Goal: Task Accomplishment & Management: Use online tool/utility

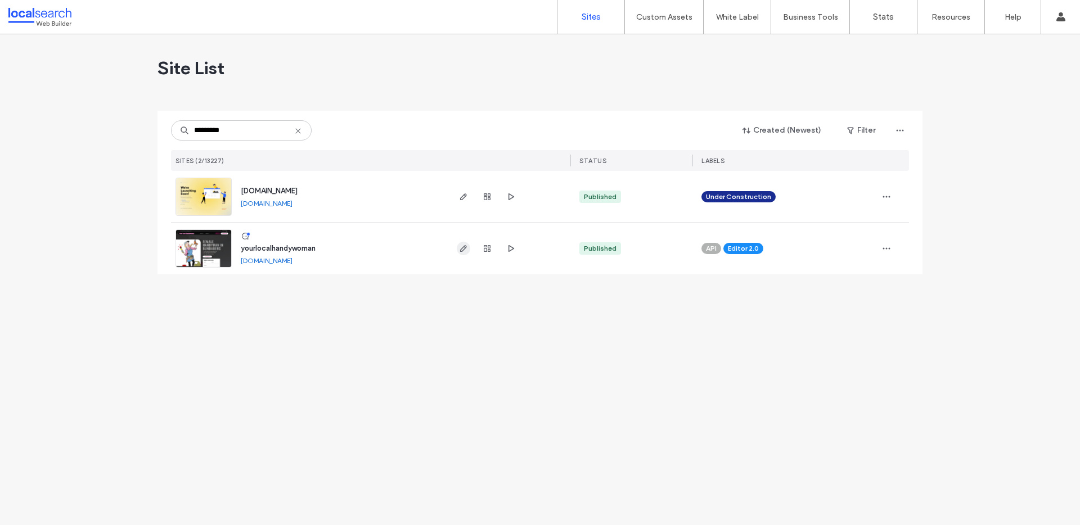
type input "*********"
click at [459, 251] on icon "button" at bounding box center [463, 248] width 9 height 9
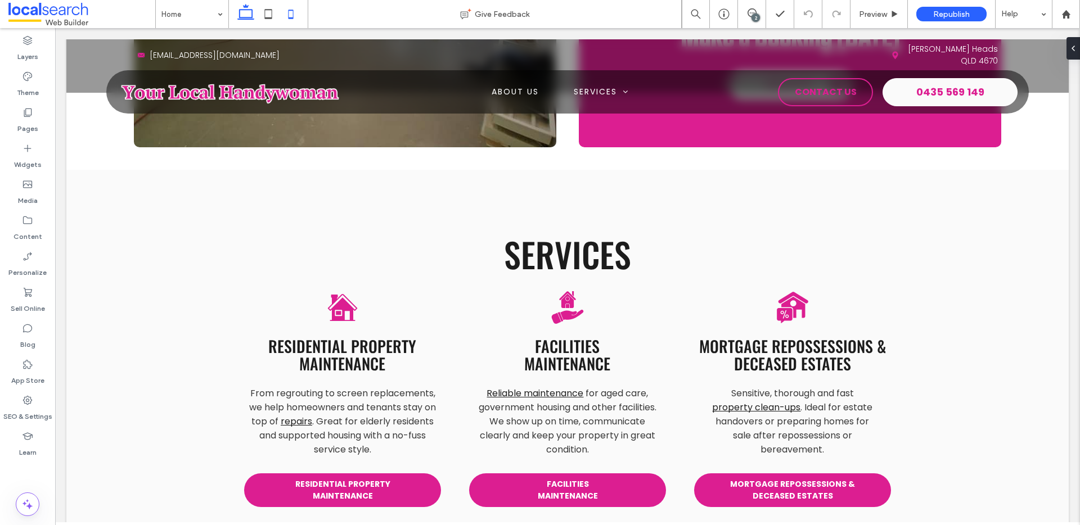
click at [291, 21] on icon at bounding box center [291, 14] width 23 height 23
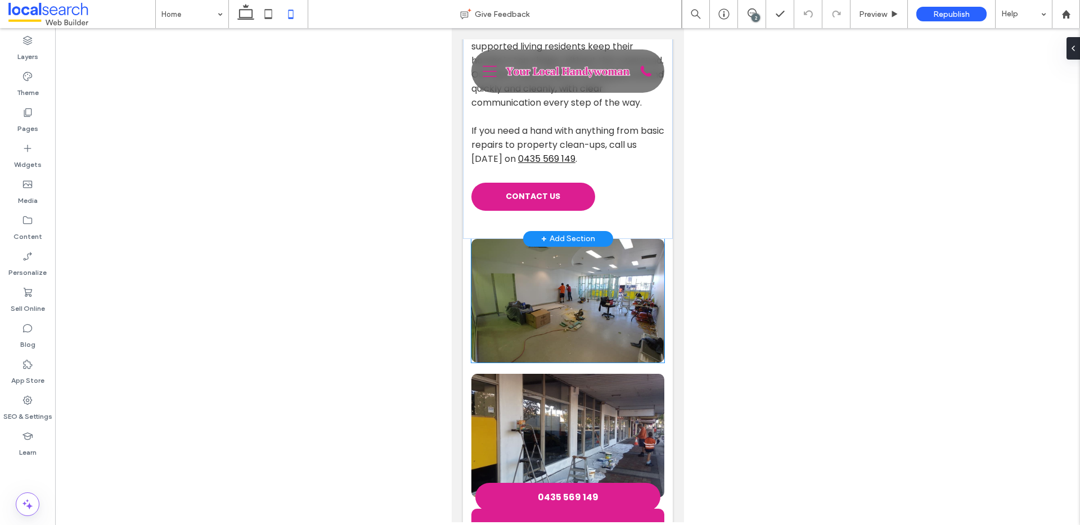
scroll to position [1498, 0]
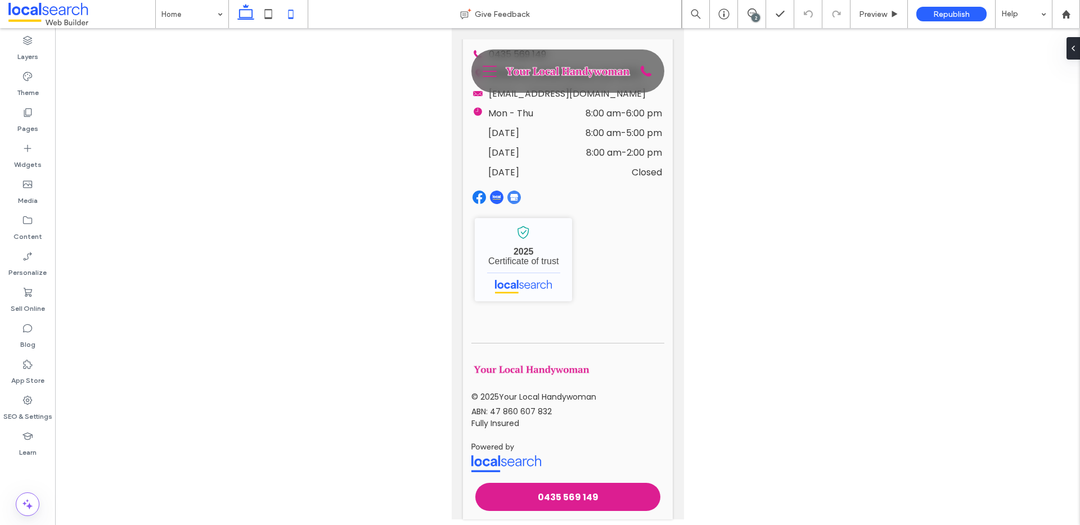
click at [240, 10] on use at bounding box center [245, 12] width 17 height 16
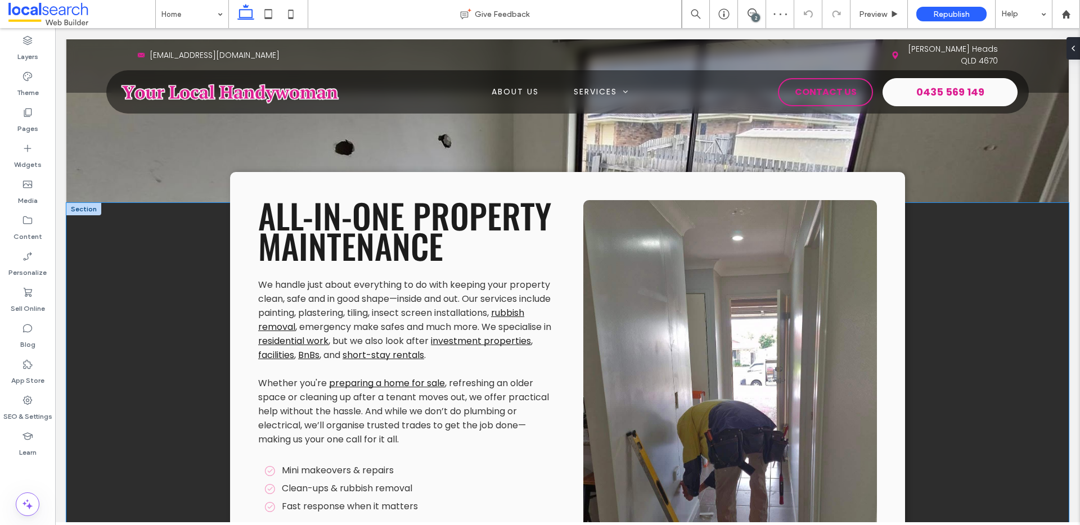
scroll to position [2684, 0]
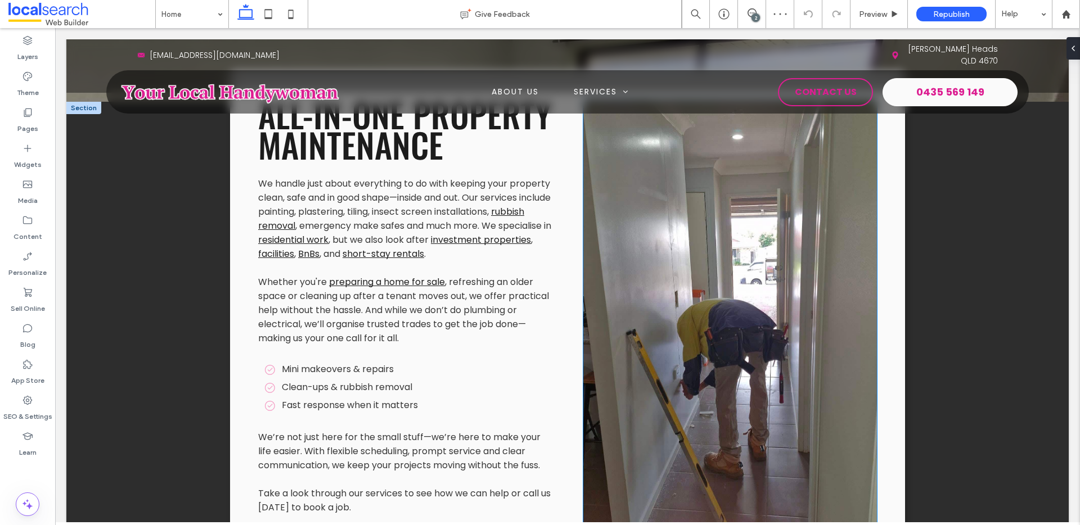
click at [777, 319] on link at bounding box center [730, 331] width 294 height 465
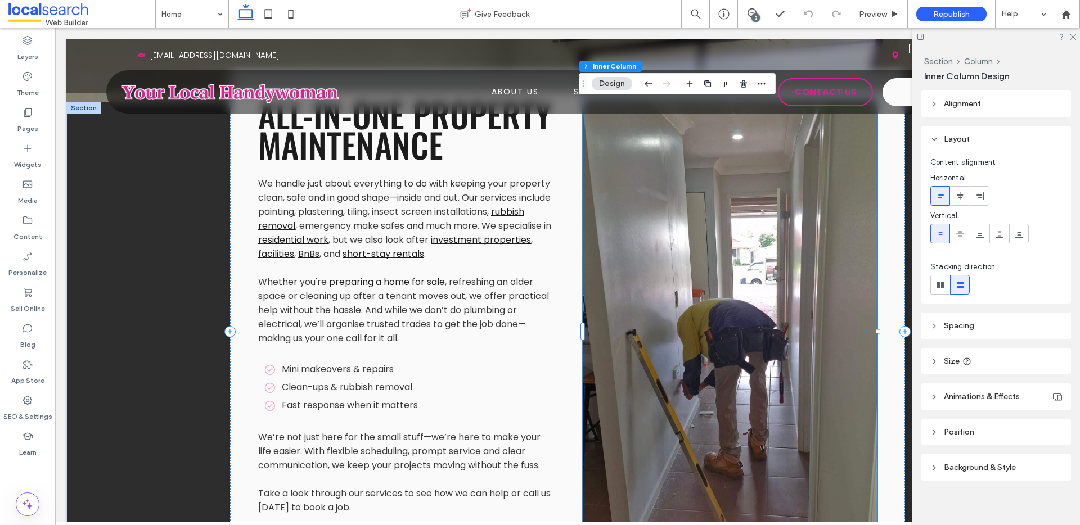
drag, startPoint x: 558, startPoint y: 66, endPoint x: 610, endPoint y: 88, distance: 56.5
click at [610, 88] on button "Design" at bounding box center [612, 84] width 41 height 14
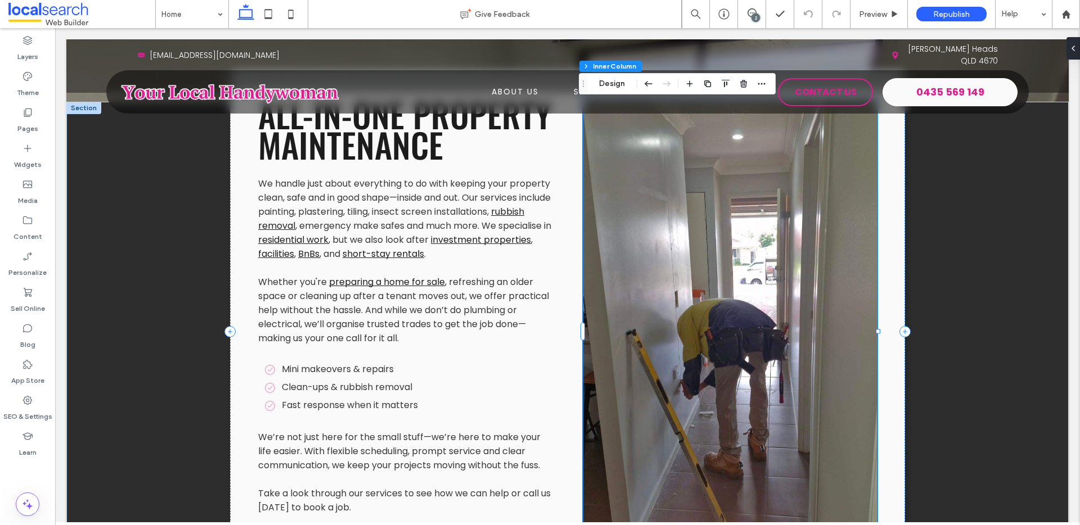
click at [621, 199] on link at bounding box center [730, 331] width 294 height 465
click at [622, 82] on button "Manage Photos" at bounding box center [629, 84] width 74 height 14
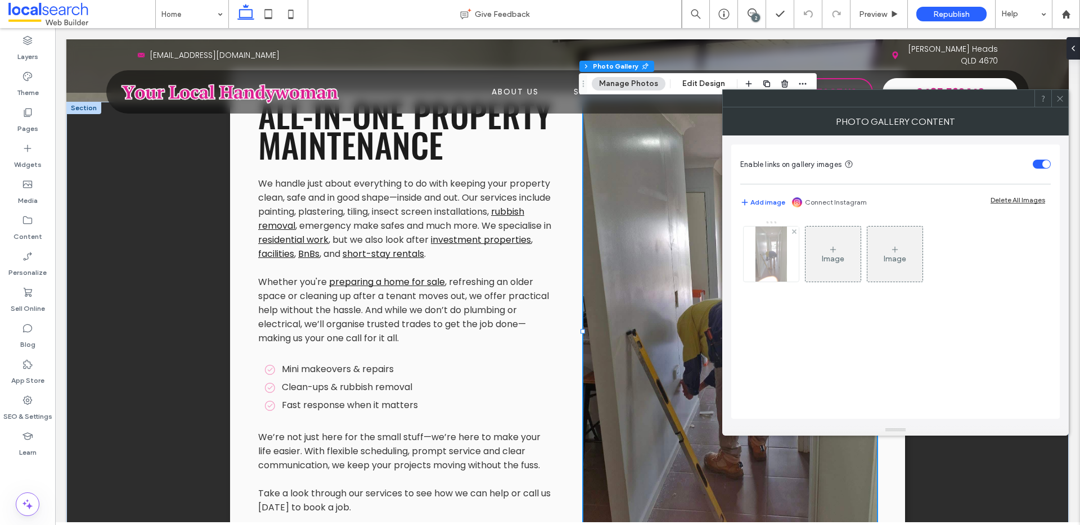
click at [772, 257] on img at bounding box center [771, 254] width 31 height 55
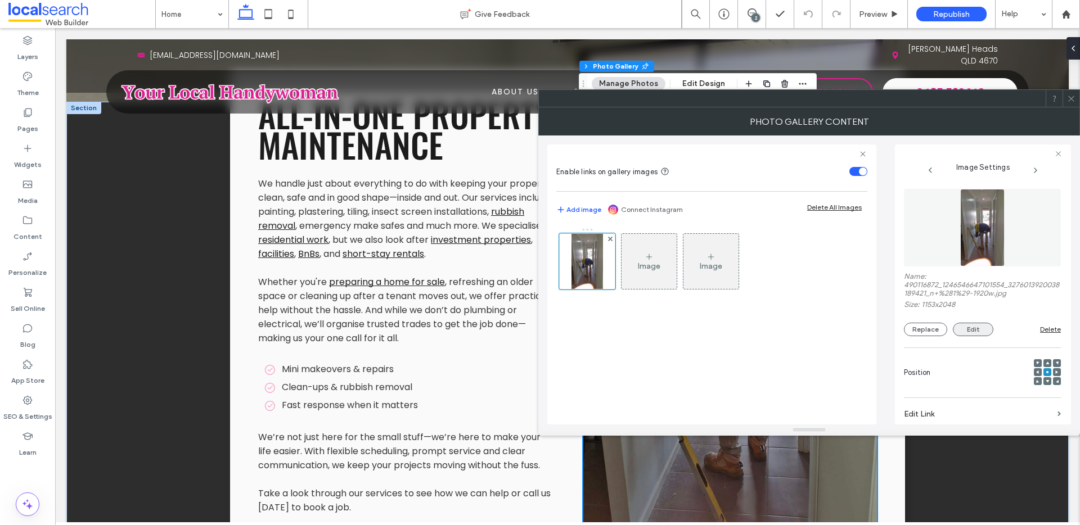
click at [968, 325] on button "Edit" at bounding box center [973, 330] width 41 height 14
click at [983, 330] on button "Edit" at bounding box center [973, 330] width 41 height 14
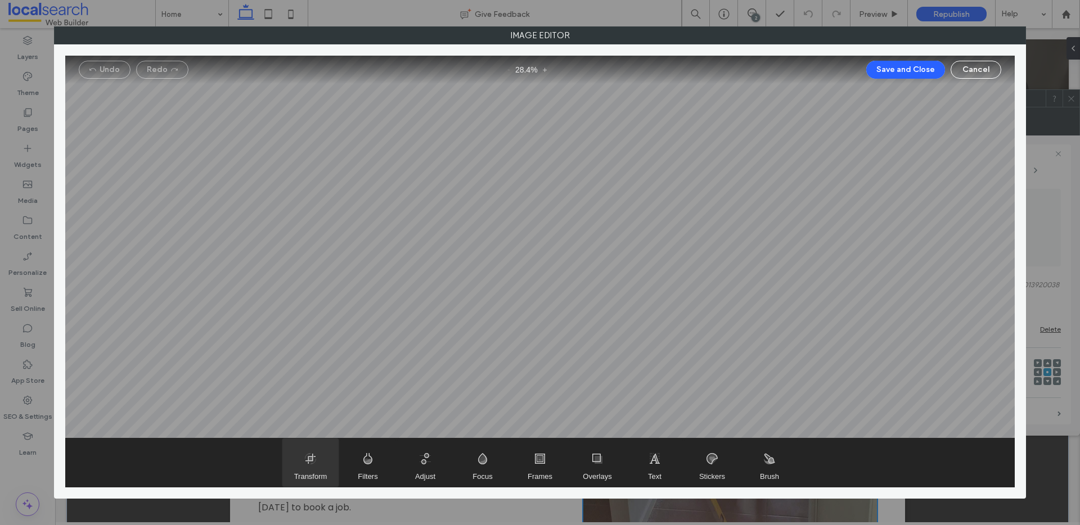
click at [317, 470] on span "Transform" at bounding box center [310, 463] width 56 height 48
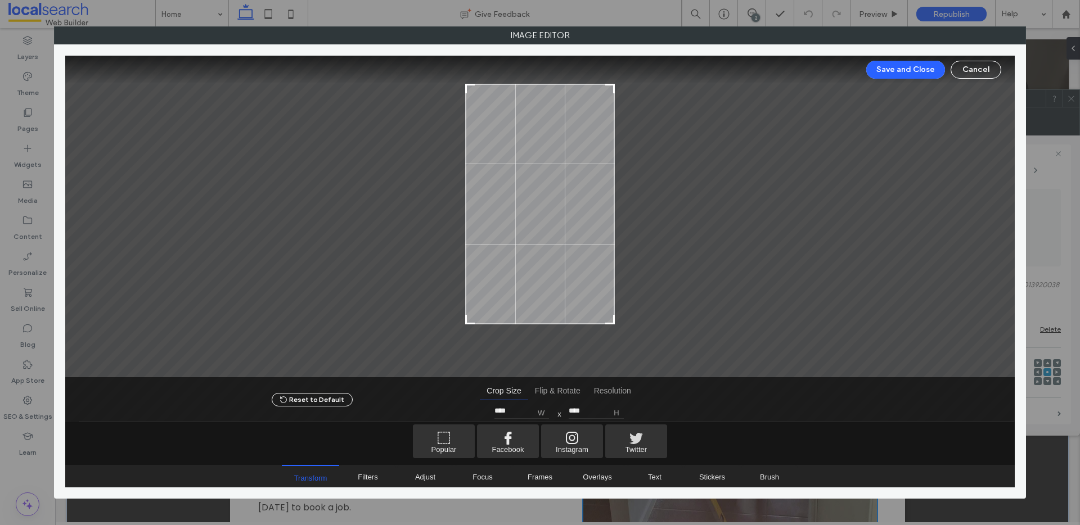
type input "****"
drag, startPoint x: 611, startPoint y: 347, endPoint x: 796, endPoint y: 174, distance: 252.8
click at [619, 319] on div at bounding box center [540, 217] width 950 height 322
click at [888, 64] on button "Save and Close" at bounding box center [905, 70] width 79 height 18
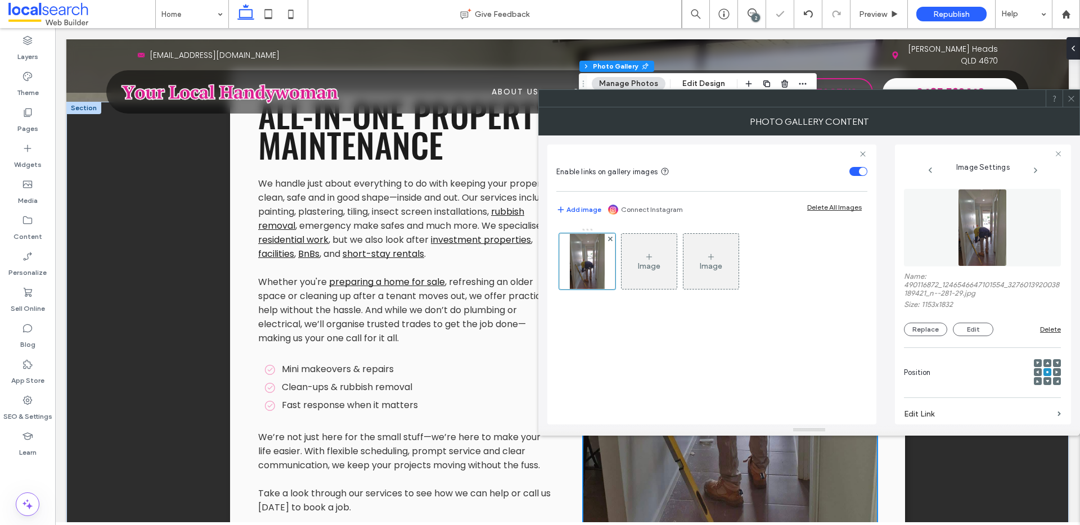
click at [1075, 95] on icon at bounding box center [1071, 99] width 8 height 8
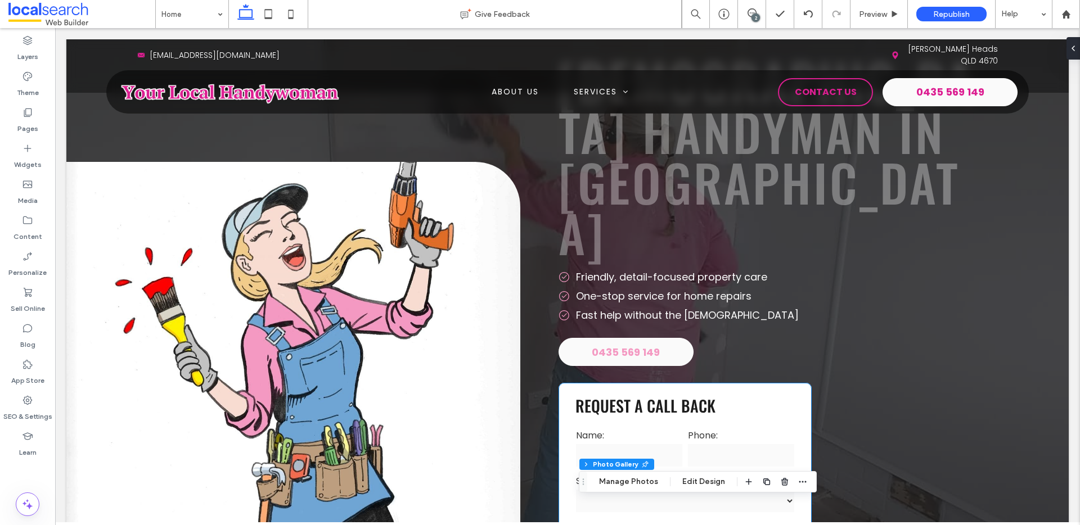
scroll to position [133, 0]
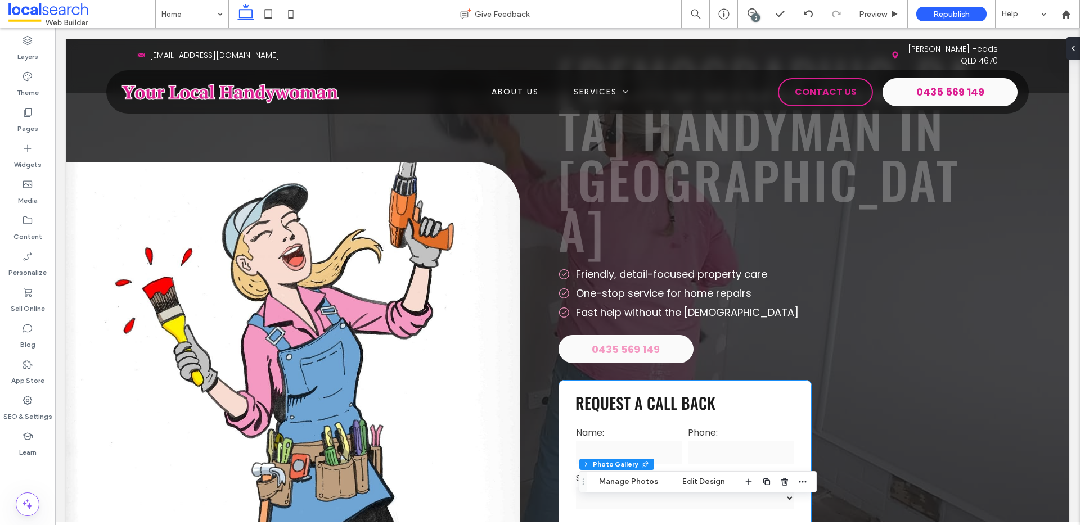
click at [741, 487] on select "**********" at bounding box center [685, 498] width 218 height 23
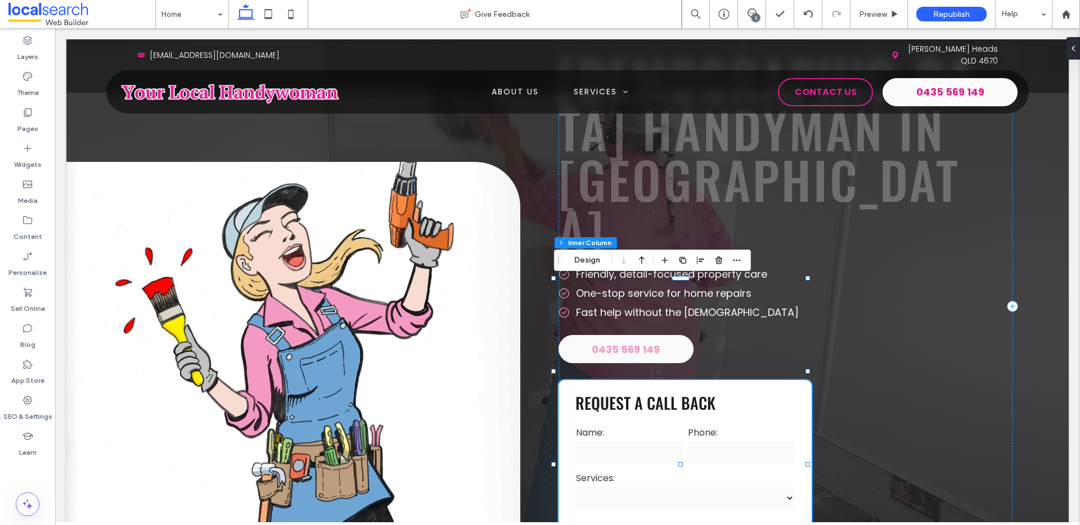
click at [742, 487] on select "**********" at bounding box center [685, 498] width 218 height 23
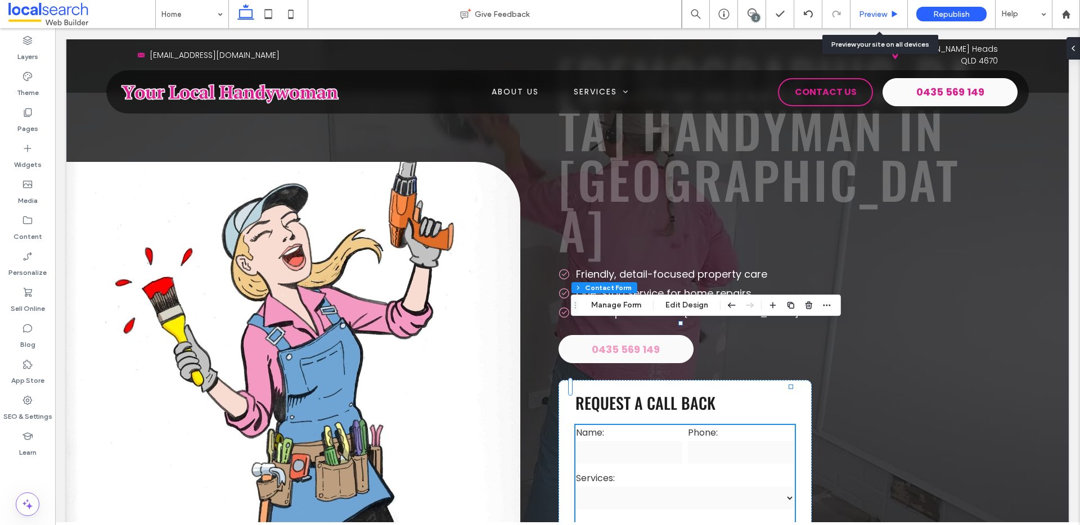
click at [872, 12] on span "Preview" at bounding box center [873, 15] width 28 height 10
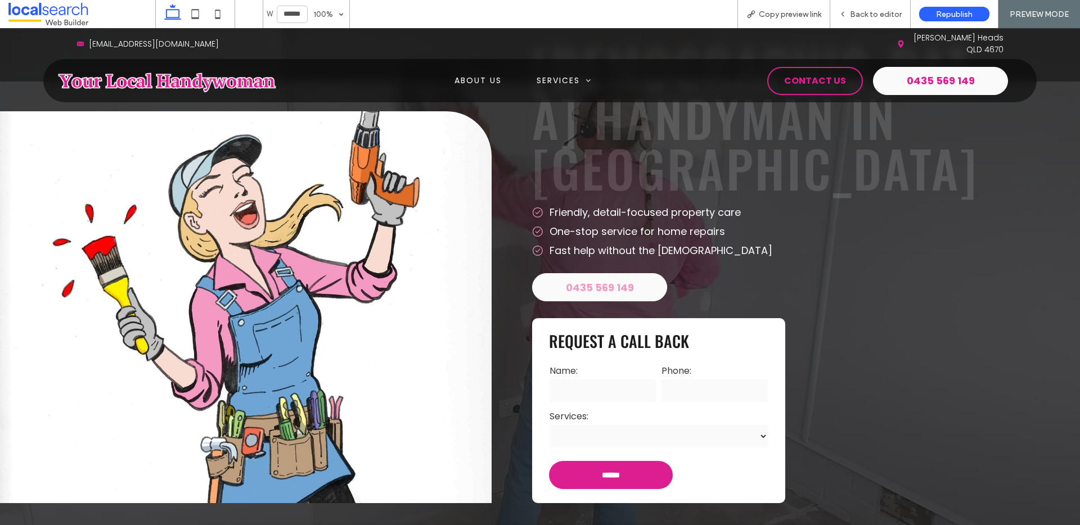
click at [730, 425] on select "**********" at bounding box center [659, 436] width 218 height 23
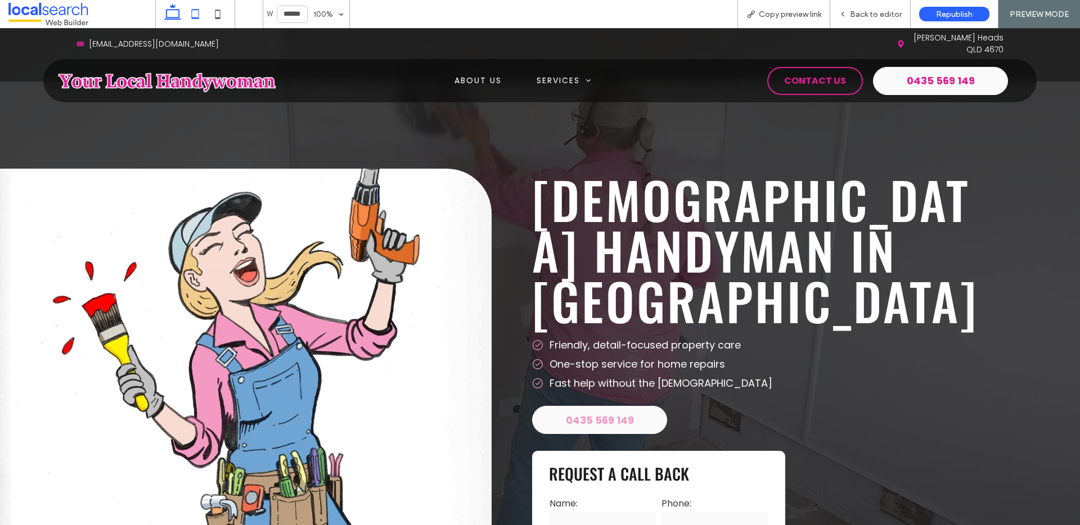
click at [196, 18] on use at bounding box center [195, 14] width 7 height 10
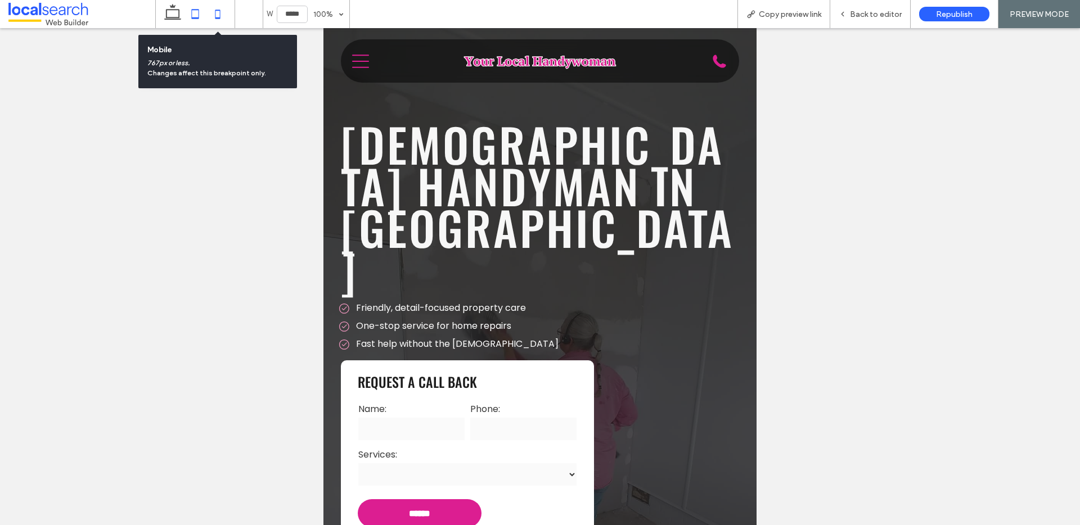
click at [213, 16] on icon at bounding box center [217, 14] width 23 height 23
type input "*****"
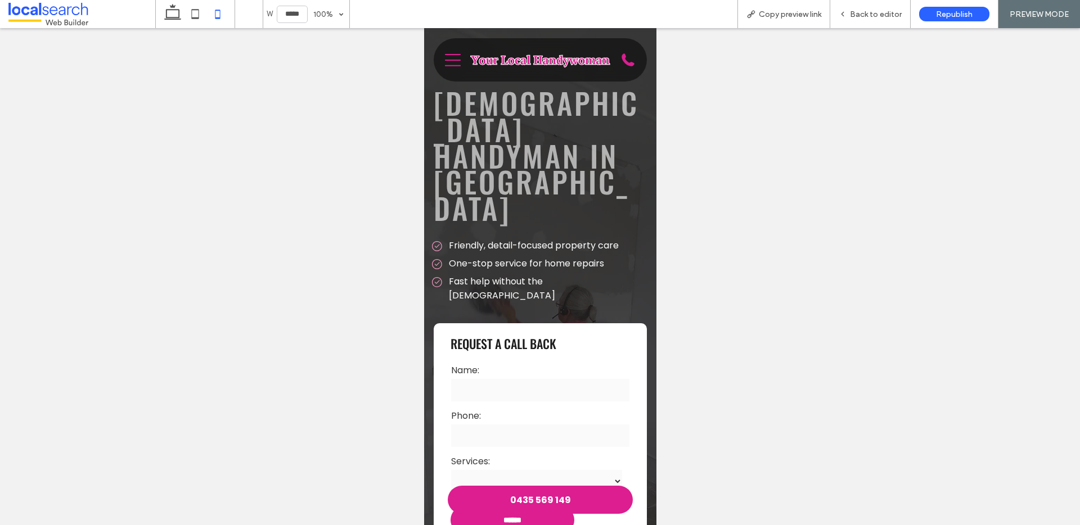
click at [452, 53] on icon "Menu Icon" at bounding box center [452, 60] width 16 height 17
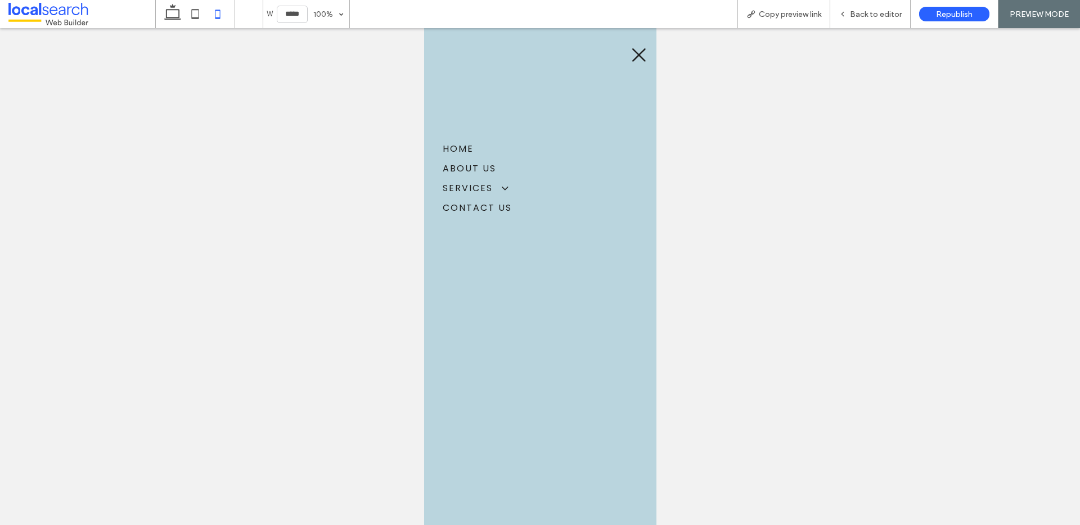
click at [454, 144] on span "Home" at bounding box center [457, 149] width 31 height 14
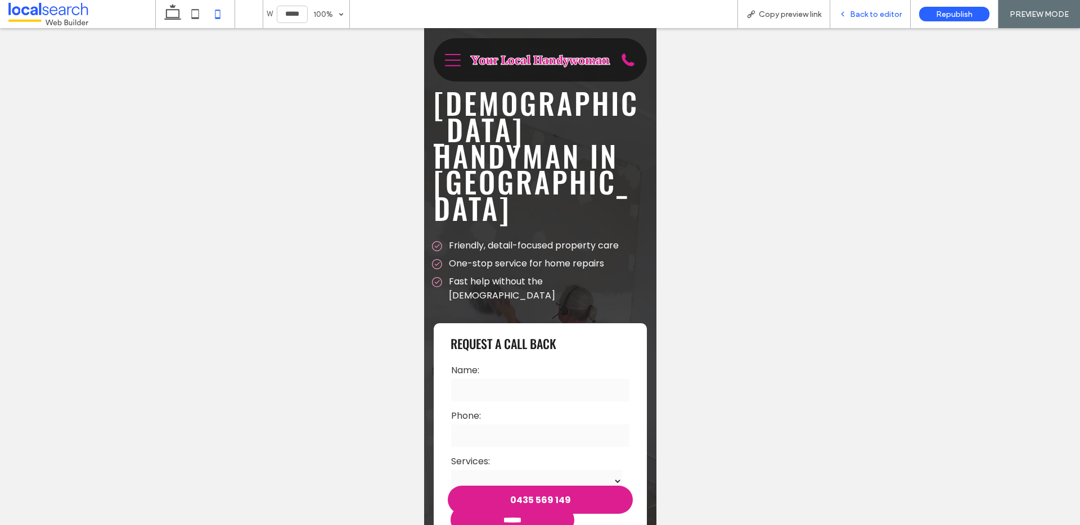
click at [869, 12] on span "Back to editor" at bounding box center [876, 15] width 52 height 10
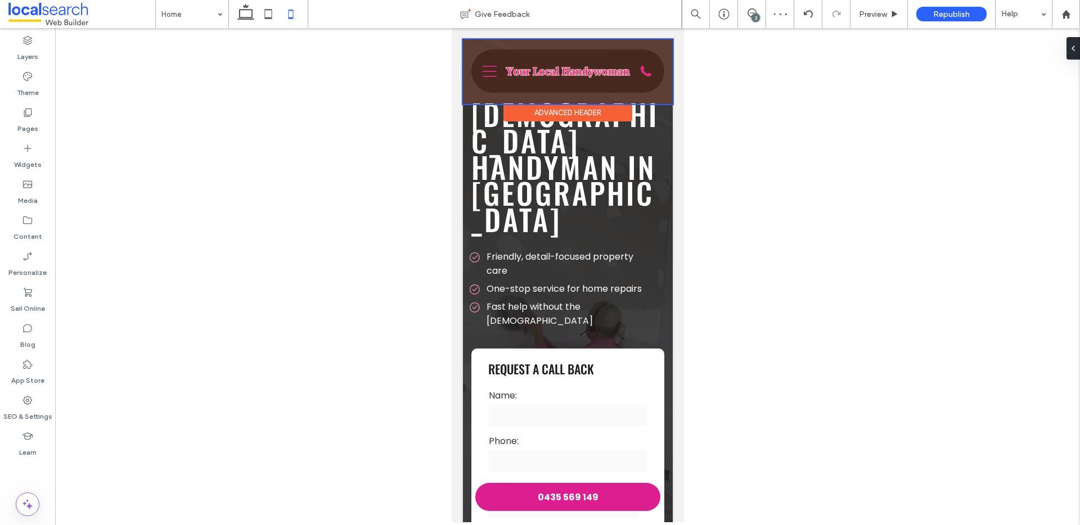
click at [491, 73] on div at bounding box center [567, 71] width 210 height 65
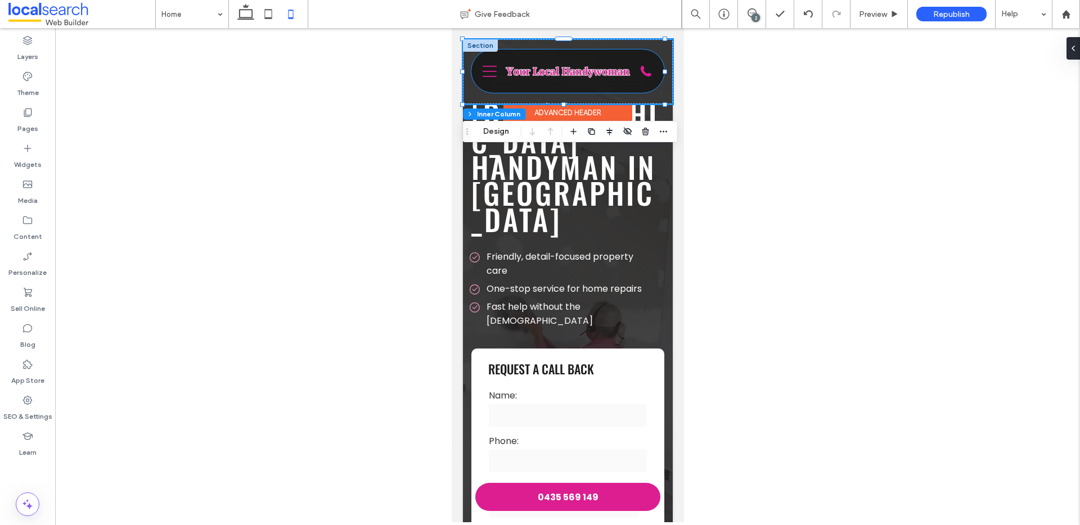
click at [491, 71] on icon at bounding box center [489, 71] width 14 height 11
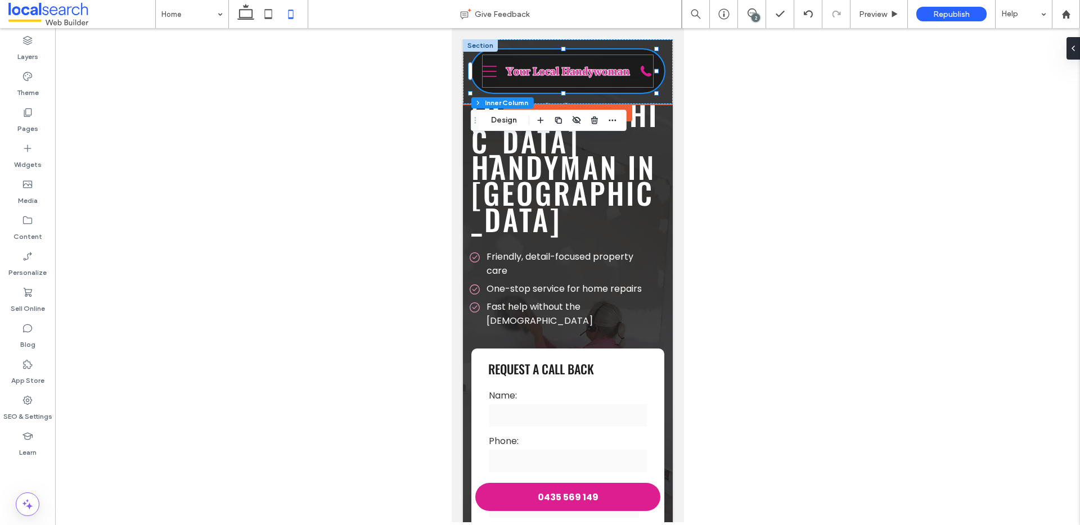
click at [491, 68] on icon "Menu Icon" at bounding box center [489, 71] width 14 height 17
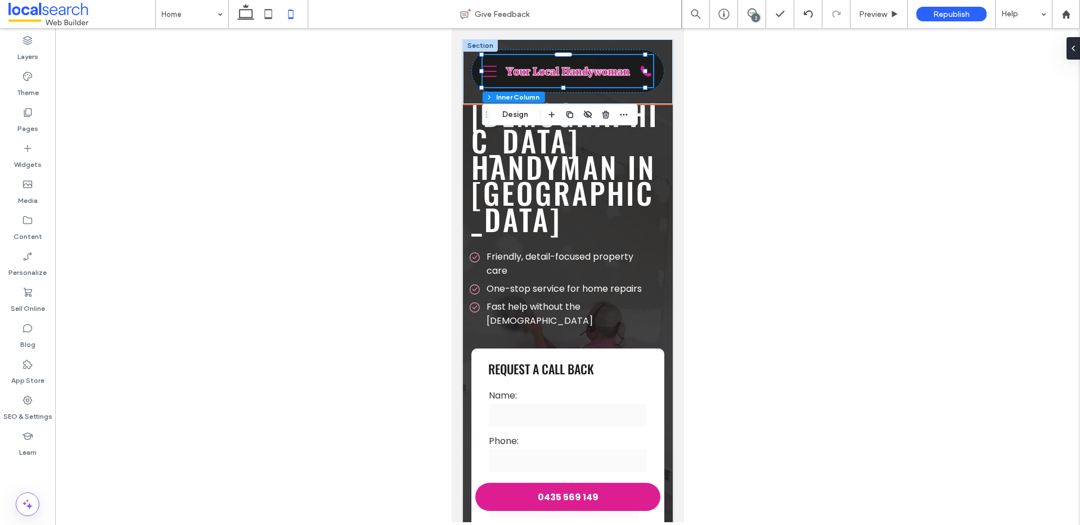
click at [489, 68] on icon "Menu Icon" at bounding box center [489, 71] width 14 height 17
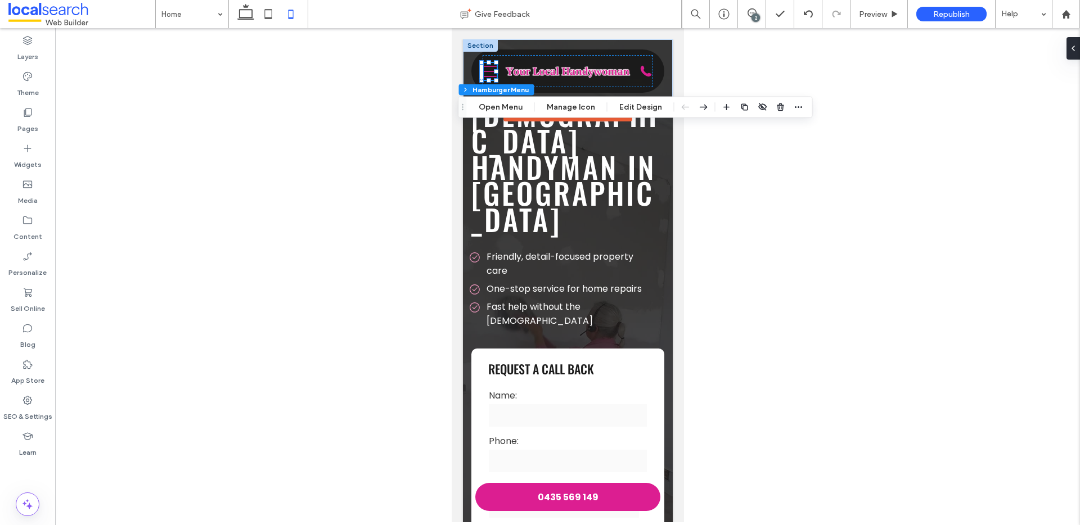
click at [751, 70] on div at bounding box center [567, 275] width 1025 height 495
click at [25, 79] on use at bounding box center [27, 76] width 9 height 9
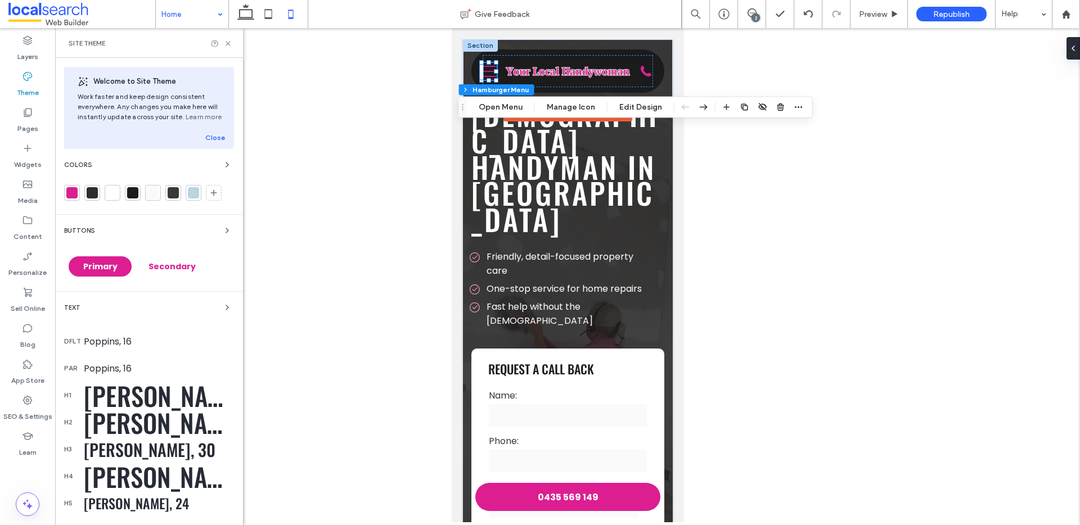
click at [195, 188] on div at bounding box center [193, 192] width 11 height 11
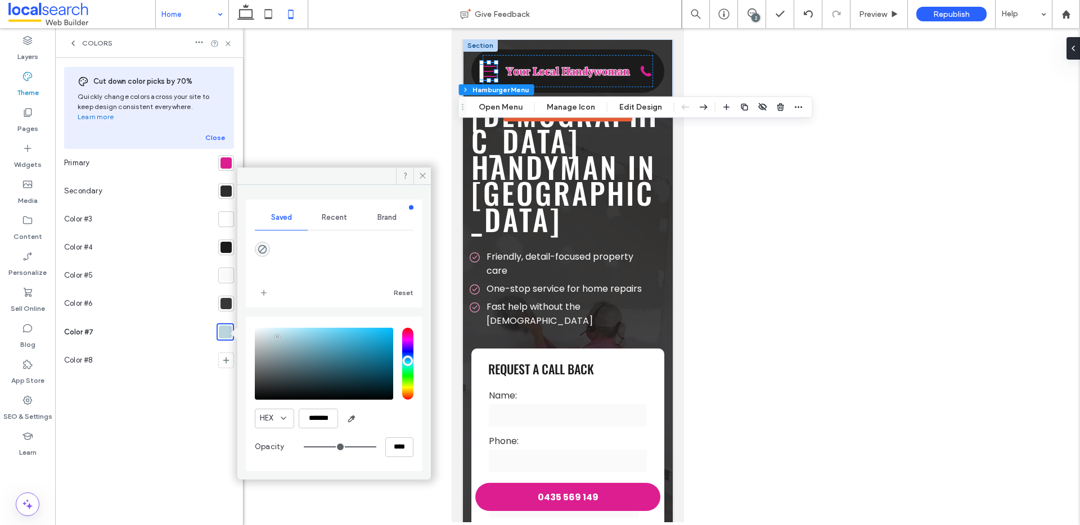
click at [226, 158] on div at bounding box center [226, 163] width 11 height 11
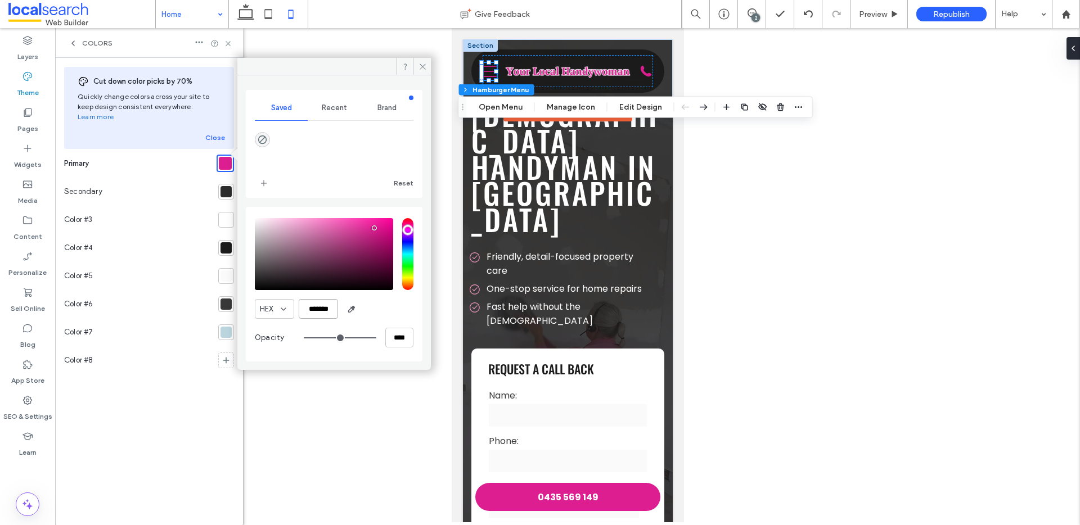
click at [327, 309] on input "*******" at bounding box center [318, 309] width 39 height 20
click at [225, 325] on div at bounding box center [226, 333] width 16 height 16
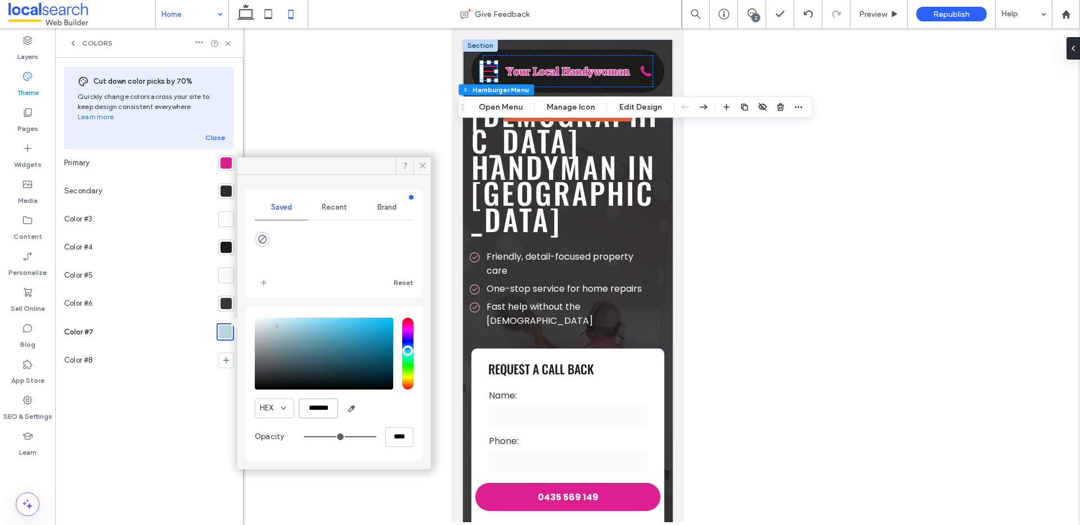
click at [321, 411] on input "*******" at bounding box center [318, 409] width 39 height 20
paste input "color picker textbox"
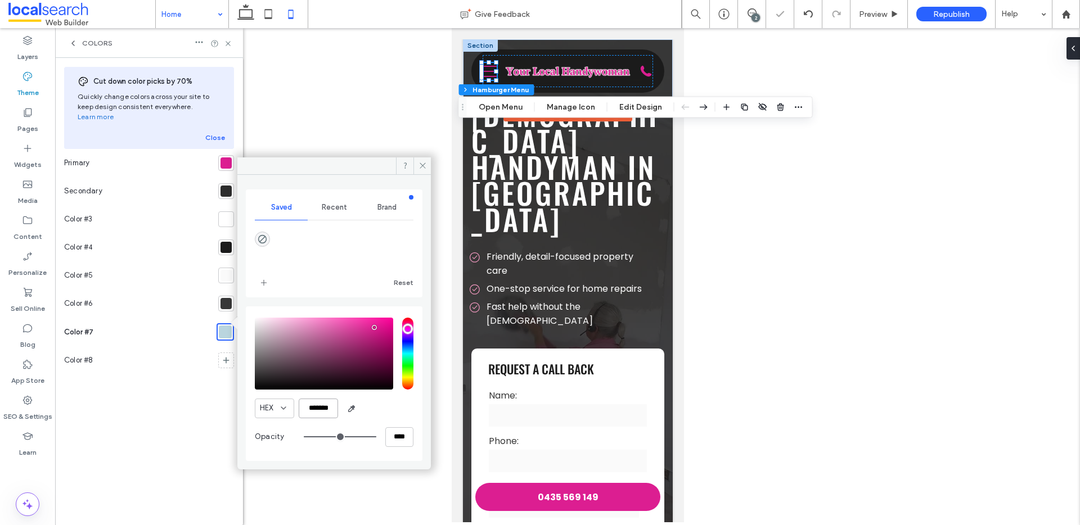
type input "*******"
click at [385, 417] on div "HEX *******" at bounding box center [334, 409] width 159 height 20
click at [880, 10] on span "Preview" at bounding box center [873, 15] width 28 height 10
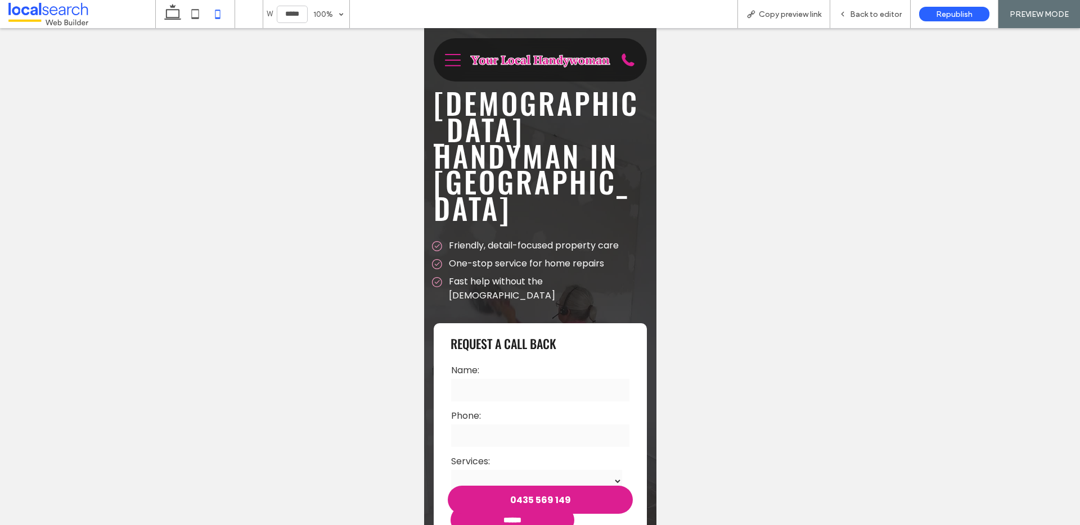
click at [444, 65] on icon at bounding box center [452, 59] width 16 height 12
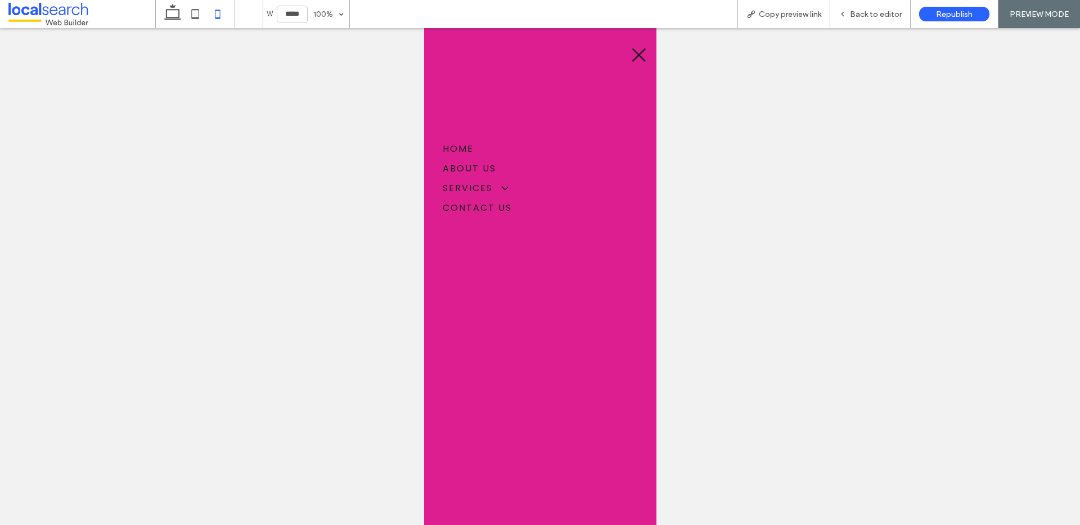
click at [450, 144] on span "Home" at bounding box center [457, 149] width 31 height 14
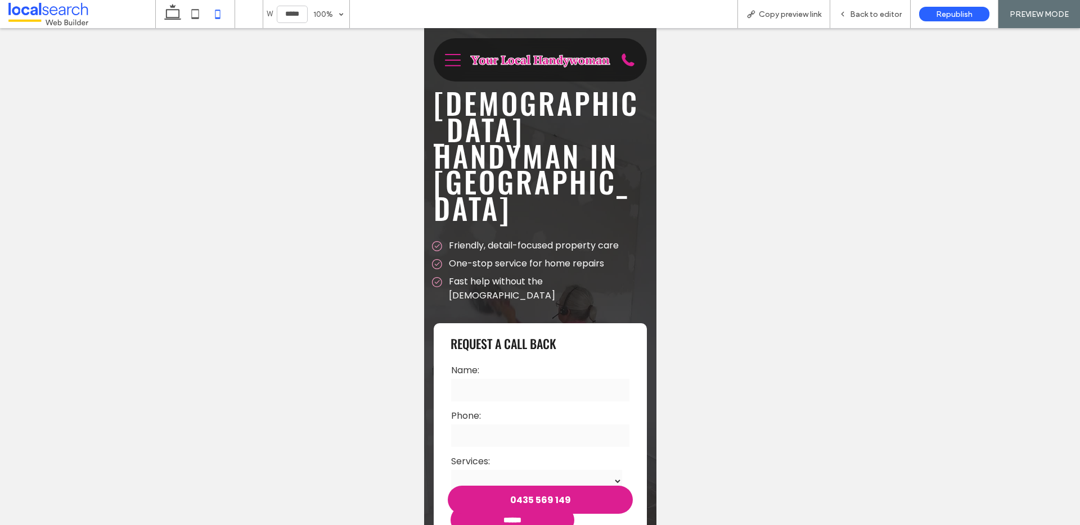
click at [448, 64] on icon "Menu Icon" at bounding box center [452, 60] width 16 height 17
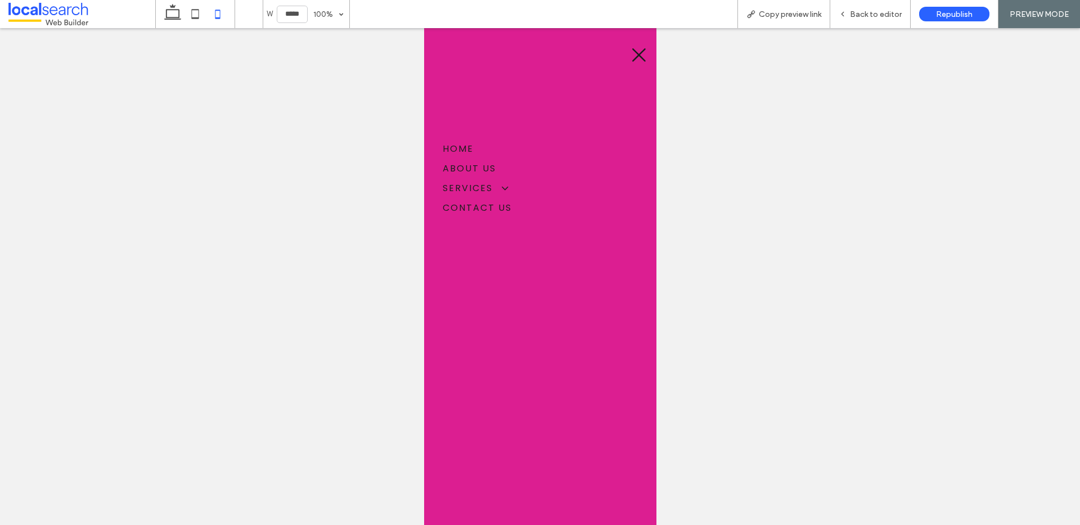
click at [456, 168] on span "About Us" at bounding box center [468, 168] width 53 height 14
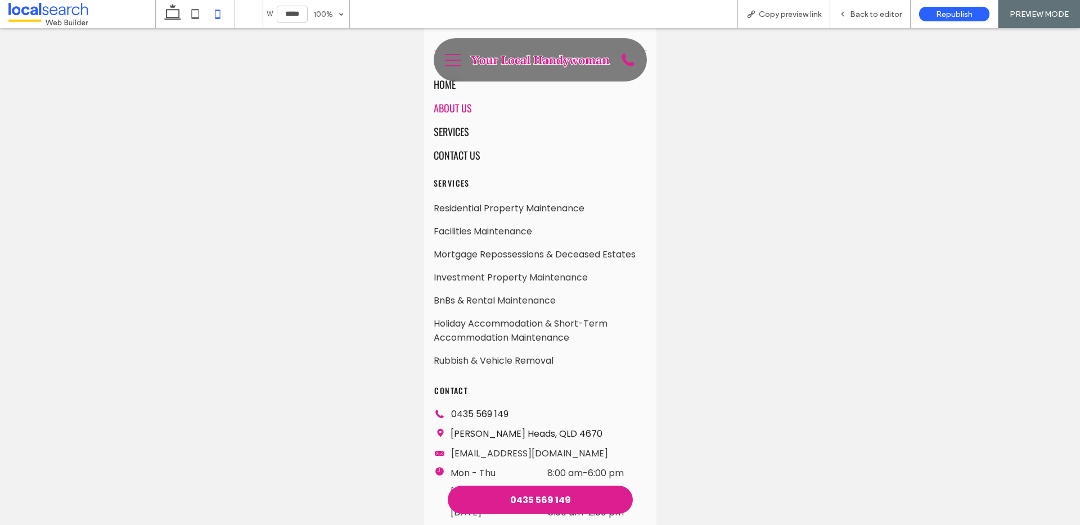
scroll to position [1256, 0]
click at [708, 245] on div at bounding box center [540, 276] width 1080 height 497
click at [179, 20] on icon at bounding box center [172, 14] width 23 height 23
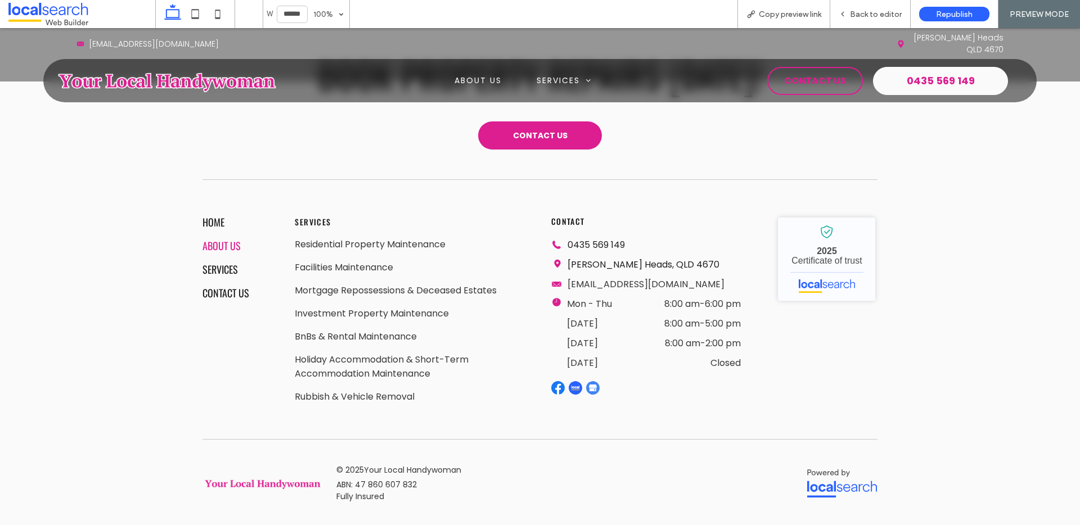
type input "******"
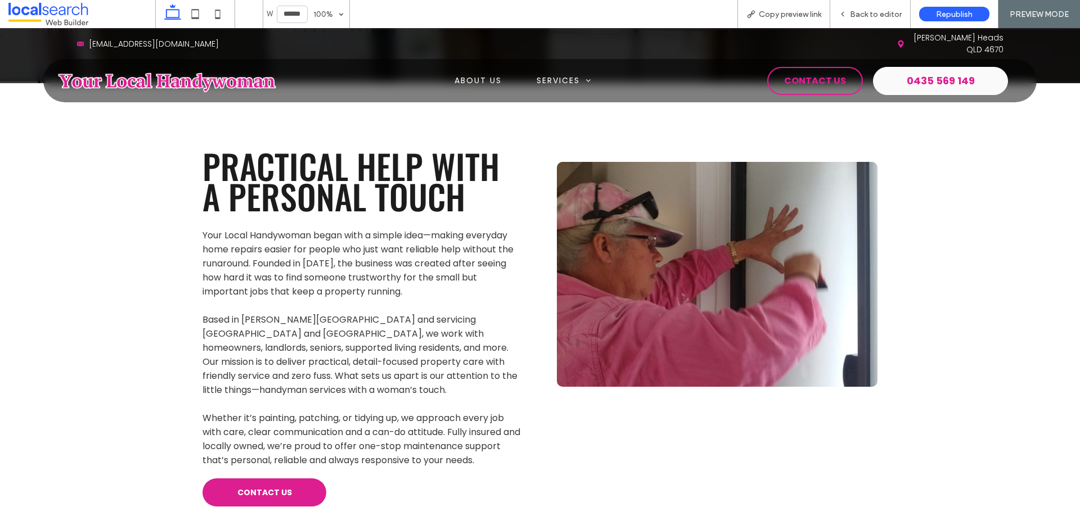
scroll to position [0, 0]
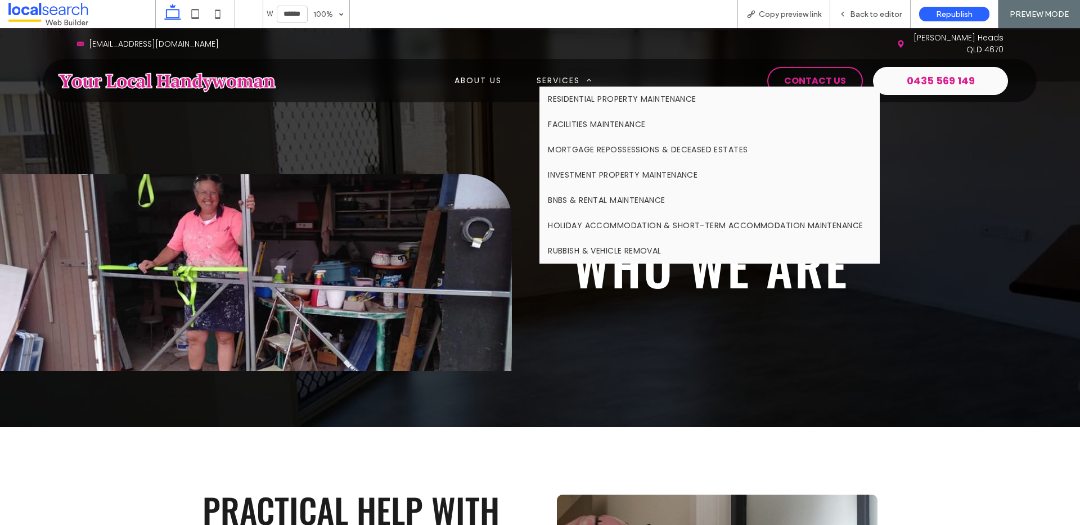
drag, startPoint x: 561, startPoint y: 70, endPoint x: 566, endPoint y: 115, distance: 45.8
click at [561, 75] on span "Services" at bounding box center [564, 81] width 55 height 12
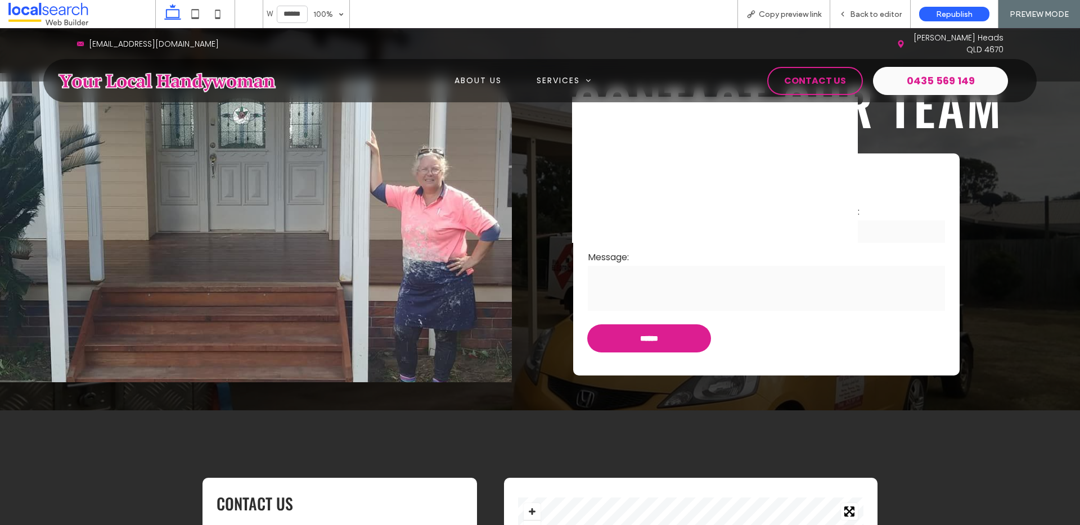
scroll to position [99, 0]
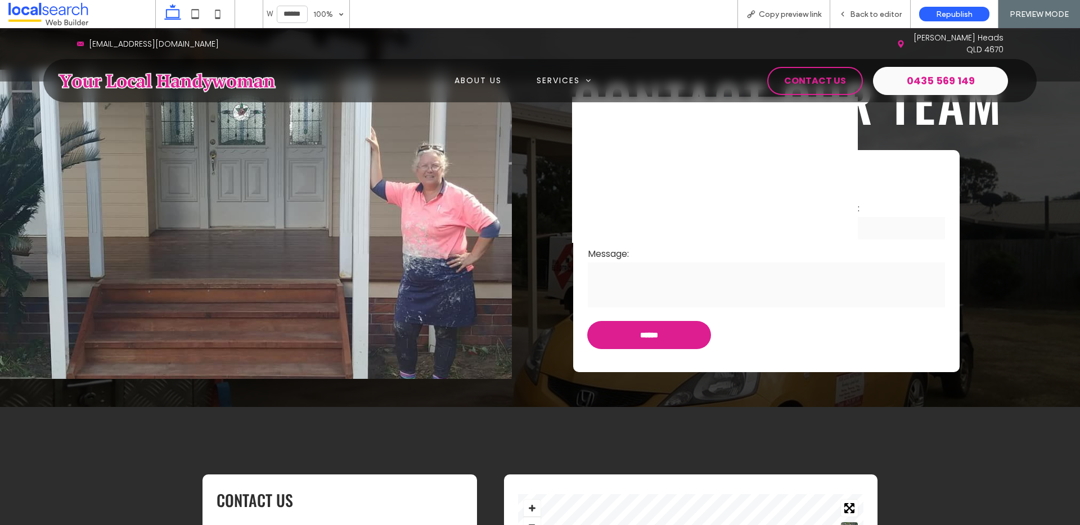
click at [213, 71] on img at bounding box center [167, 81] width 225 height 32
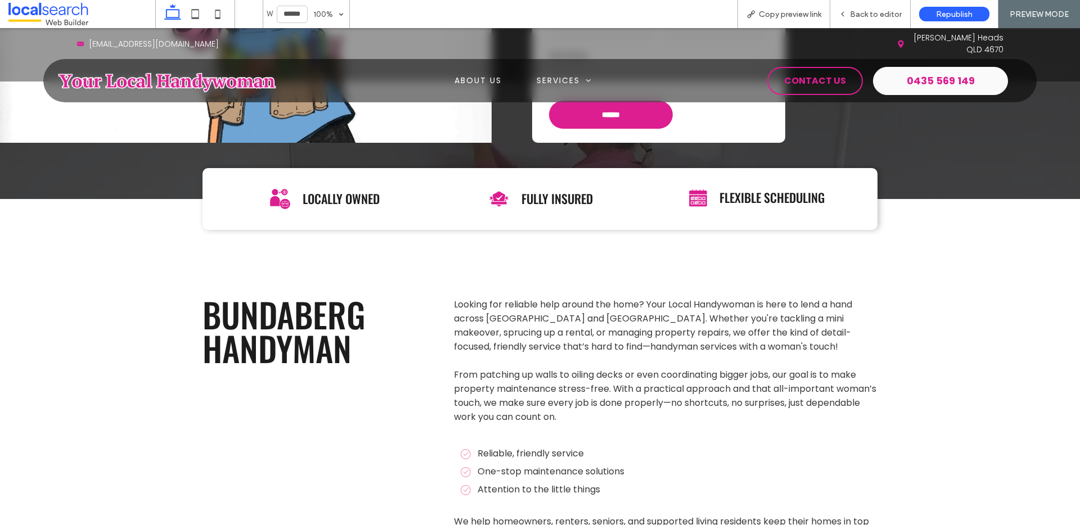
scroll to position [494, 0]
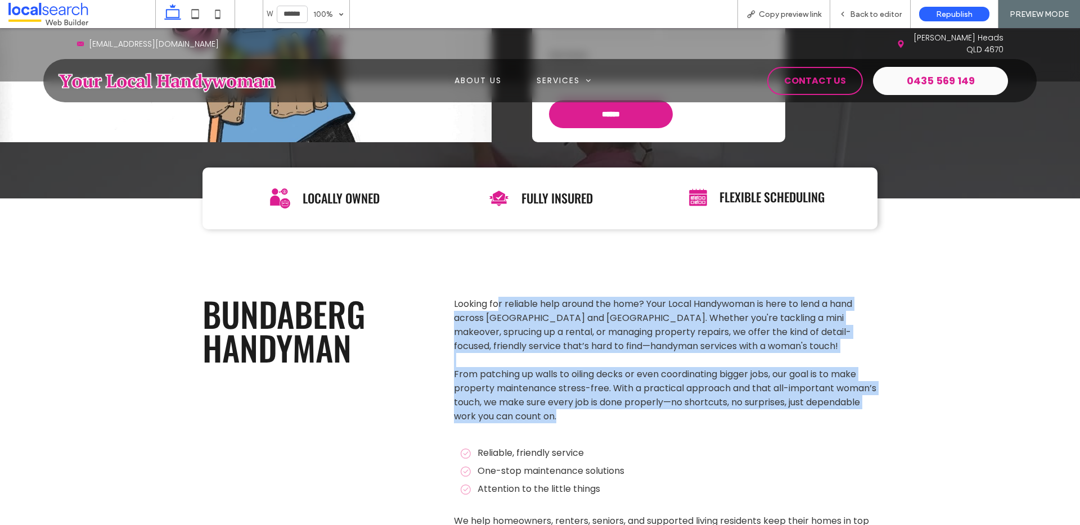
drag, startPoint x: 494, startPoint y: 256, endPoint x: 590, endPoint y: 370, distance: 149.3
click at [584, 372] on div "Looking for reliable help around the home? Your Local Handywoman is here to len…" at bounding box center [666, 360] width 424 height 127
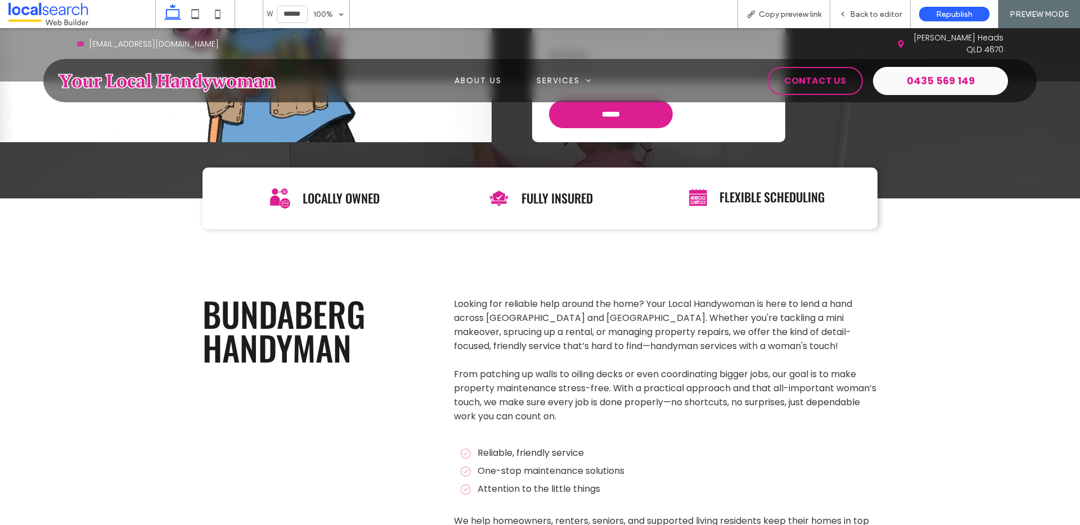
click at [591, 370] on p "From patching up walls to oiling decks or even coordinating bigger jobs, our go…" at bounding box center [666, 395] width 424 height 56
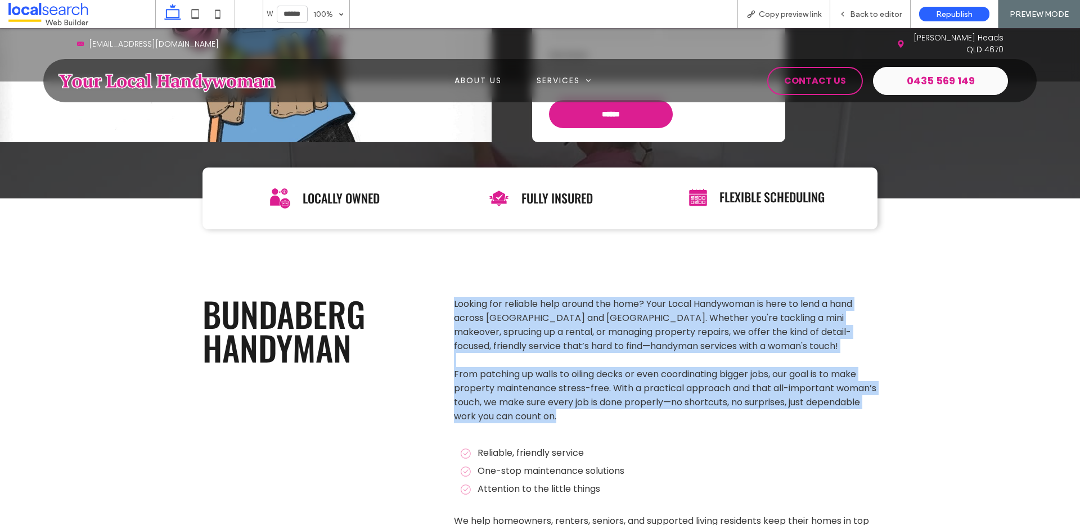
click at [447, 251] on div "bundaberg handyman Looking for reliable help around the home? Your Local Handyw…" at bounding box center [540, 471] width 675 height 482
click at [556, 368] on span "From patching up walls to oiling decks or even coordinating bigger jobs, our go…" at bounding box center [665, 395] width 423 height 55
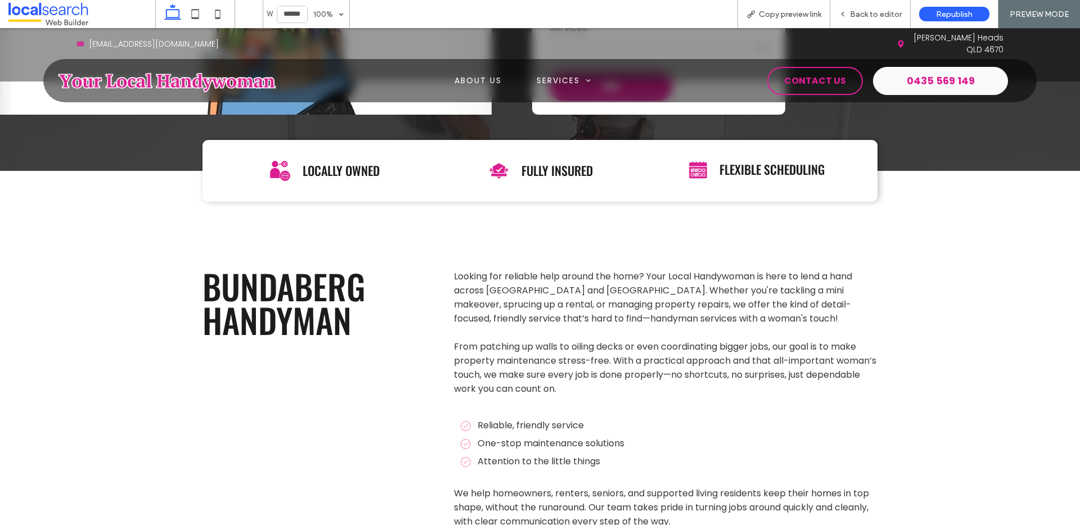
scroll to position [524, 0]
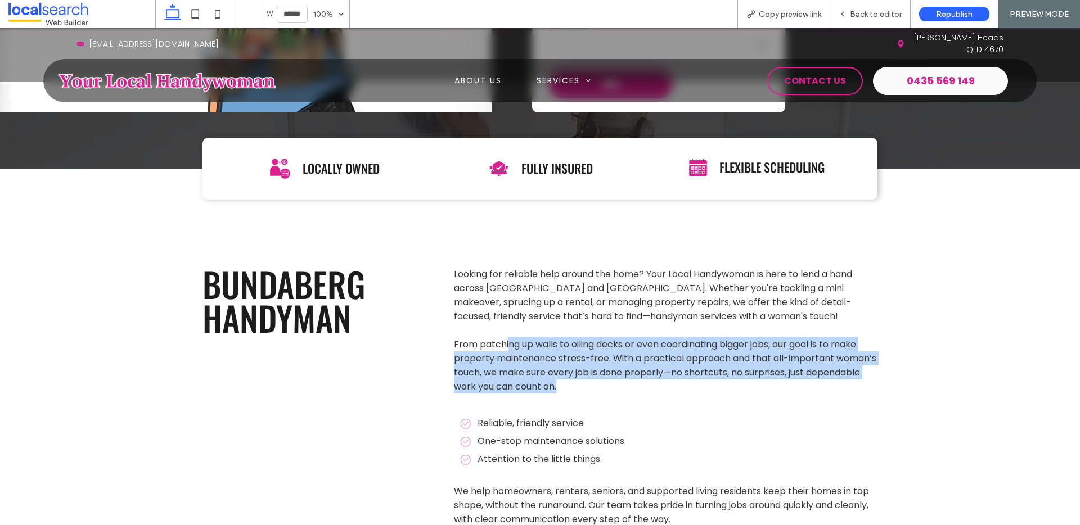
drag, startPoint x: 504, startPoint y: 288, endPoint x: 587, endPoint y: 342, distance: 99.4
click at [587, 342] on p "From patching up walls to oiling decks or even coordinating bigger jobs, our go…" at bounding box center [666, 366] width 424 height 56
click at [586, 340] on p "From patching up walls to oiling decks or even coordinating bigger jobs, our go…" at bounding box center [666, 366] width 424 height 56
drag, startPoint x: 509, startPoint y: 295, endPoint x: 509, endPoint y: 286, distance: 9.6
click at [477, 278] on div "Looking for reliable help around the home? Your Local Handywoman is here to len…" at bounding box center [666, 330] width 424 height 127
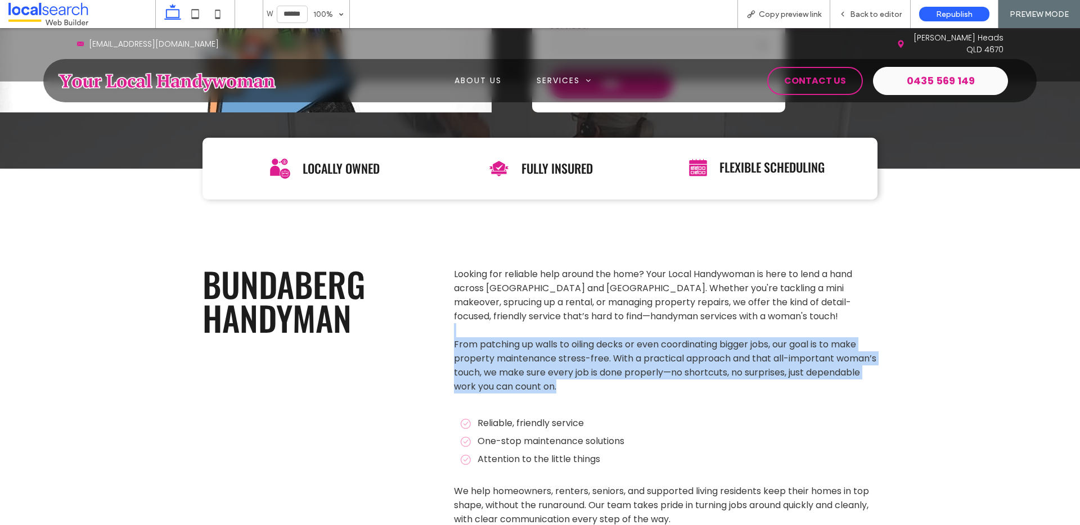
click at [575, 338] on span "From patching up walls to oiling decks or even coordinating bigger jobs, our go…" at bounding box center [665, 365] width 423 height 55
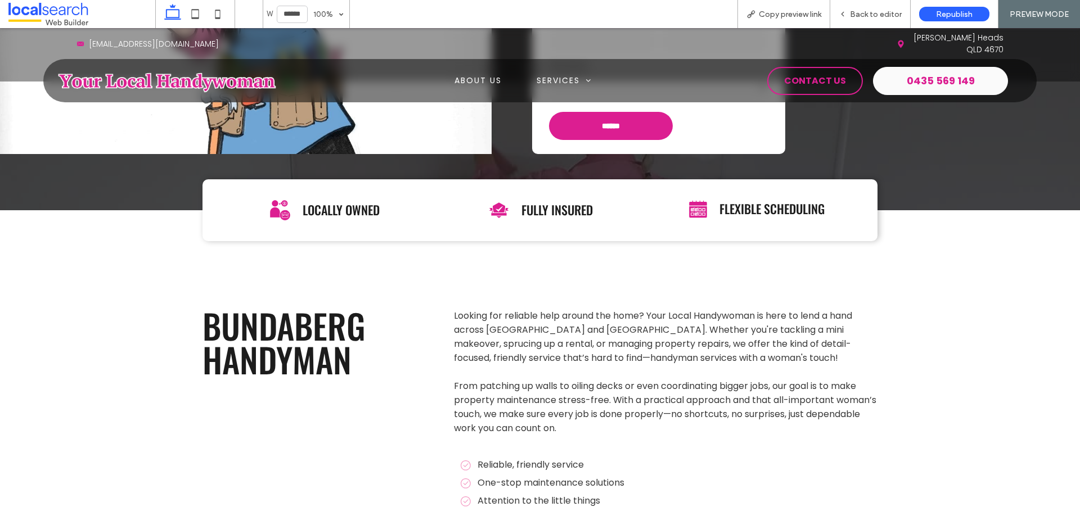
scroll to position [0, 0]
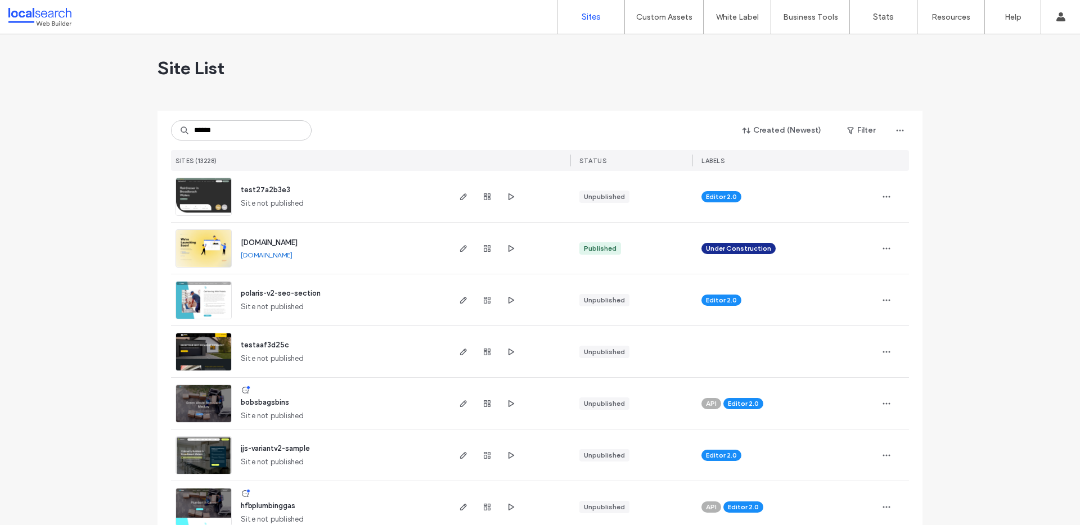
type input "*******"
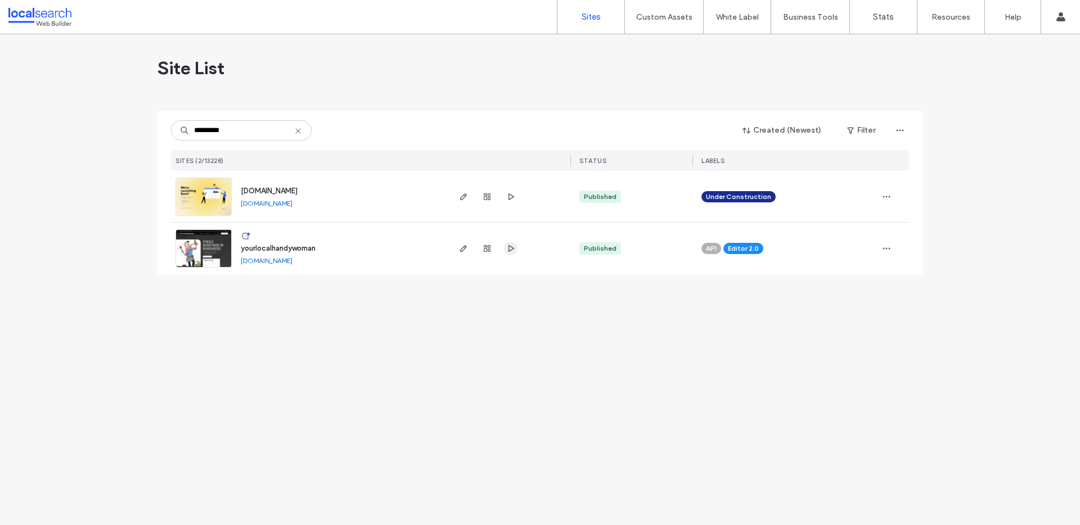
type input "*********"
click at [509, 248] on icon "button" at bounding box center [510, 248] width 9 height 9
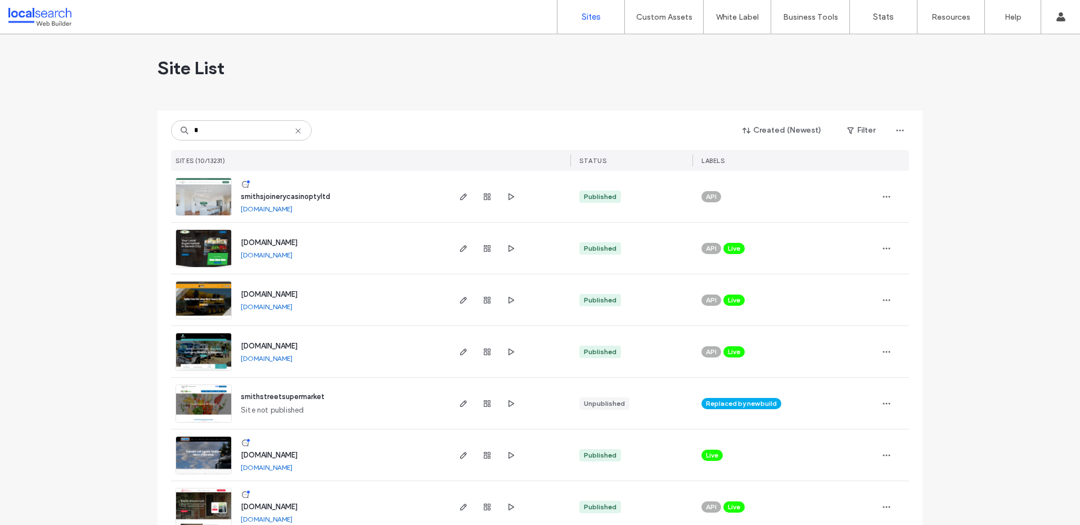
type input "*"
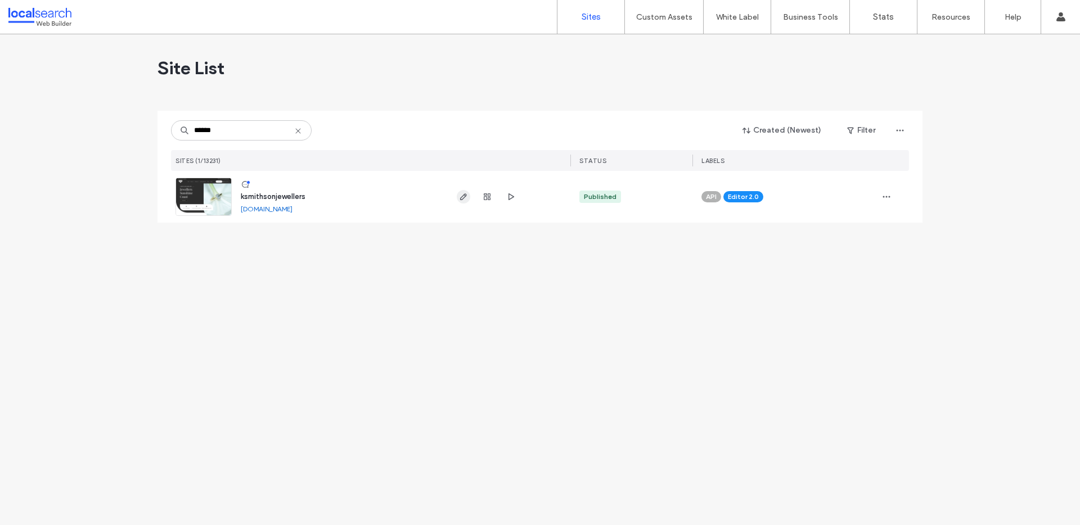
type input "******"
click at [463, 196] on icon "button" at bounding box center [463, 196] width 9 height 9
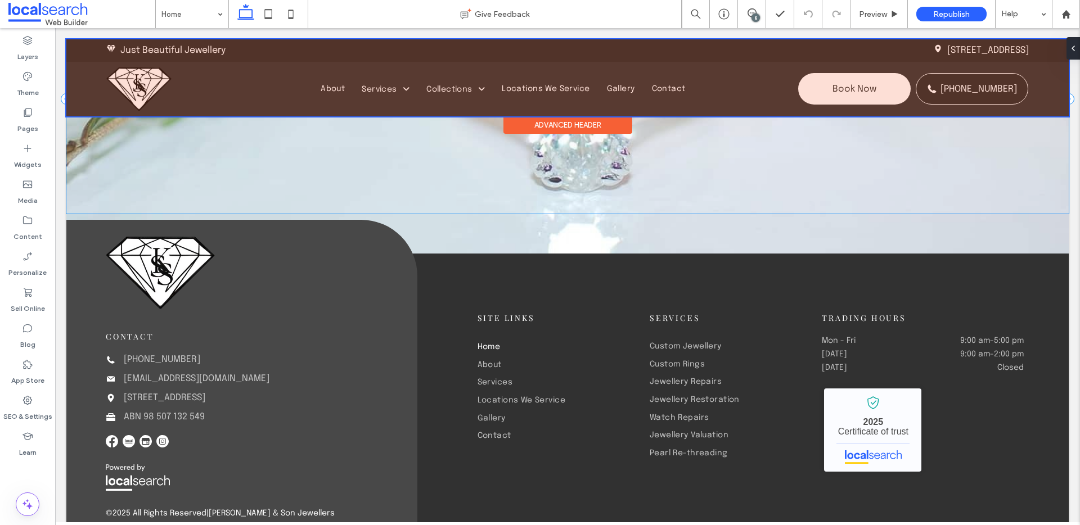
scroll to position [3792, 0]
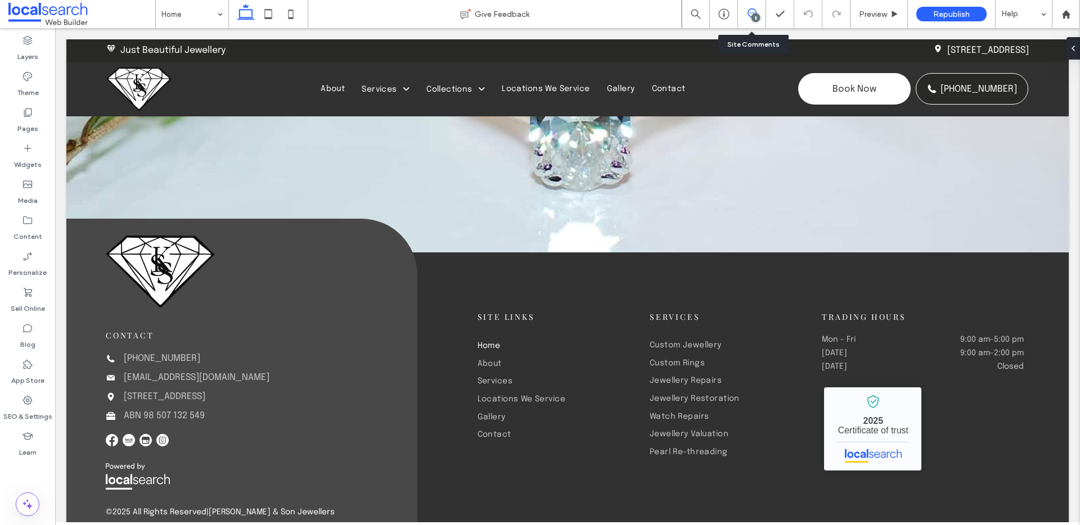
click at [748, 14] on use at bounding box center [752, 12] width 9 height 9
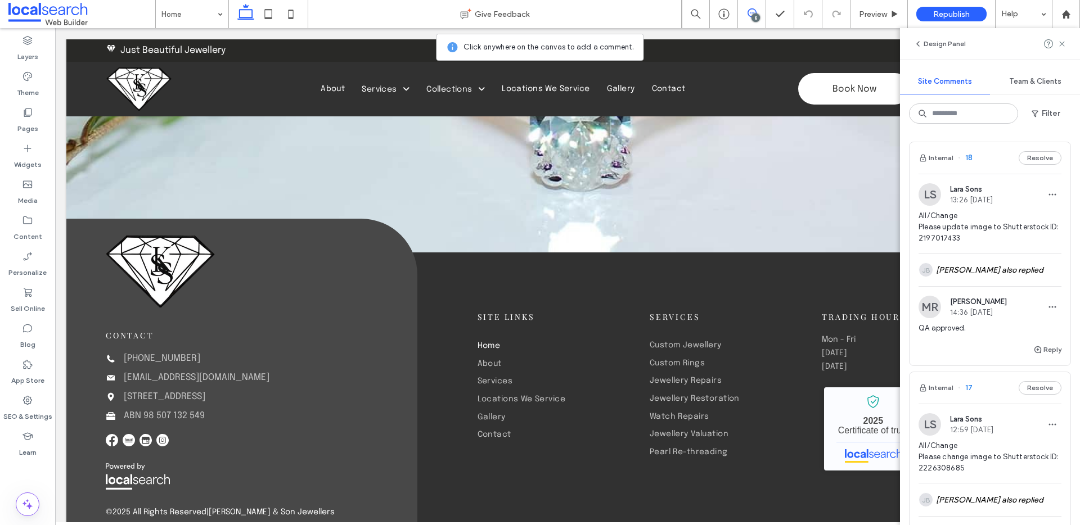
click at [967, 156] on span "18" at bounding box center [965, 157] width 15 height 11
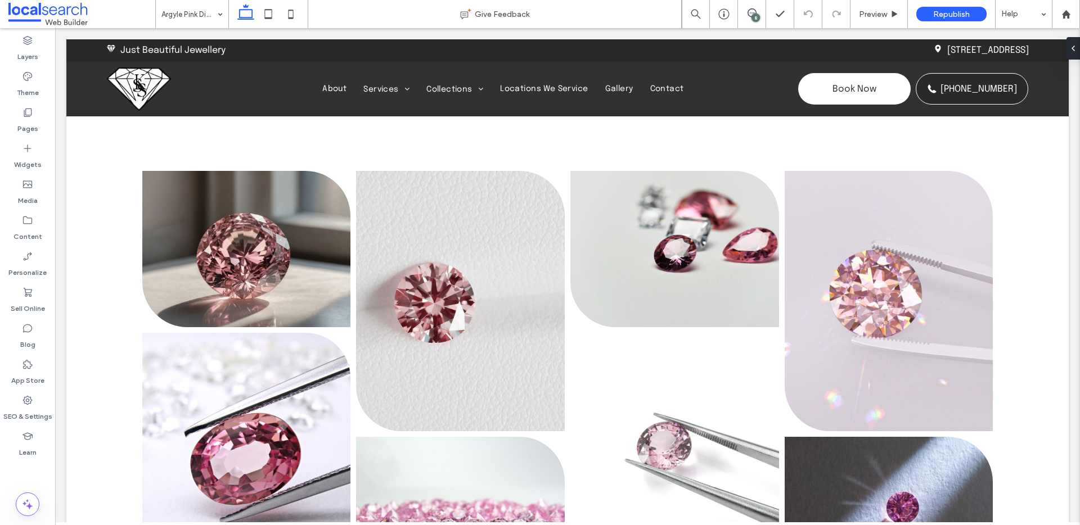
scroll to position [53, 0]
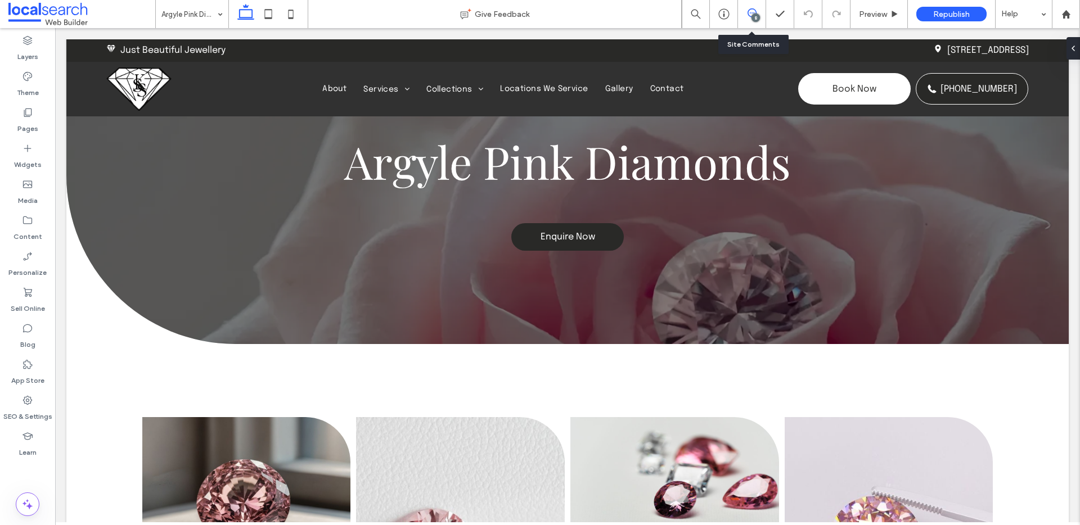
click at [758, 12] on span at bounding box center [752, 12] width 28 height 9
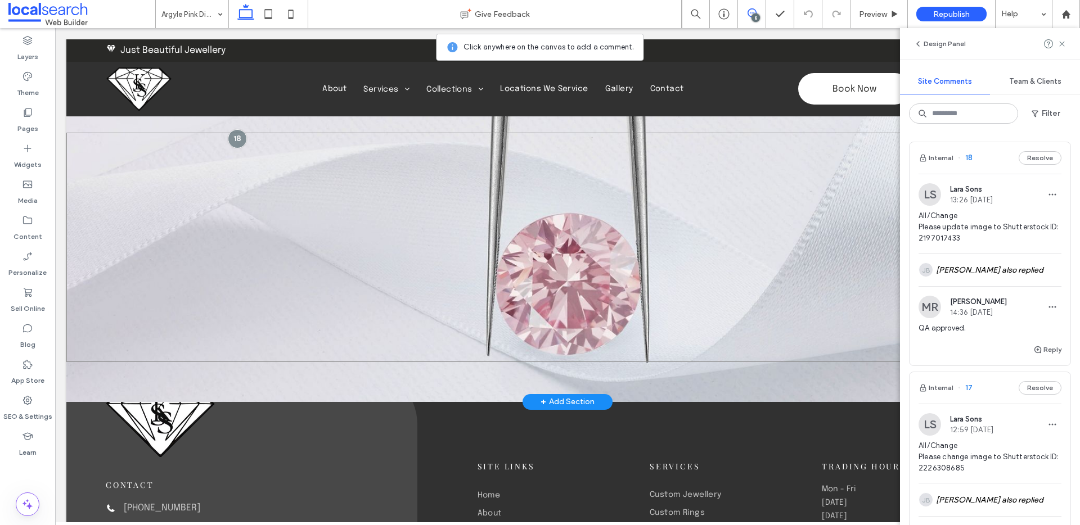
scroll to position [1229, 0]
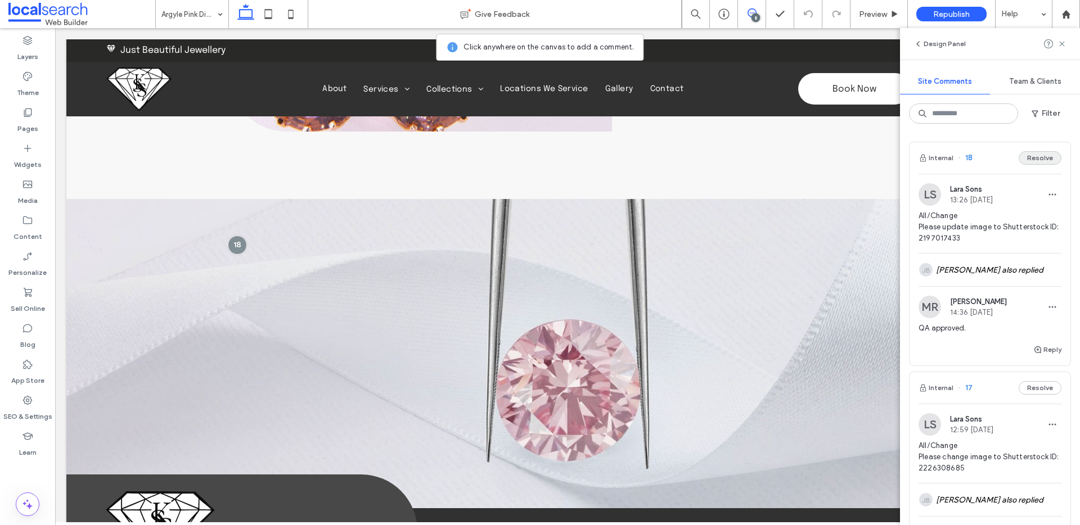
click at [1027, 160] on button "Resolve" at bounding box center [1040, 158] width 43 height 14
click at [971, 155] on span "17" at bounding box center [965, 157] width 15 height 11
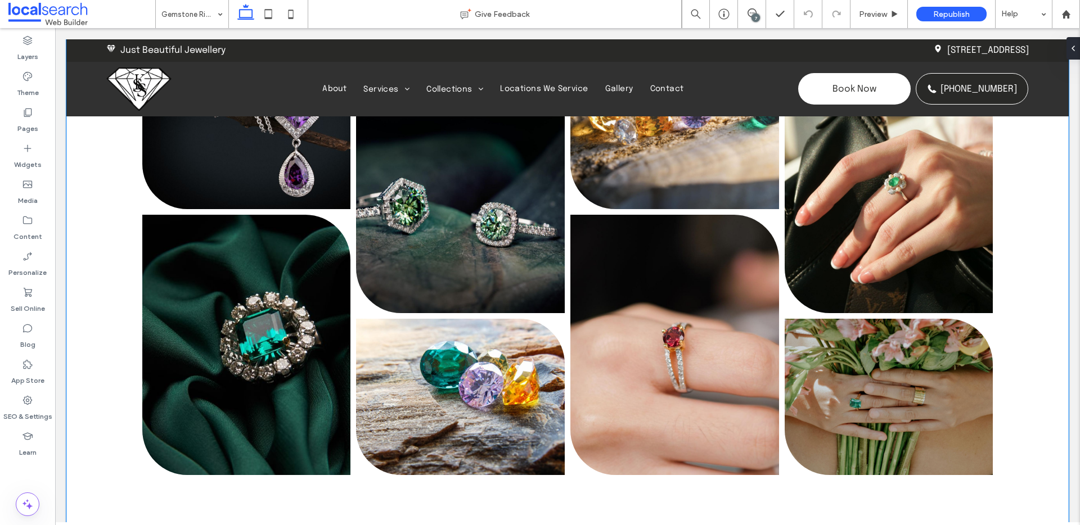
scroll to position [417, 0]
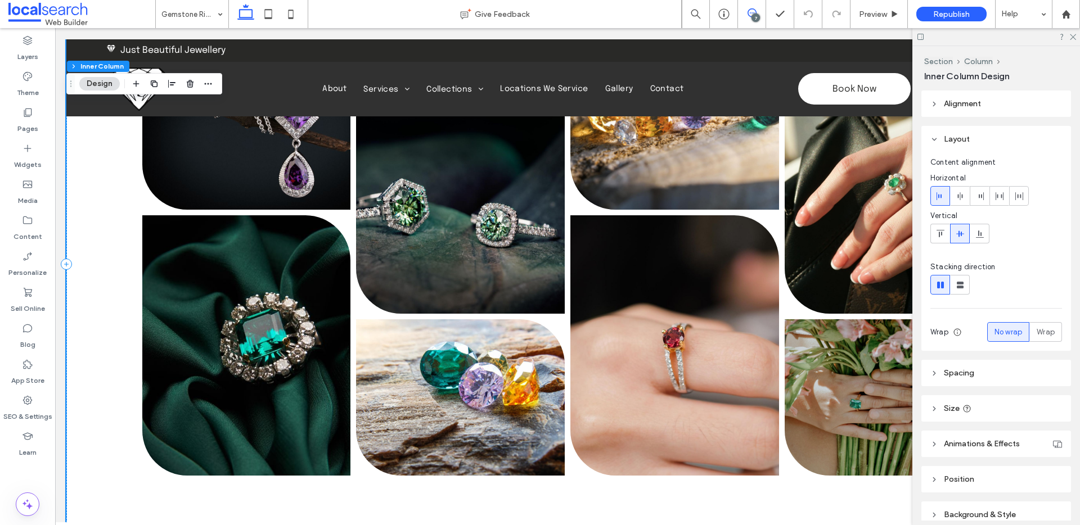
click at [752, 10] on icon at bounding box center [752, 12] width 9 height 9
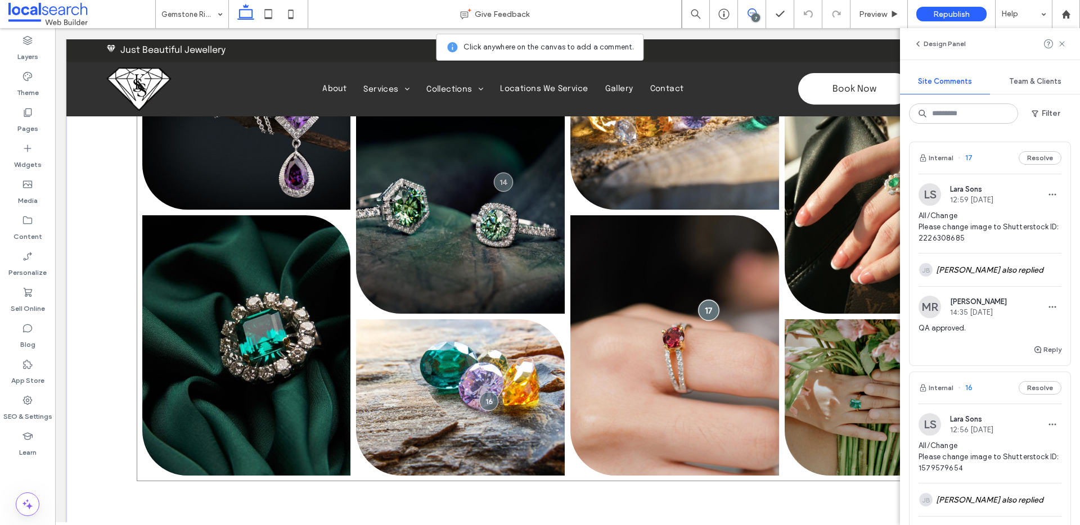
click at [707, 308] on div at bounding box center [708, 310] width 21 height 21
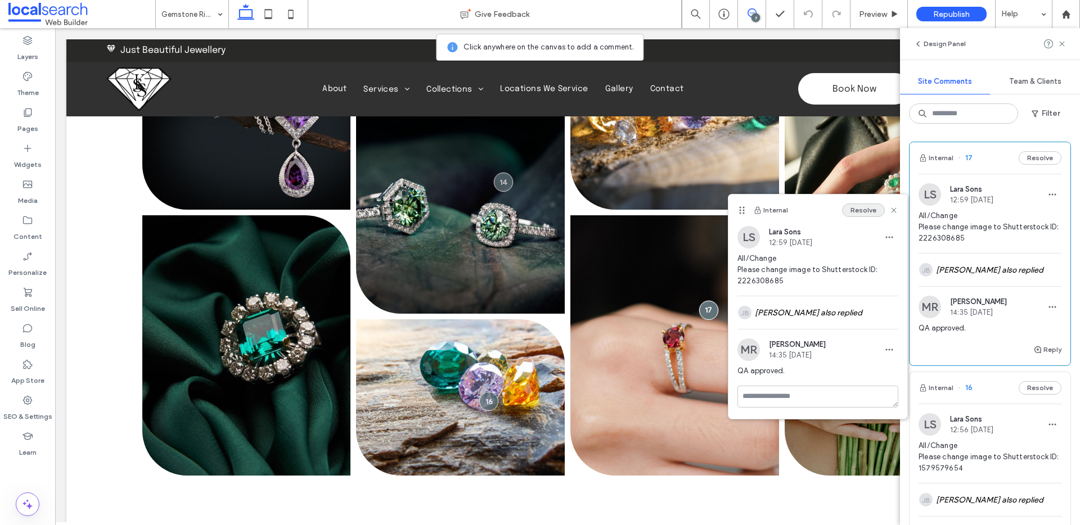
click at [870, 213] on button "Resolve" at bounding box center [863, 211] width 43 height 14
click at [502, 181] on div at bounding box center [503, 182] width 21 height 21
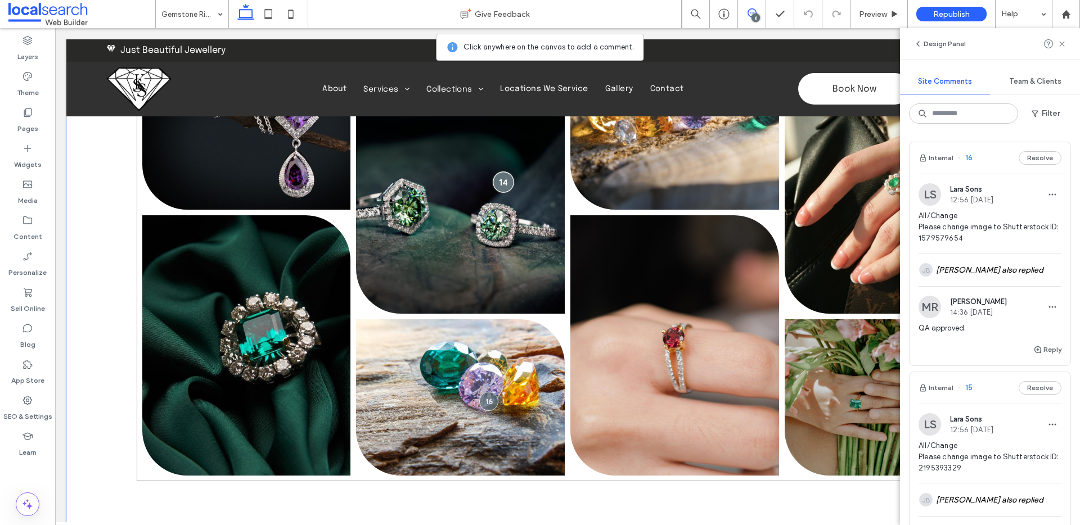
click at [504, 178] on div at bounding box center [503, 182] width 21 height 21
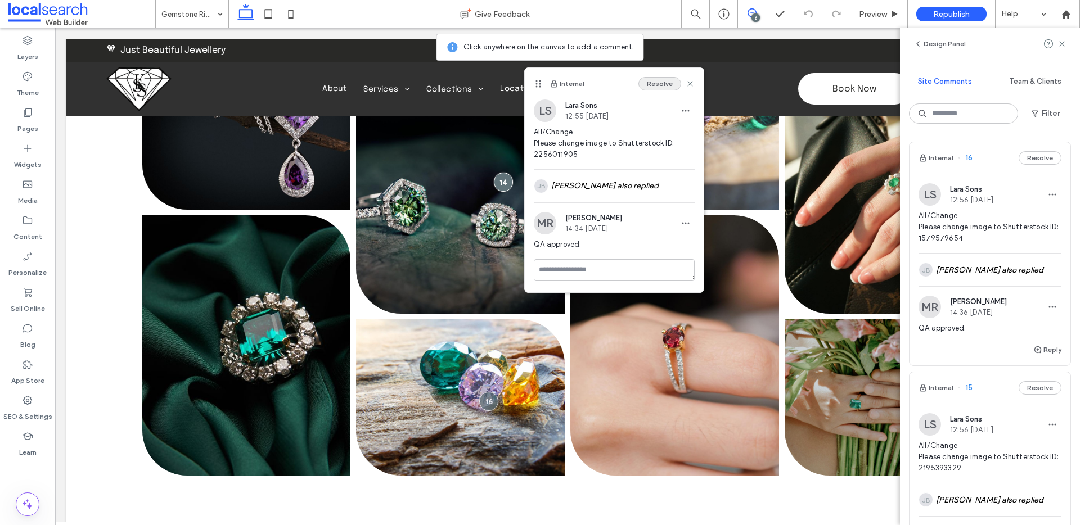
click at [657, 84] on button "Resolve" at bounding box center [660, 84] width 43 height 14
click at [488, 397] on div at bounding box center [488, 401] width 21 height 21
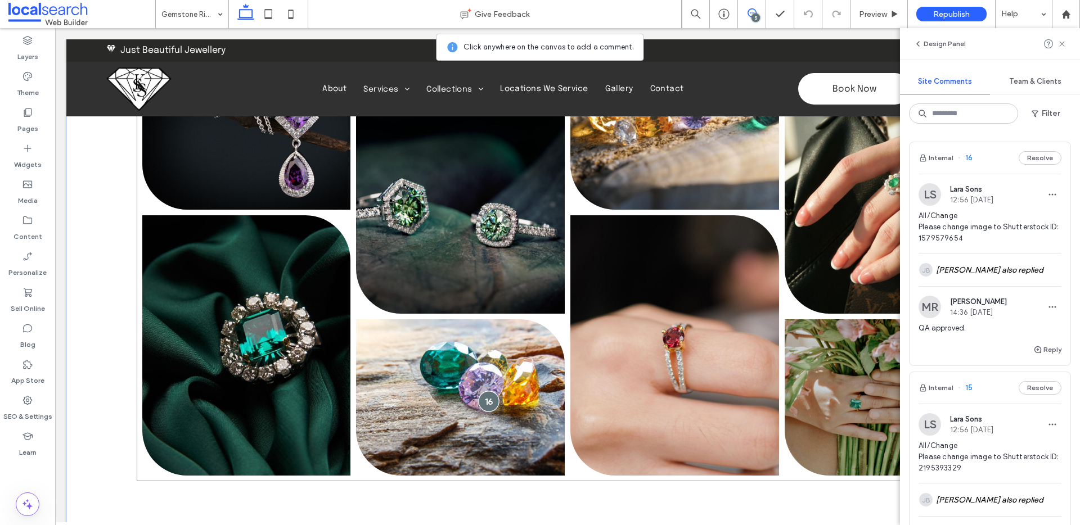
click at [488, 397] on div at bounding box center [488, 401] width 21 height 21
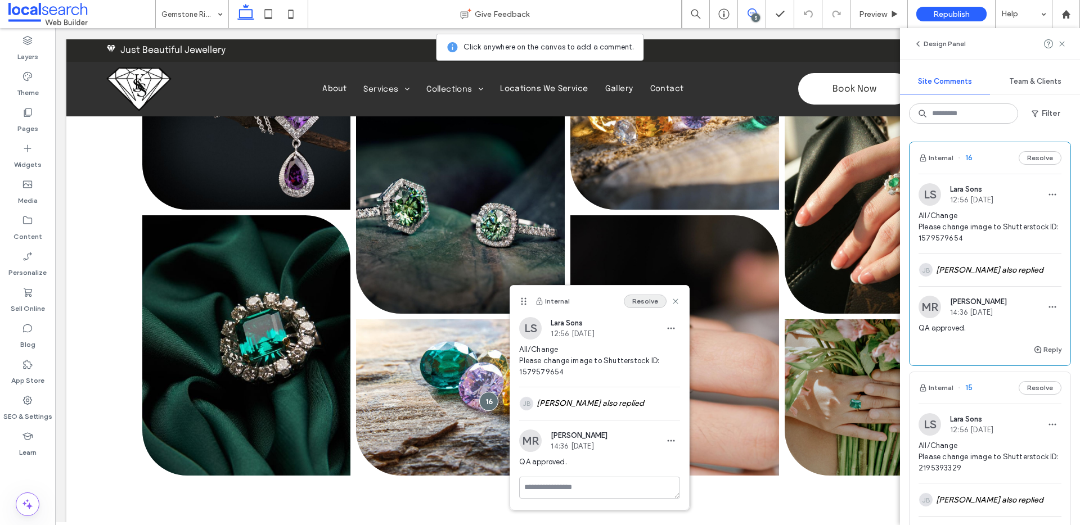
click at [643, 301] on button "Resolve" at bounding box center [645, 302] width 43 height 14
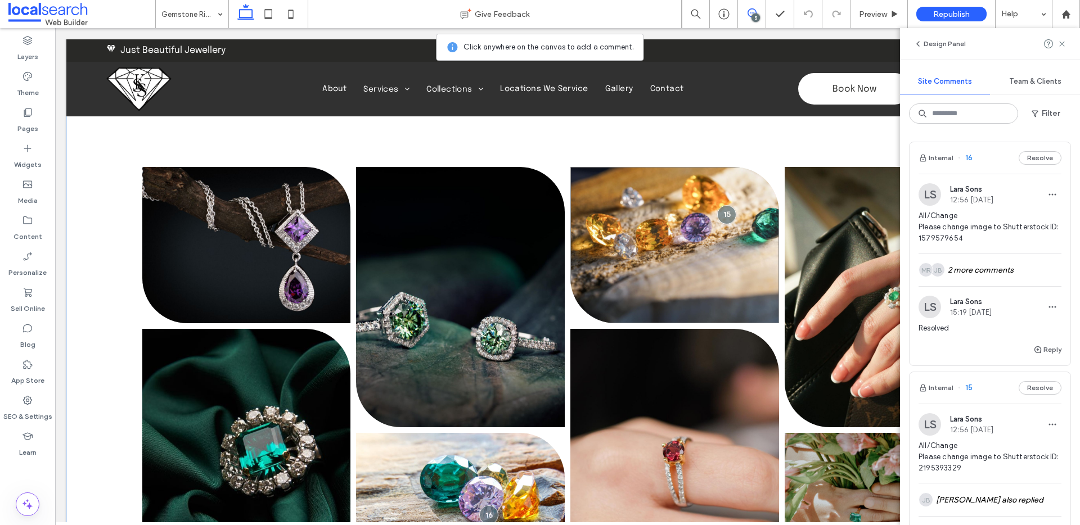
scroll to position [303, 0]
click at [717, 214] on div at bounding box center [727, 215] width 21 height 21
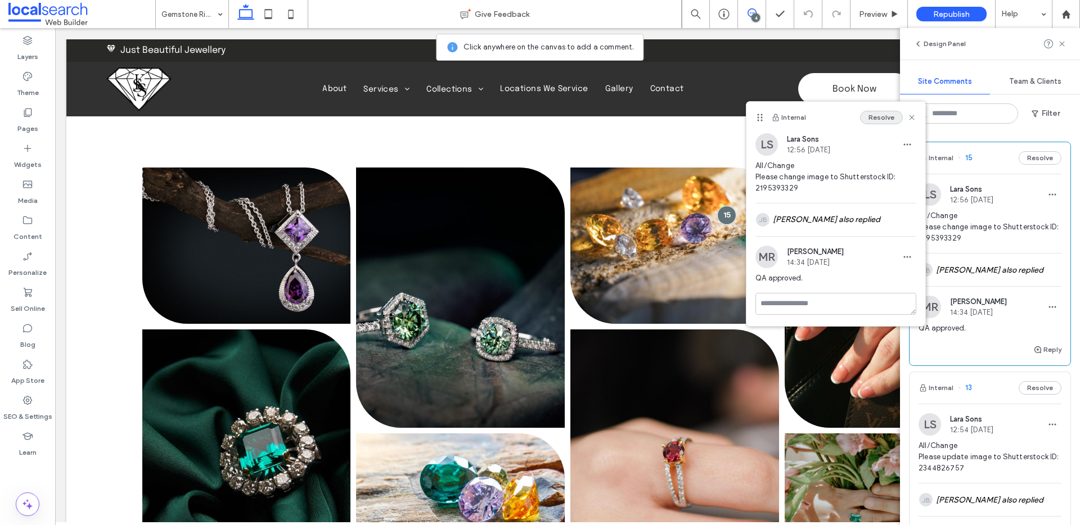
click at [895, 118] on button "Resolve" at bounding box center [881, 118] width 43 height 14
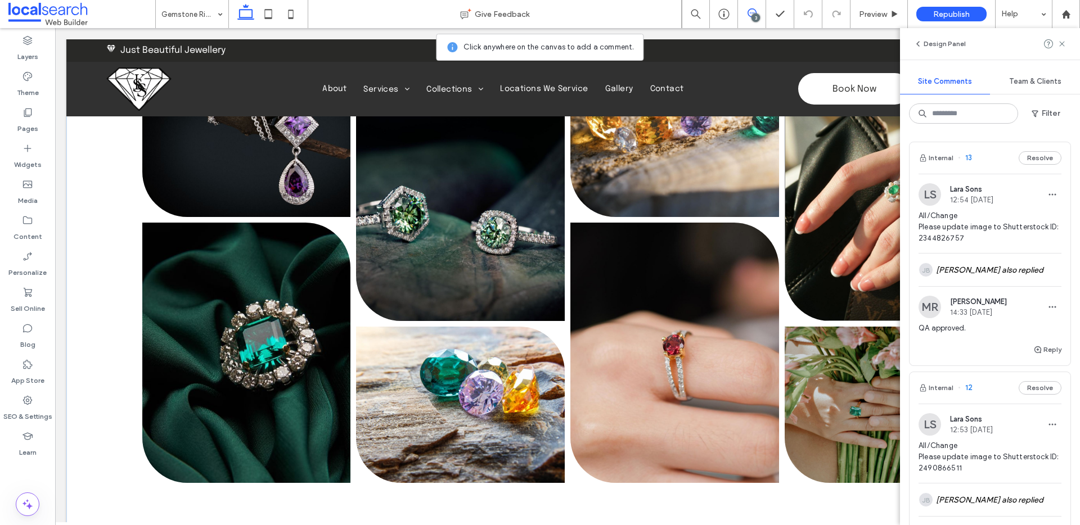
scroll to position [414, 0]
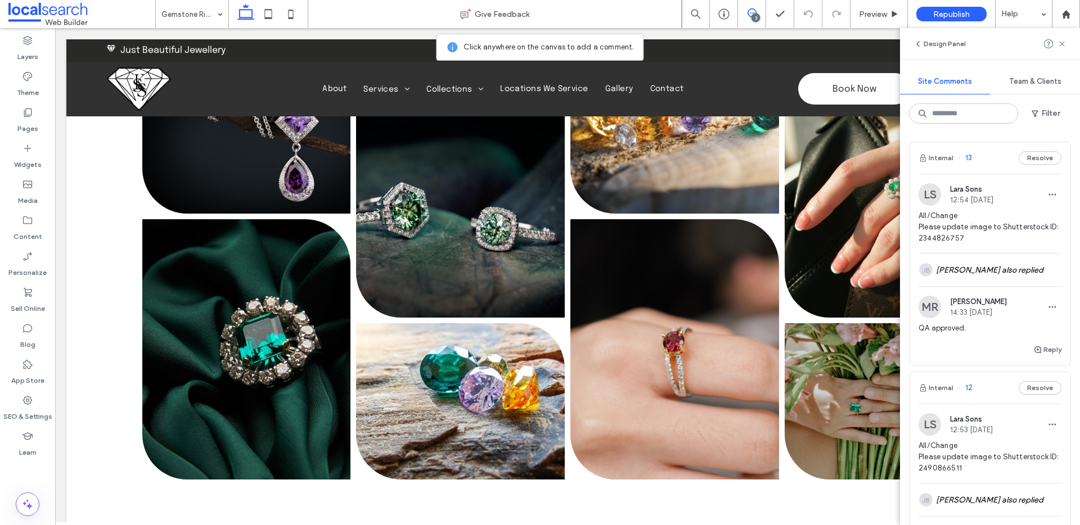
click at [967, 158] on span "13" at bounding box center [965, 157] width 14 height 11
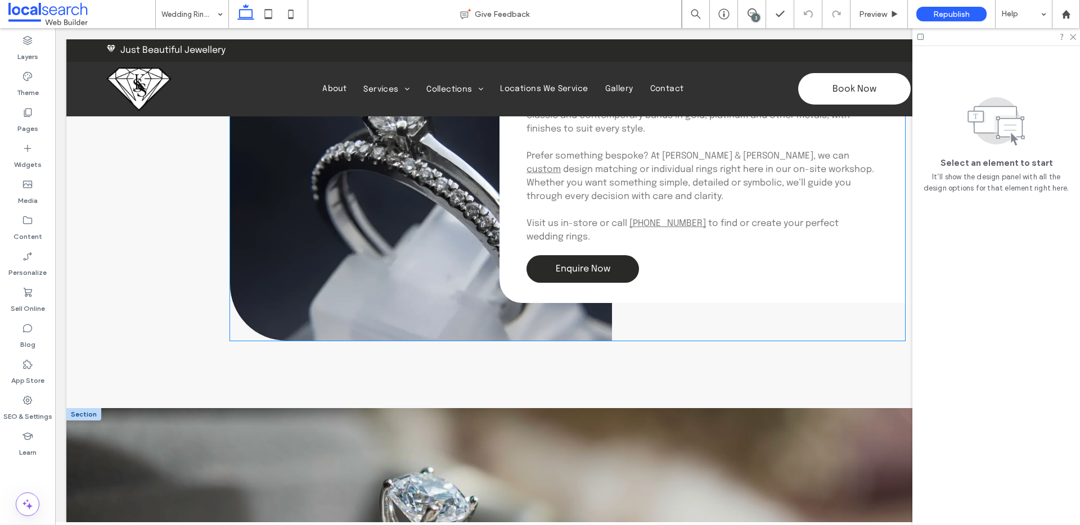
scroll to position [1076, 0]
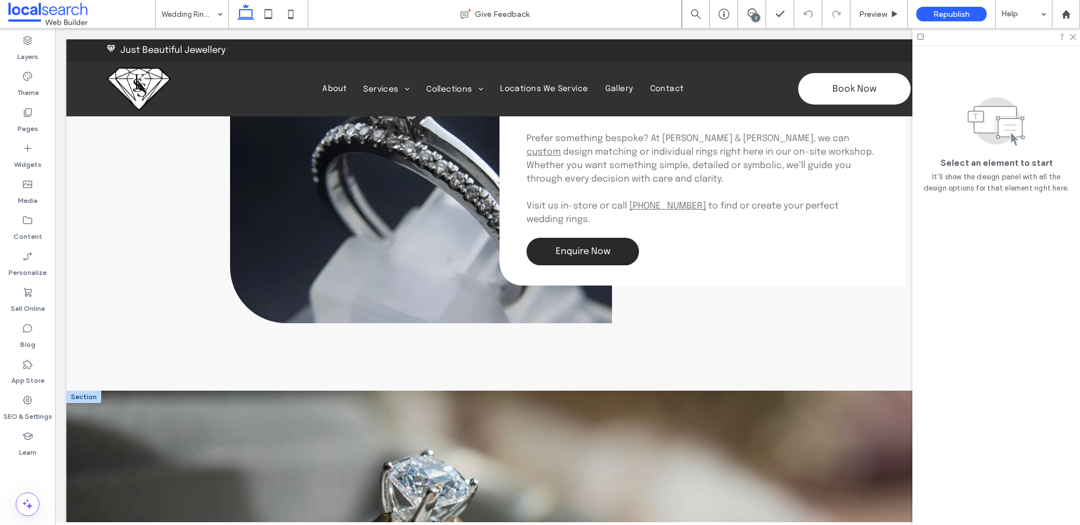
click at [754, 15] on div "3" at bounding box center [756, 18] width 8 height 8
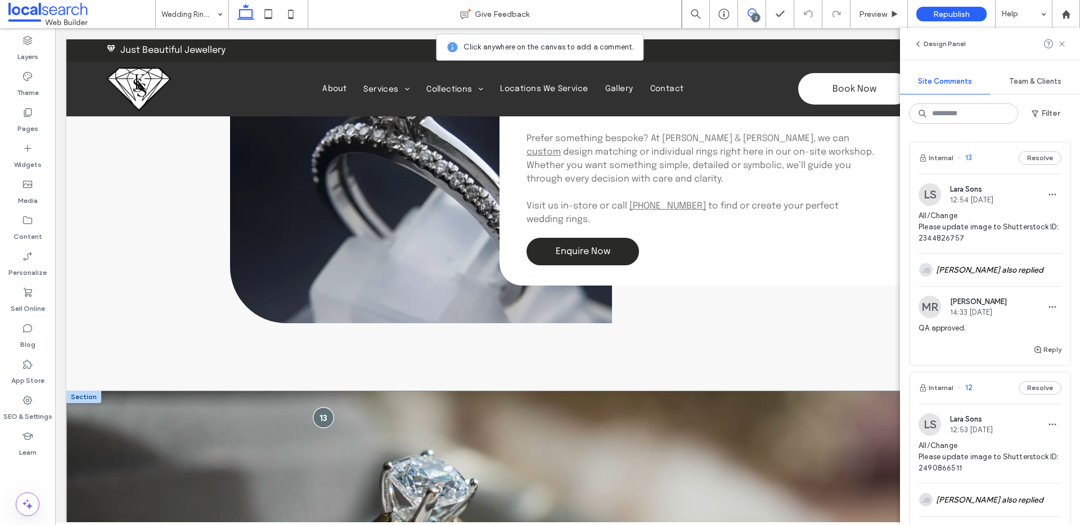
click at [316, 414] on div at bounding box center [323, 417] width 21 height 21
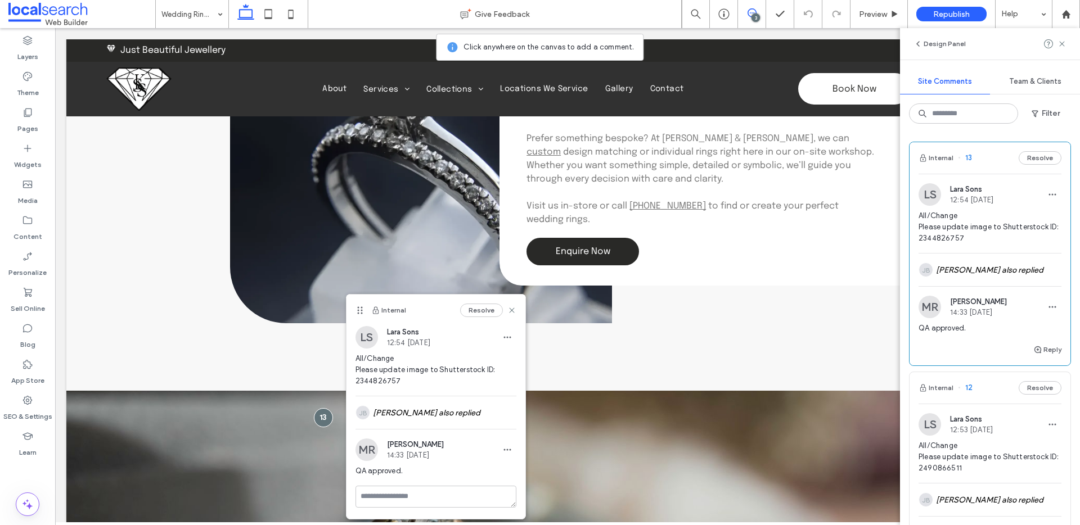
click at [481, 318] on div "Internal Resolve" at bounding box center [436, 311] width 179 height 32
click at [484, 309] on button "Resolve" at bounding box center [481, 311] width 43 height 14
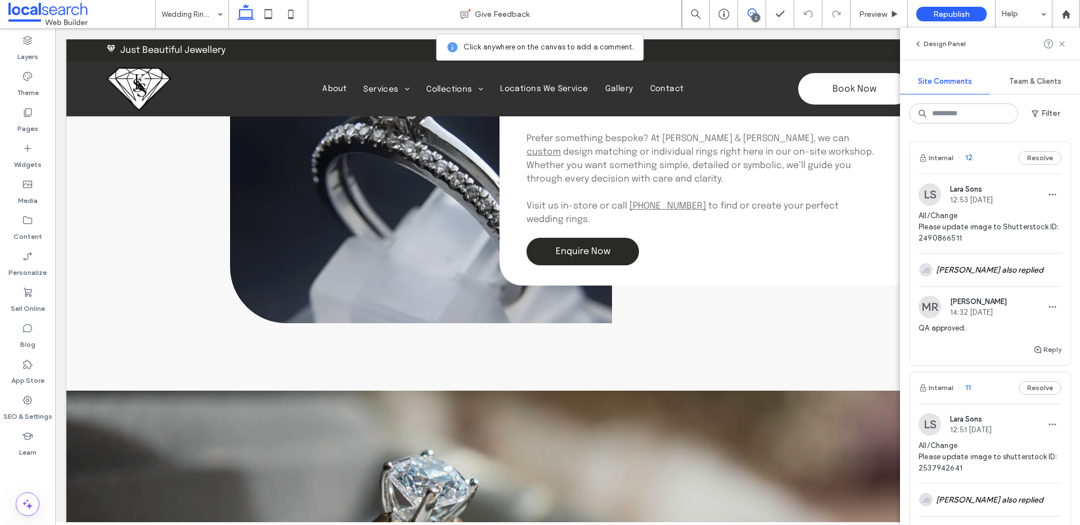
click at [969, 156] on span "12" at bounding box center [965, 157] width 15 height 11
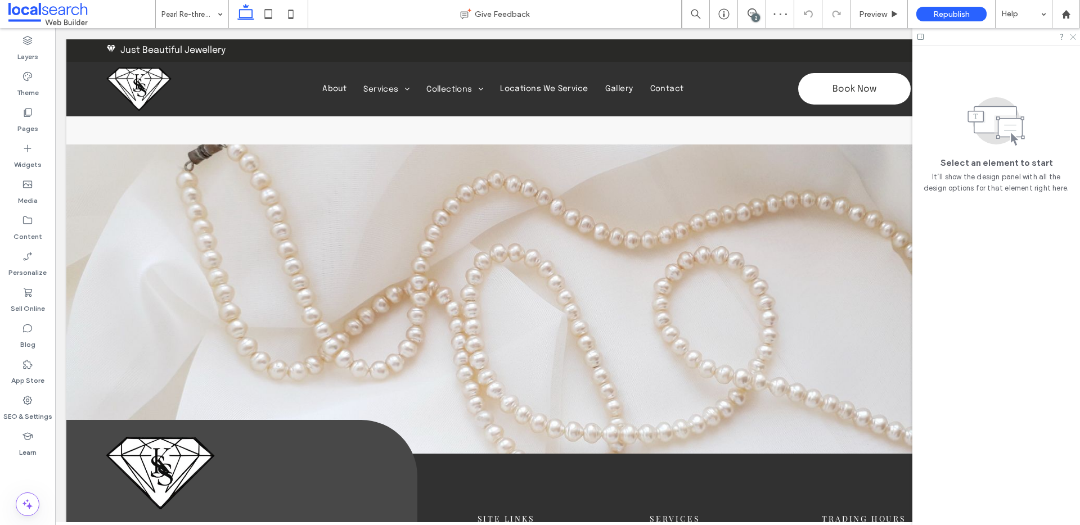
click at [1072, 37] on icon at bounding box center [1072, 36] width 7 height 7
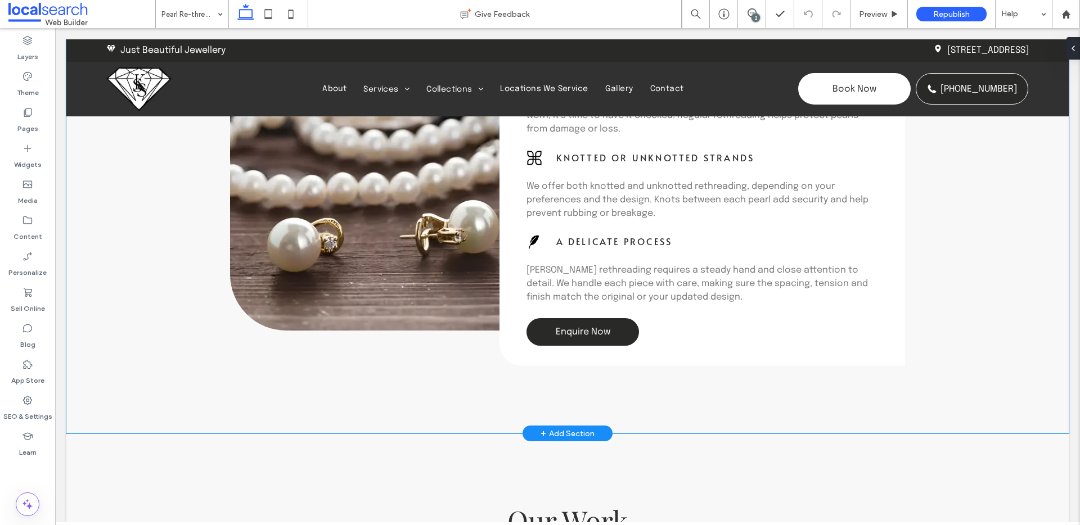
scroll to position [950, 0]
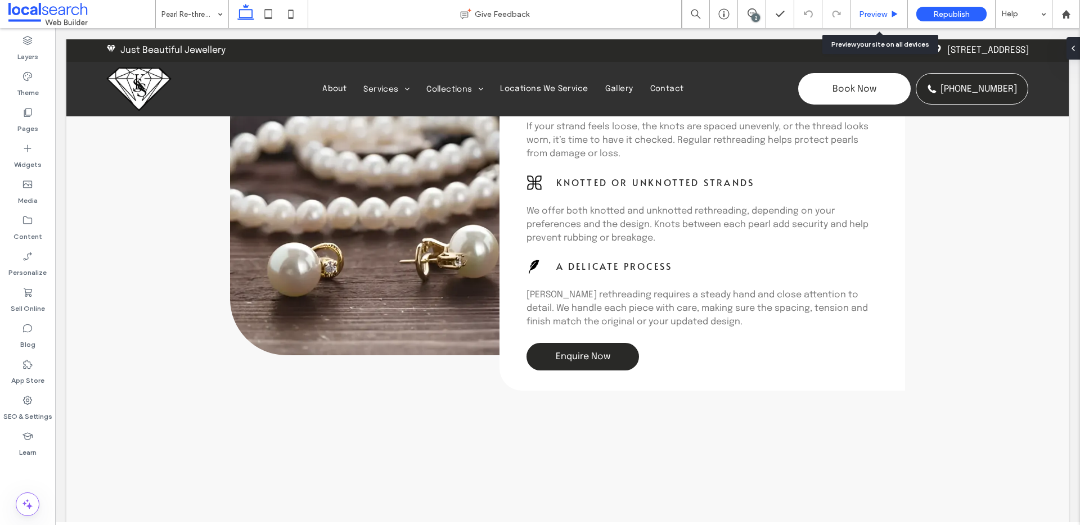
drag, startPoint x: 892, startPoint y: 7, endPoint x: 886, endPoint y: 8, distance: 5.7
click at [892, 7] on div "Preview" at bounding box center [879, 14] width 57 height 28
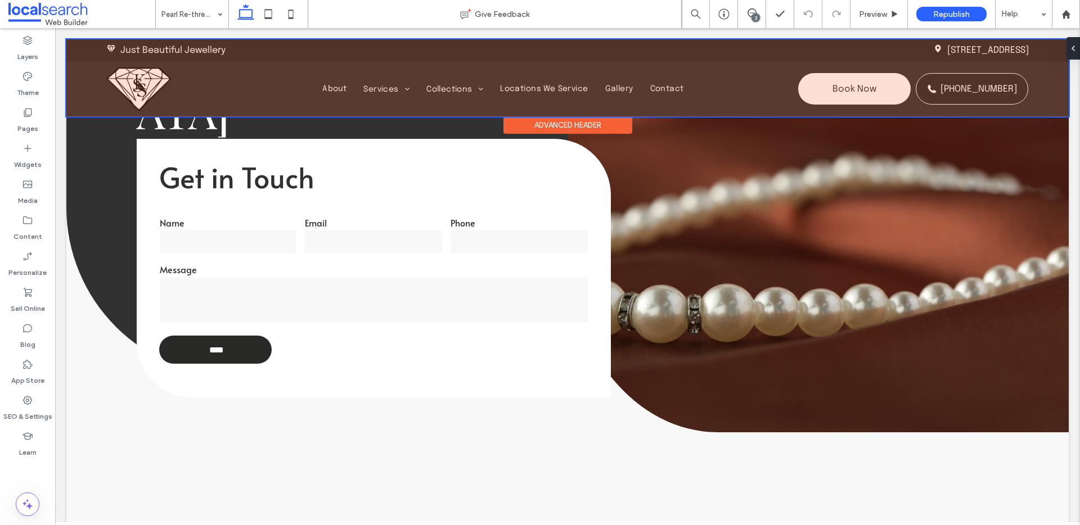
scroll to position [0, 0]
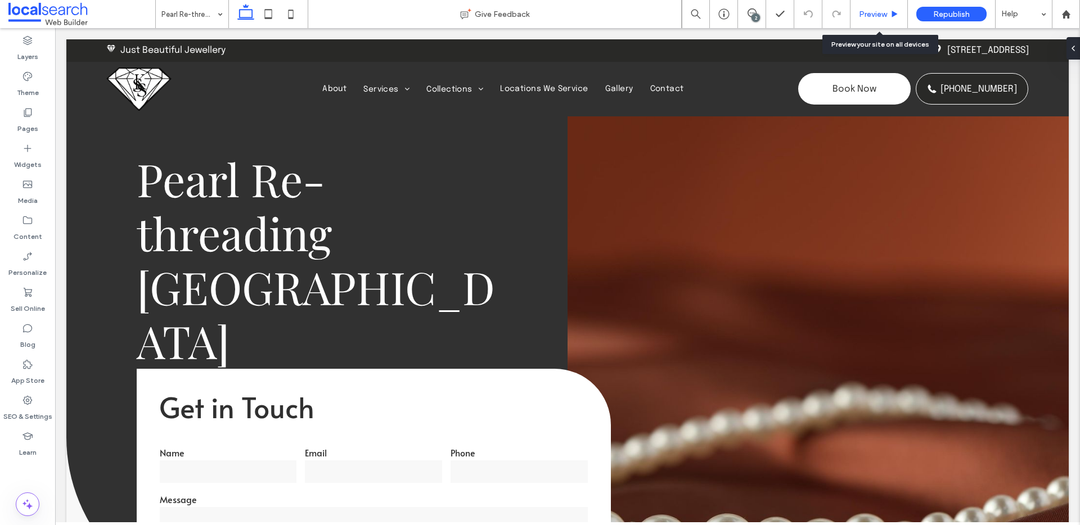
click at [877, 20] on div "Preview" at bounding box center [879, 14] width 57 height 28
click at [869, 6] on div "Preview" at bounding box center [879, 14] width 57 height 28
click at [863, 15] on span "Preview" at bounding box center [873, 15] width 28 height 10
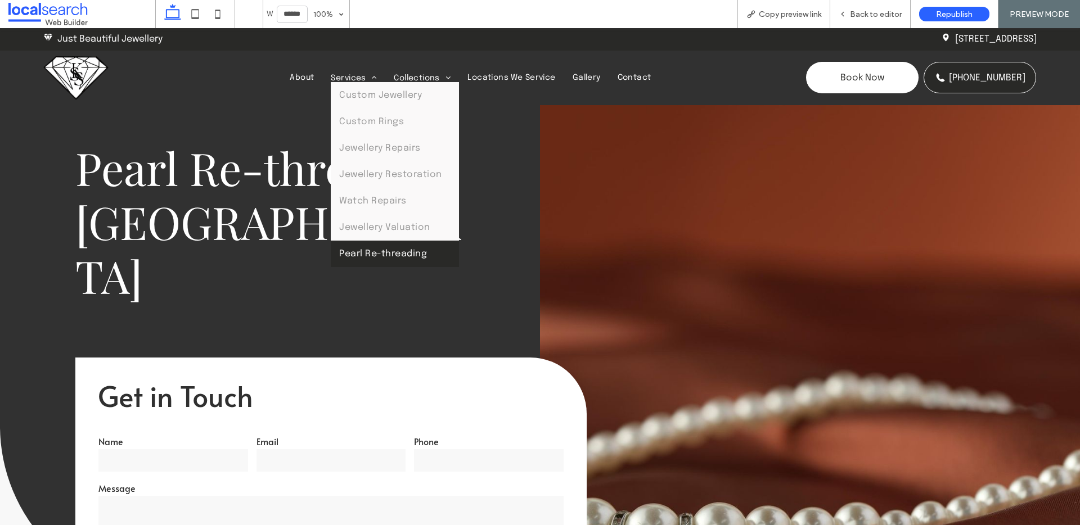
click at [371, 245] on link "Pearl Re-threading" at bounding box center [395, 254] width 128 height 26
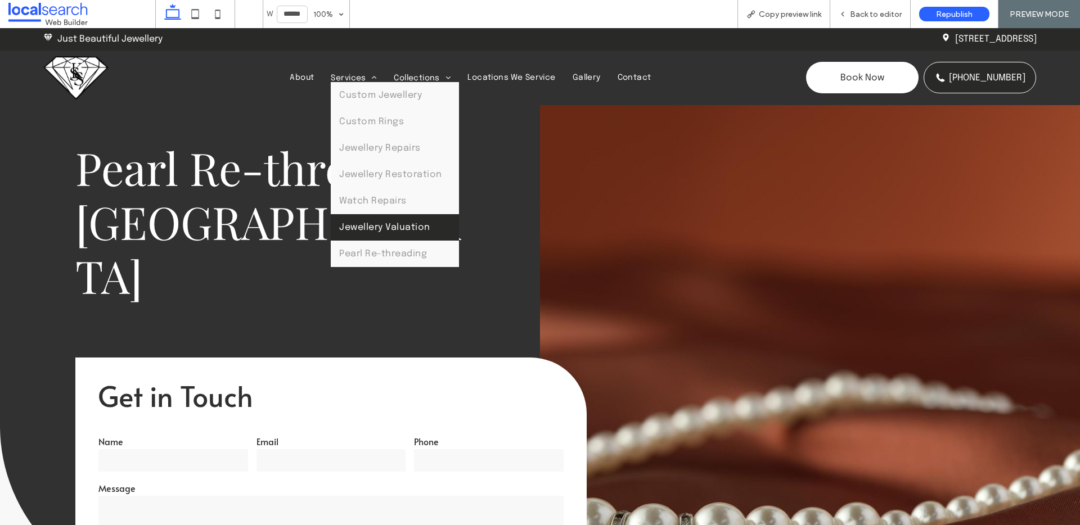
click at [396, 230] on span "Jewellery Valuation" at bounding box center [384, 228] width 91 height 10
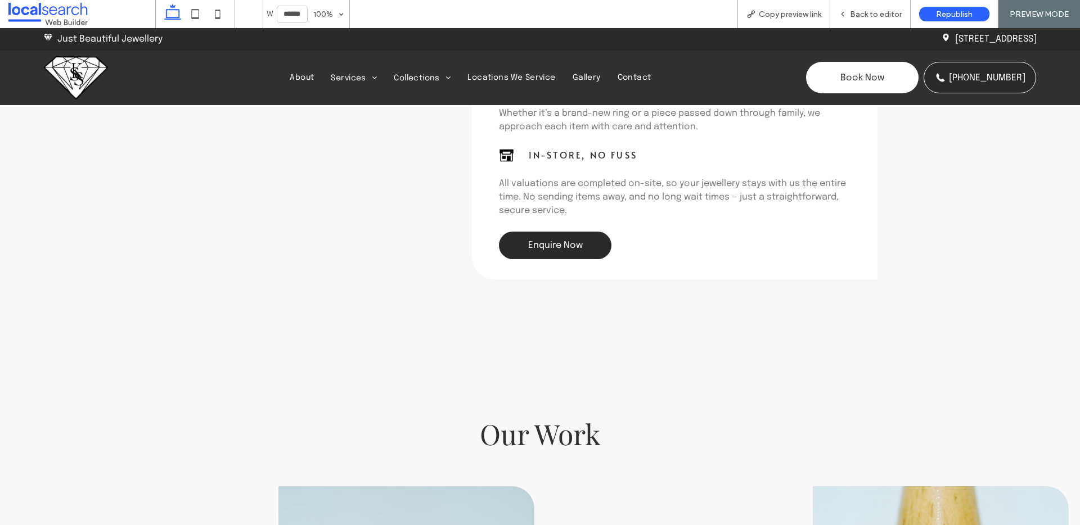
scroll to position [1347, 0]
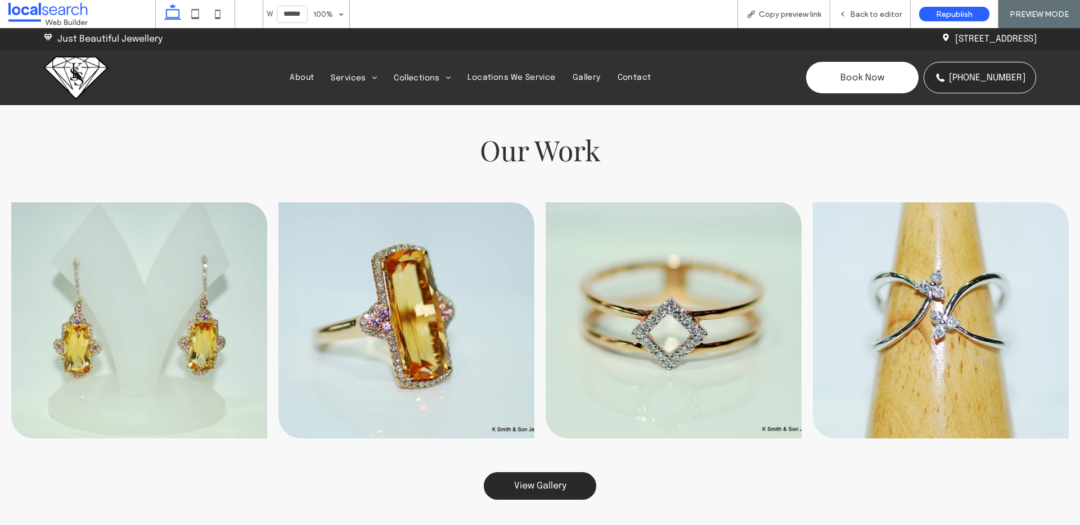
click at [82, 74] on img at bounding box center [75, 77] width 65 height 43
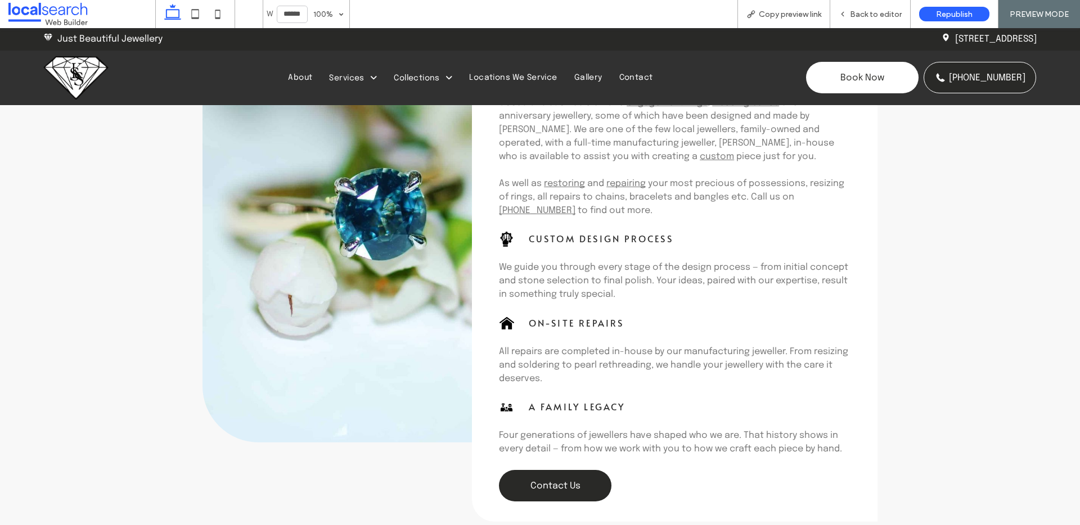
scroll to position [850, 0]
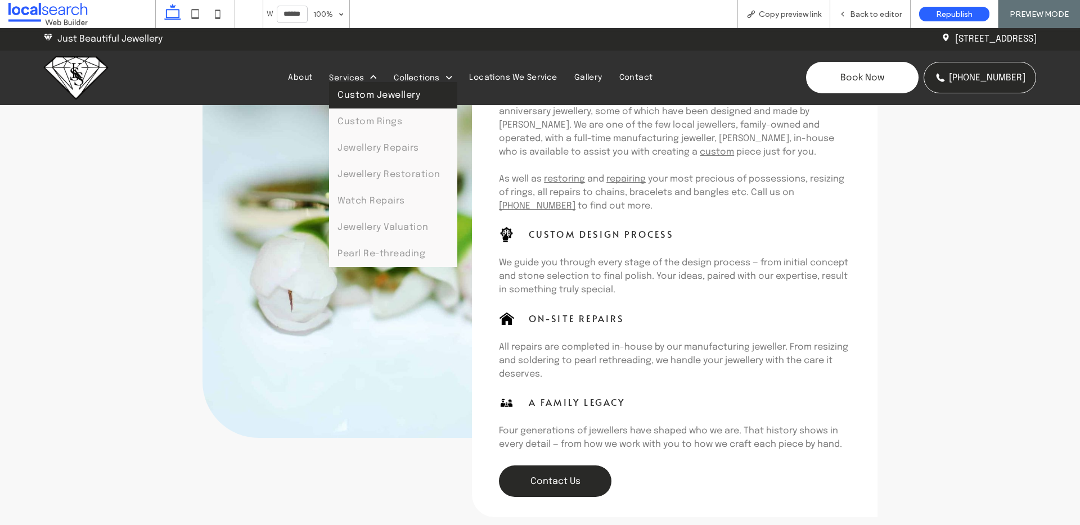
click at [372, 89] on link "Custom Jewellery" at bounding box center [393, 95] width 128 height 26
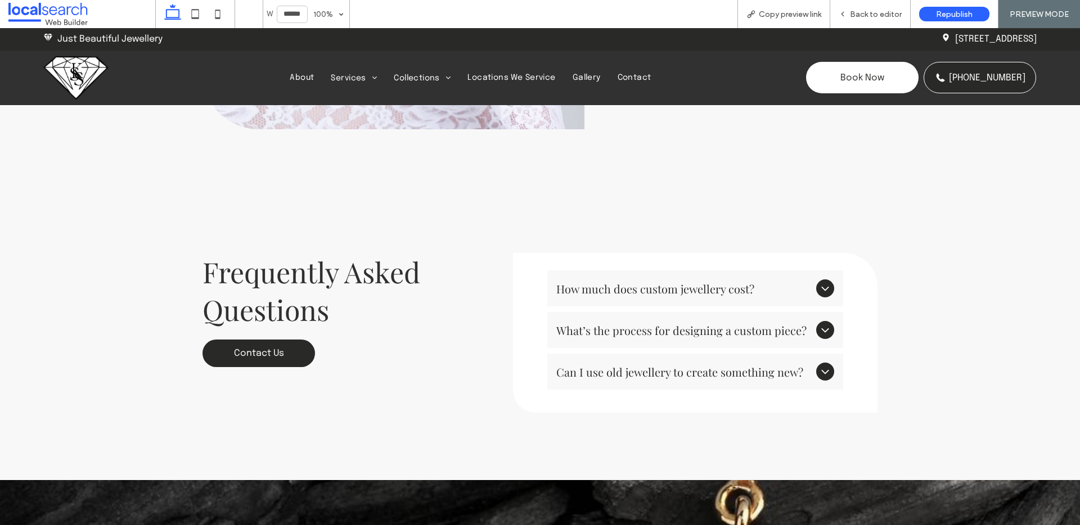
scroll to position [2263, 0]
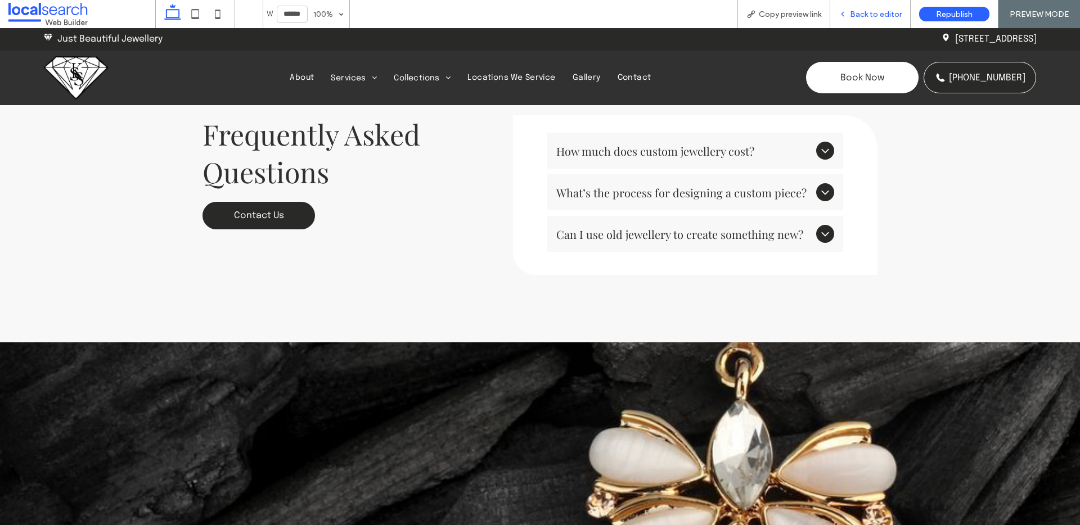
click at [861, 15] on span "Back to editor" at bounding box center [876, 15] width 52 height 10
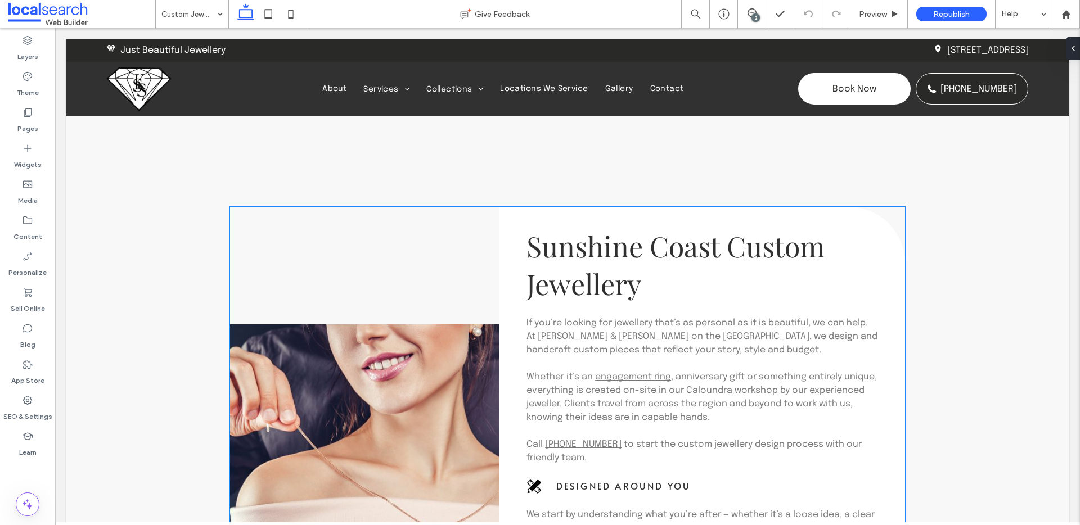
scroll to position [506, 0]
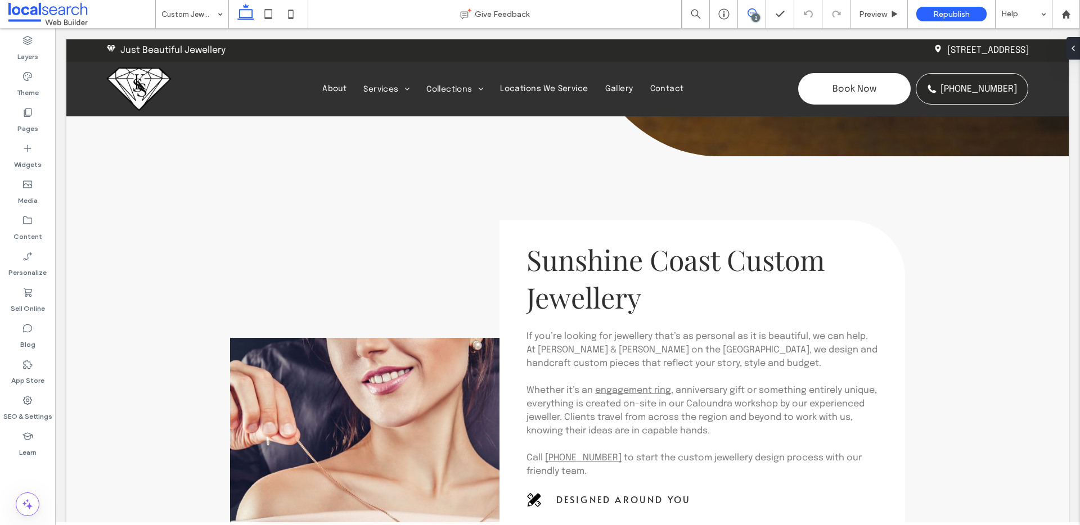
click at [752, 11] on icon at bounding box center [752, 12] width 9 height 9
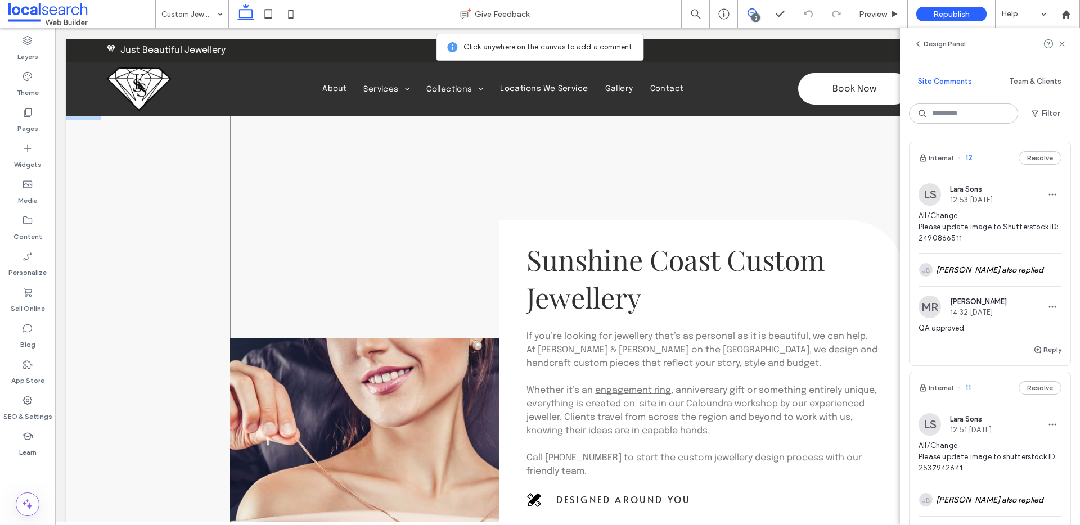
click at [792, 194] on div "Button Sunshine Coast Custom Jewellery If you’re looking for jewellery that’s a…" at bounding box center [567, 484] width 675 height 752
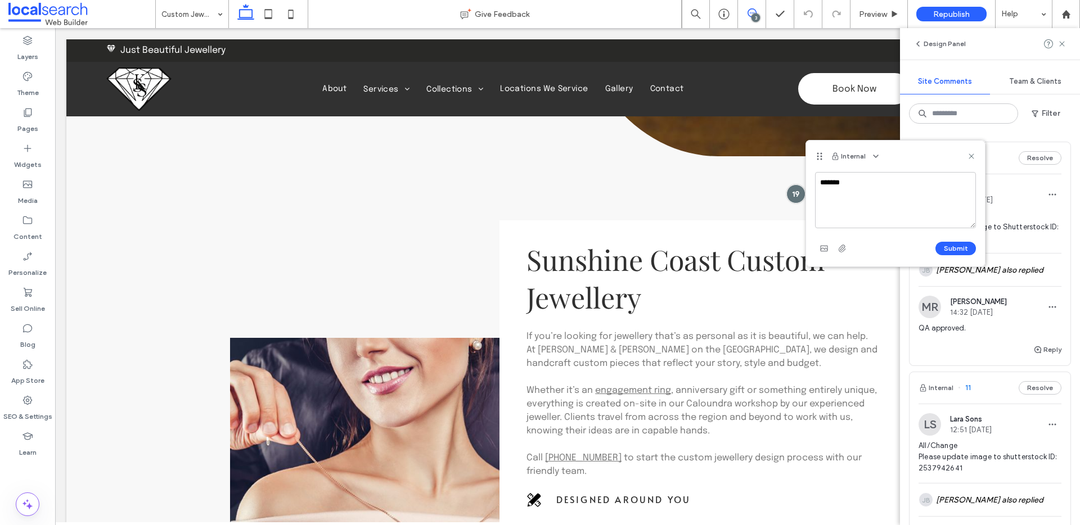
type textarea "******"
type textarea "**********"
click at [952, 249] on button "Submit" at bounding box center [956, 249] width 41 height 14
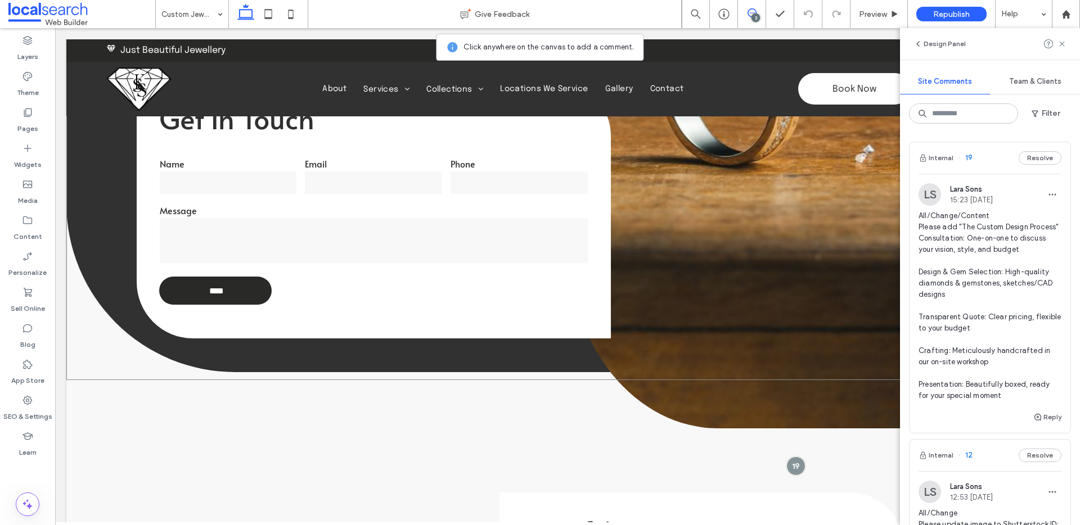
scroll to position [0, 0]
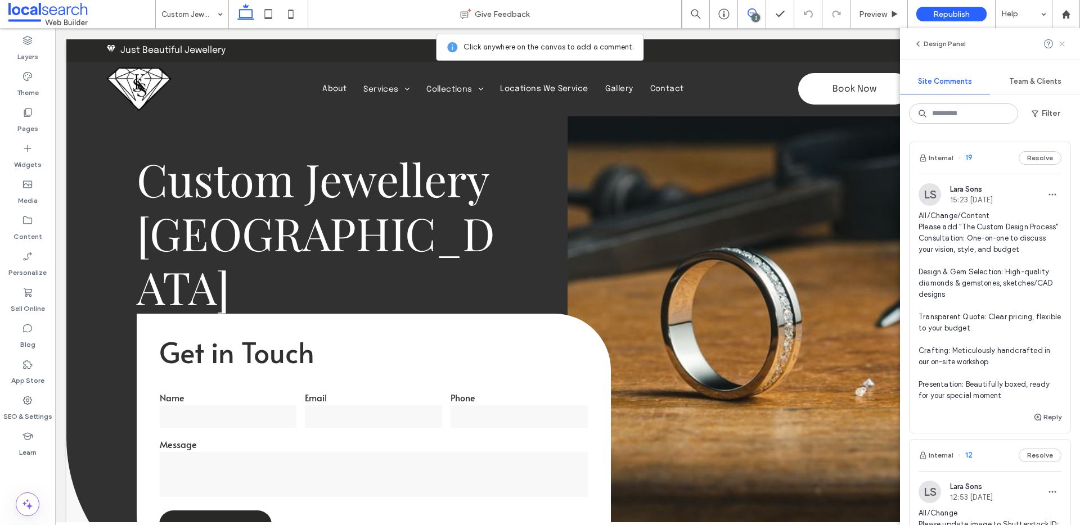
click at [1062, 44] on use at bounding box center [1061, 43] width 5 height 5
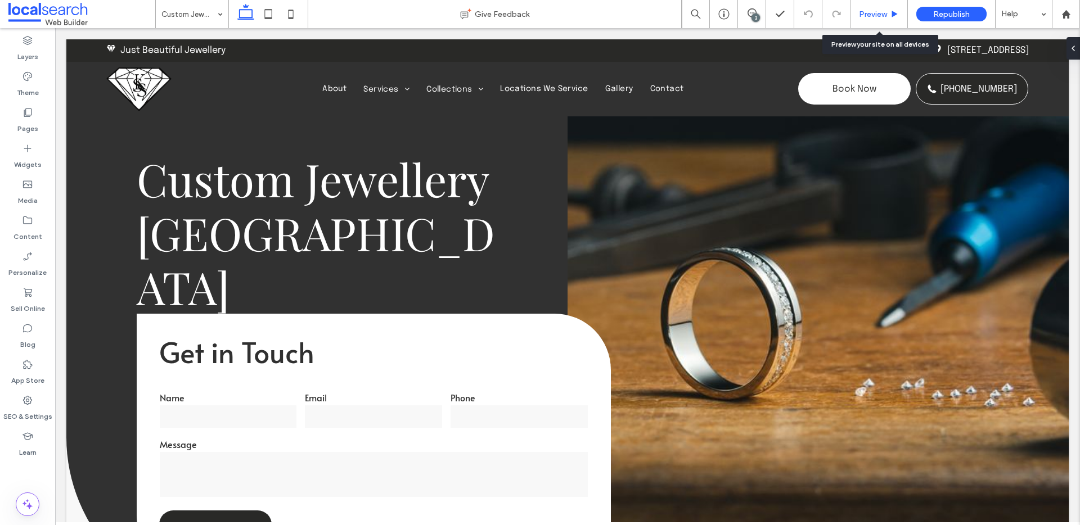
click at [860, 13] on span "Preview" at bounding box center [873, 15] width 28 height 10
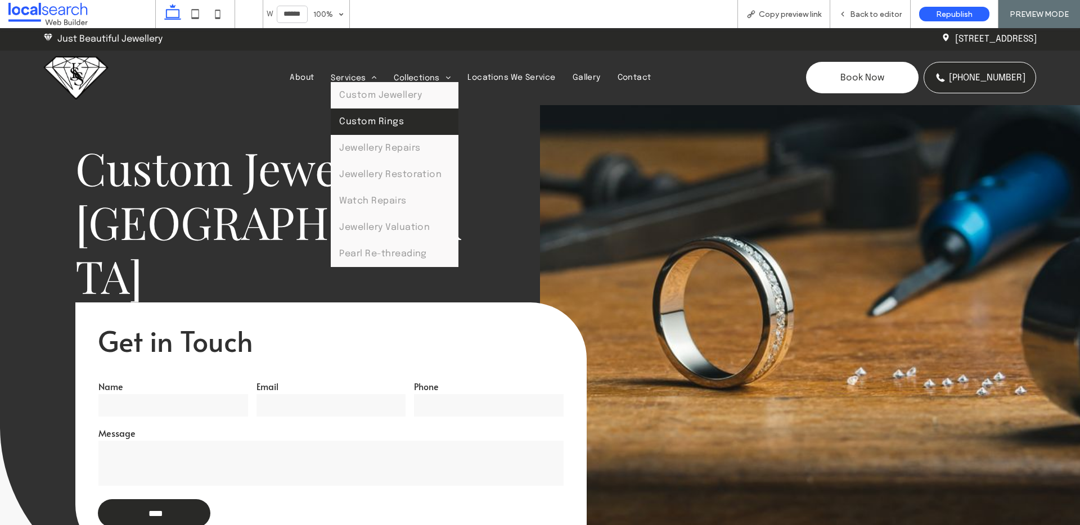
click at [354, 118] on span "Custom Rings" at bounding box center [371, 122] width 65 height 10
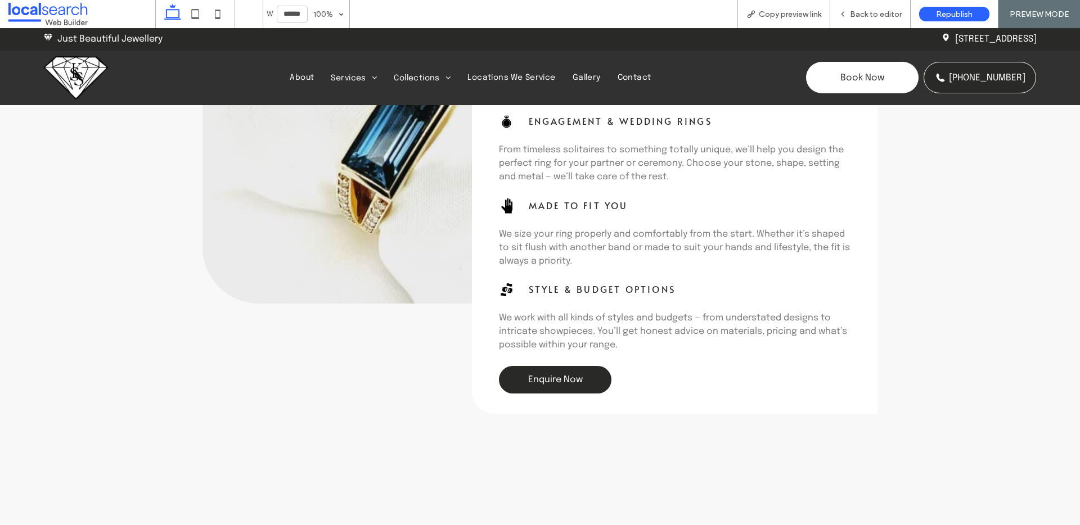
scroll to position [868, 0]
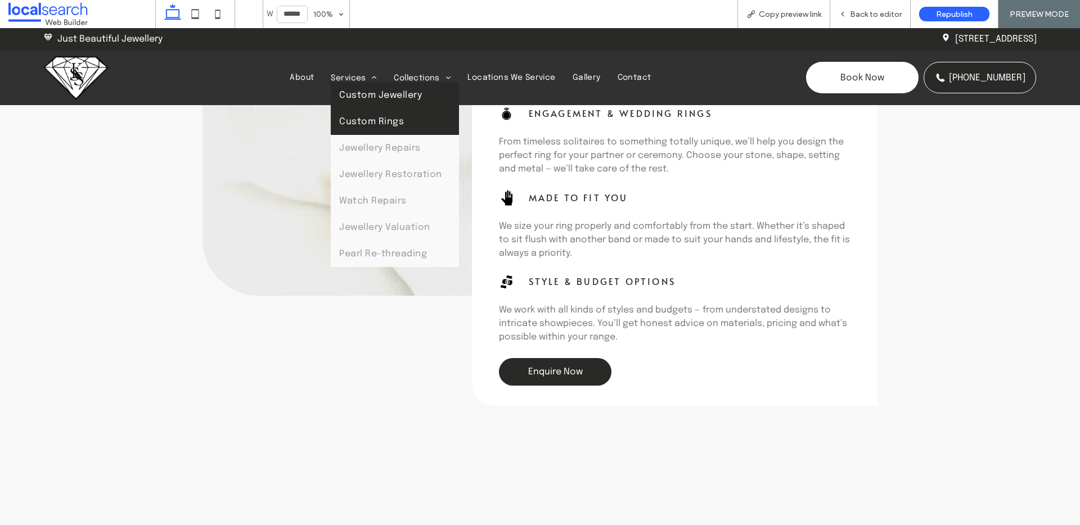
click at [356, 91] on span "Custom Jewellery" at bounding box center [380, 96] width 83 height 10
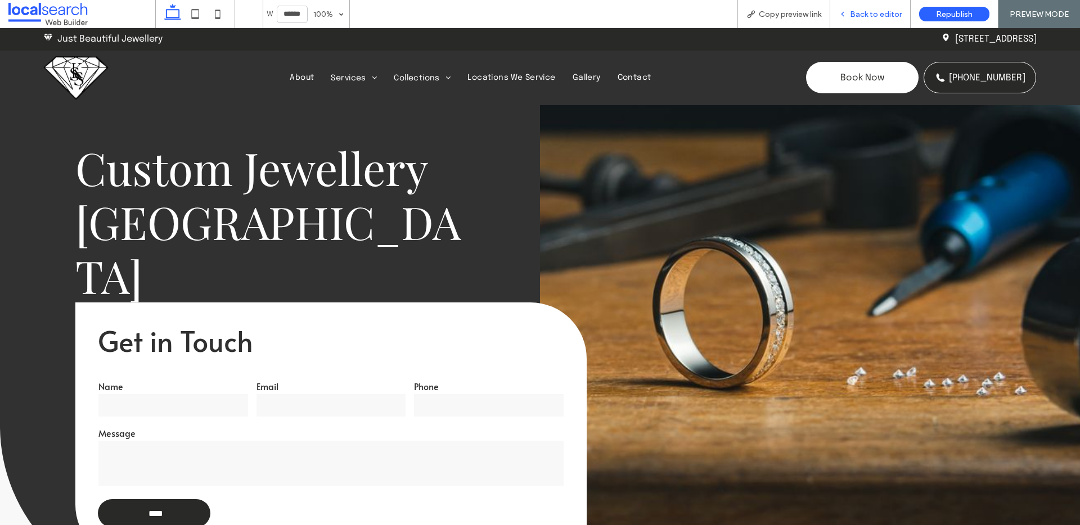
click at [855, 24] on div "Back to editor" at bounding box center [870, 14] width 80 height 28
click at [847, 17] on icon at bounding box center [843, 14] width 8 height 8
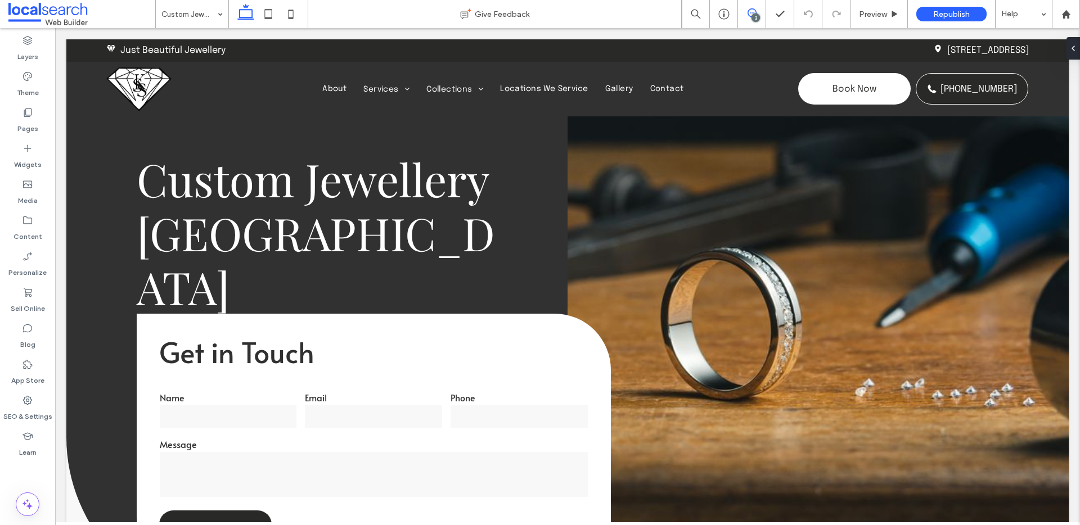
click at [752, 11] on icon at bounding box center [752, 12] width 9 height 9
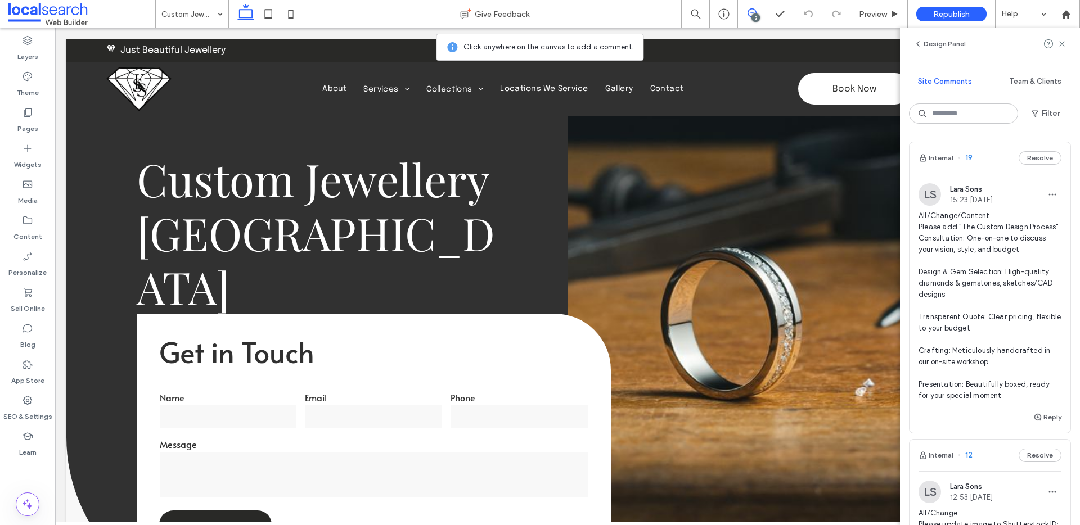
scroll to position [232, 0]
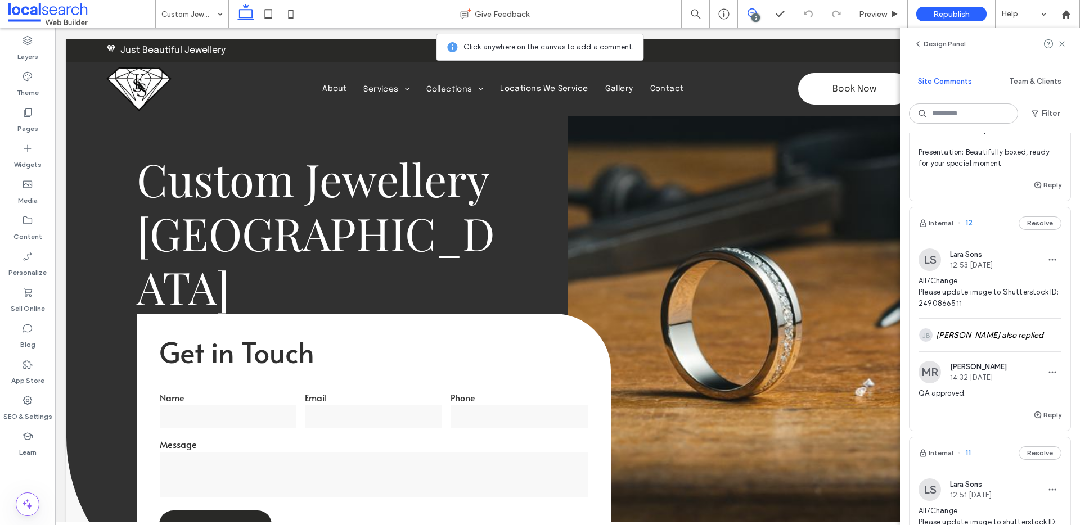
click at [1036, 230] on button "Resolve" at bounding box center [1040, 224] width 43 height 14
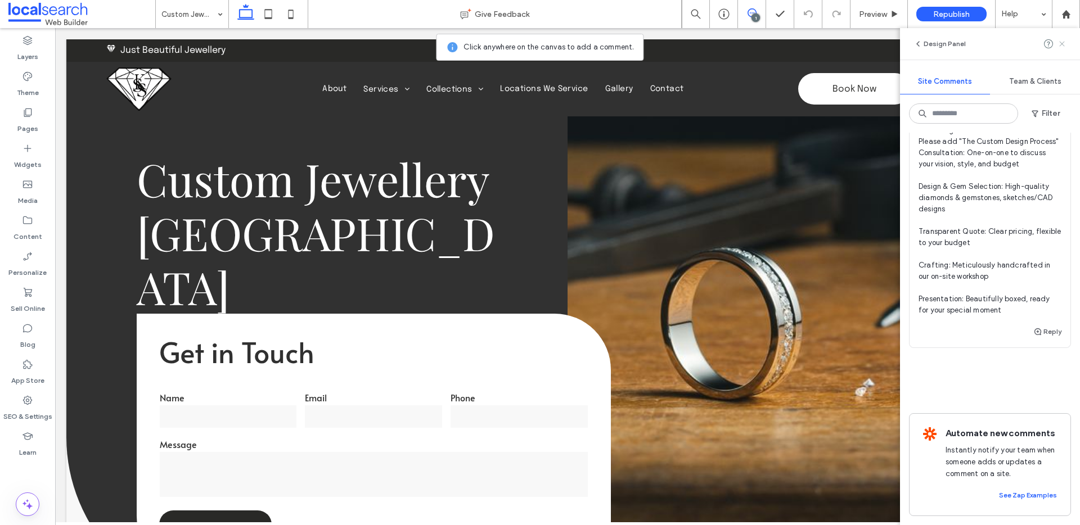
click at [1063, 46] on icon at bounding box center [1062, 43] width 9 height 9
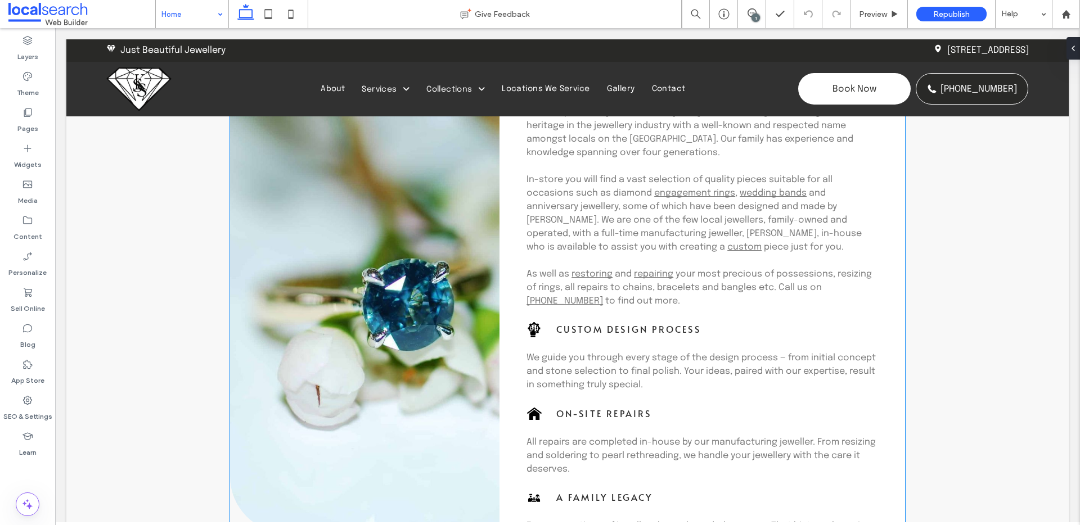
scroll to position [730, 0]
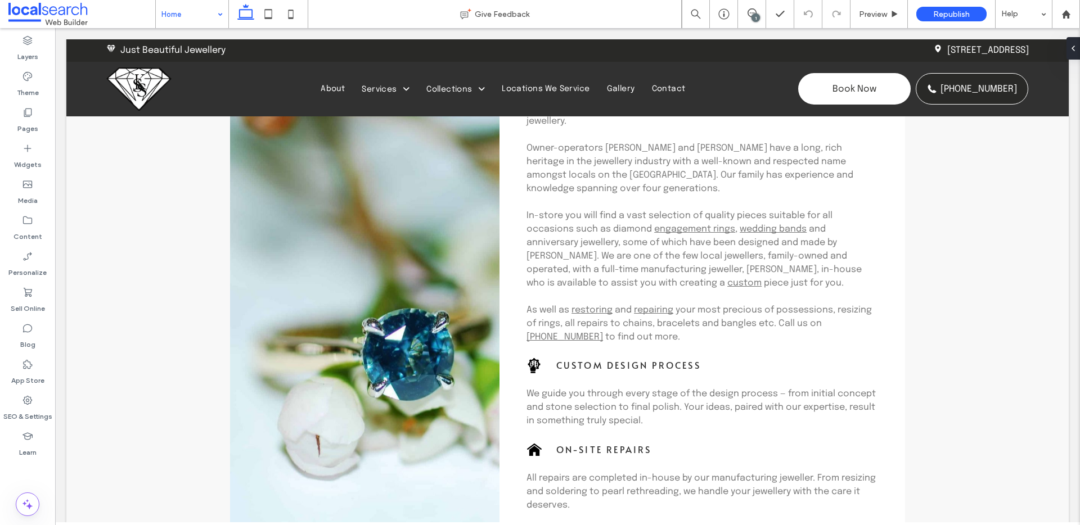
click at [174, 8] on input at bounding box center [189, 14] width 56 height 28
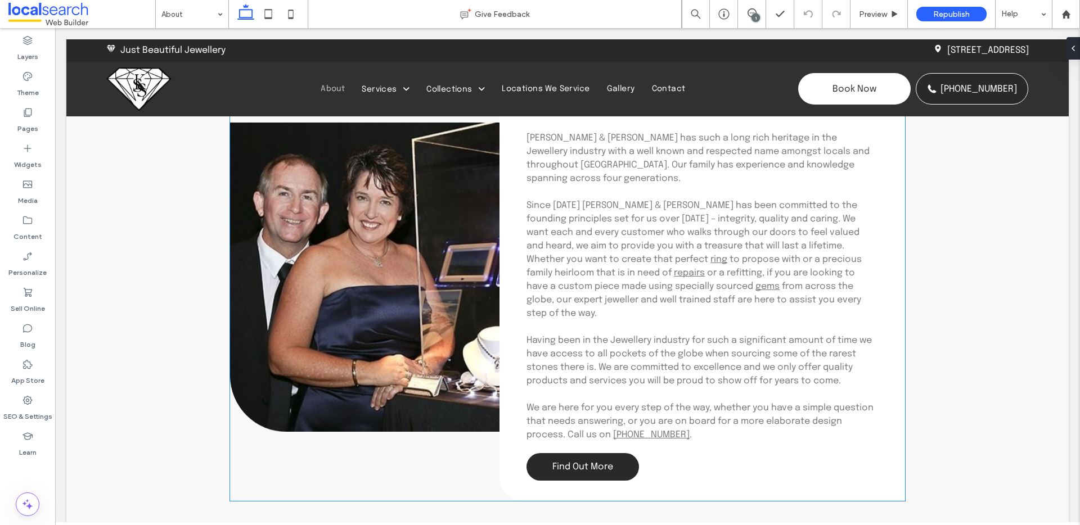
scroll to position [502, 0]
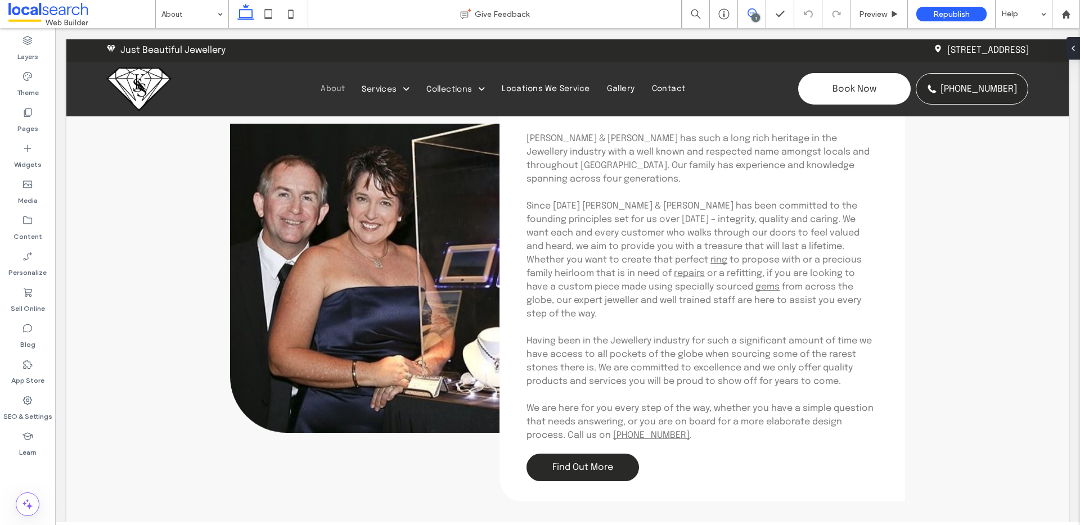
click at [748, 8] on icon at bounding box center [752, 12] width 9 height 9
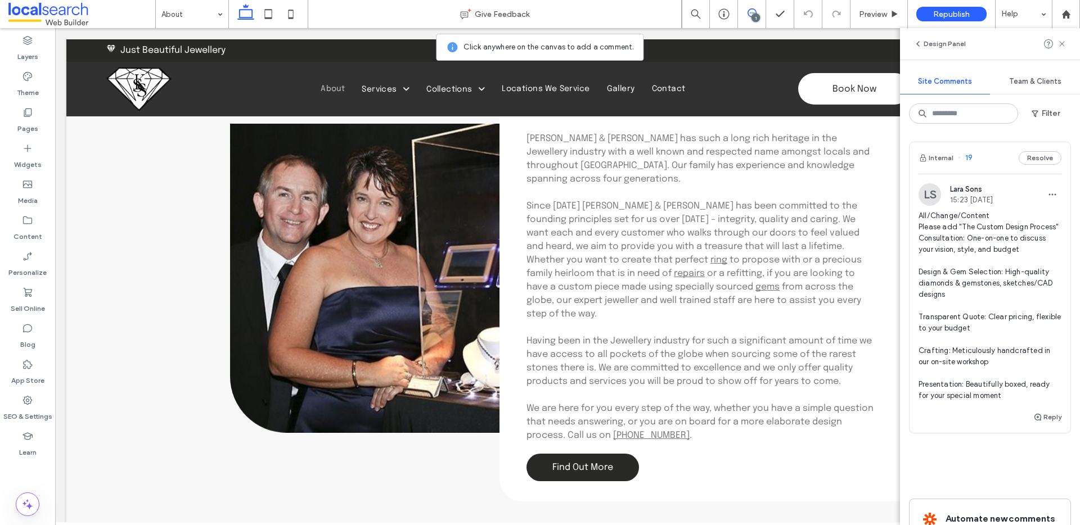
click at [968, 158] on span "19" at bounding box center [965, 157] width 15 height 11
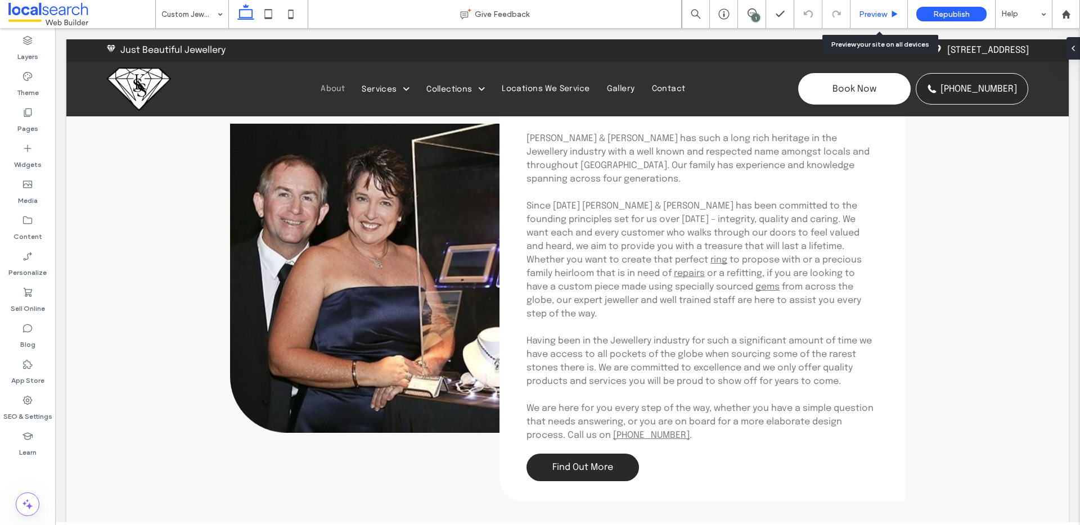
click at [872, 8] on div "Preview" at bounding box center [879, 14] width 57 height 28
click at [879, 21] on div "Preview" at bounding box center [879, 14] width 57 height 28
click at [861, 11] on span "Preview" at bounding box center [873, 15] width 28 height 10
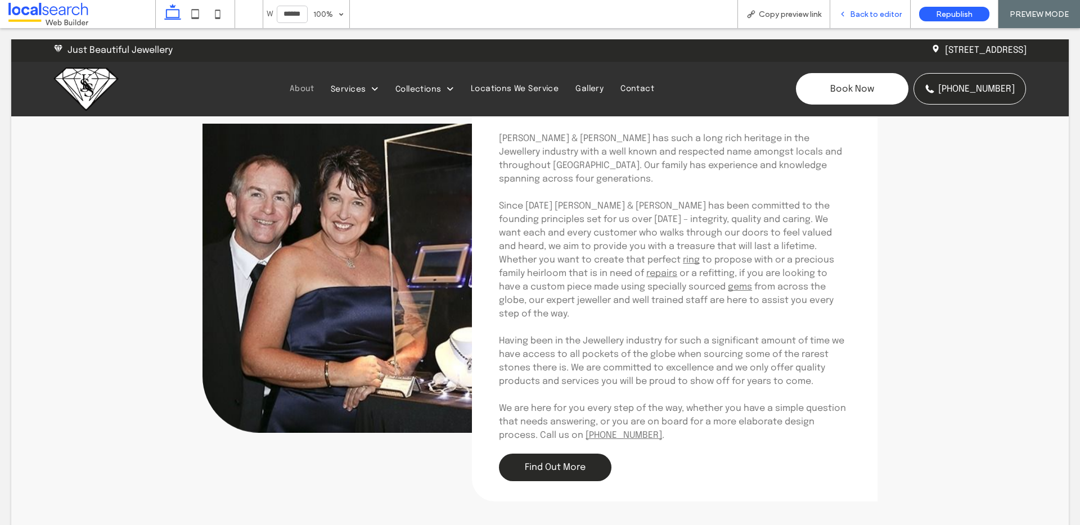
click at [837, 11] on div "Back to editor" at bounding box center [870, 15] width 80 height 10
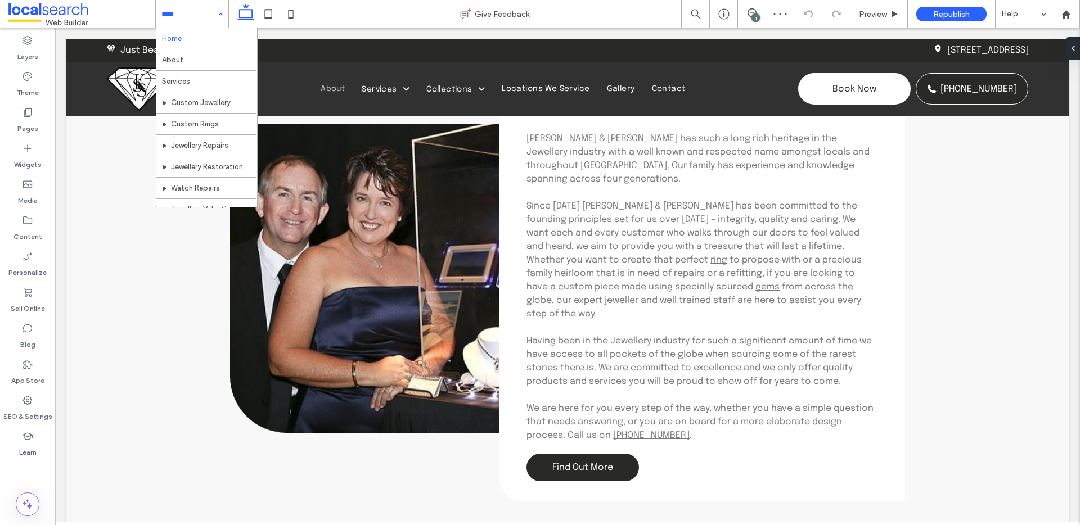
click at [170, 19] on input at bounding box center [189, 14] width 56 height 28
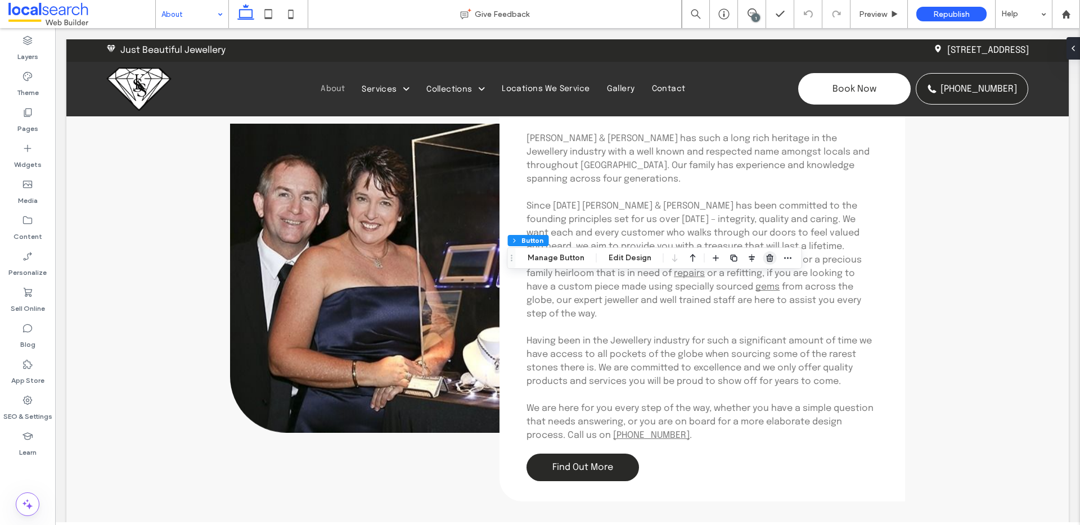
click at [770, 260] on icon "button" at bounding box center [770, 258] width 9 height 9
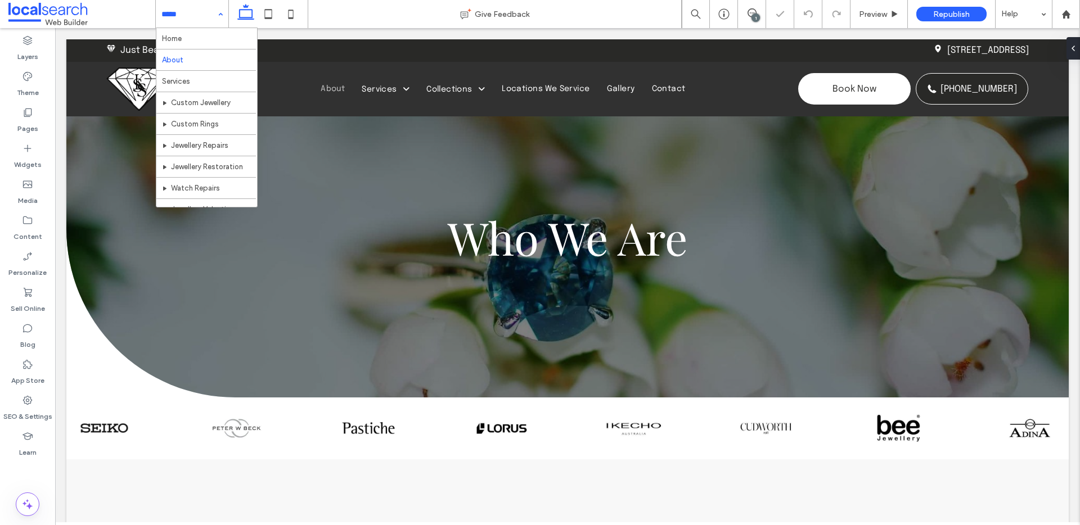
click at [217, 17] on div "Home About Services Custom Jewellery Custom Rings Jewellery Repairs Jewellery R…" at bounding box center [192, 14] width 73 height 28
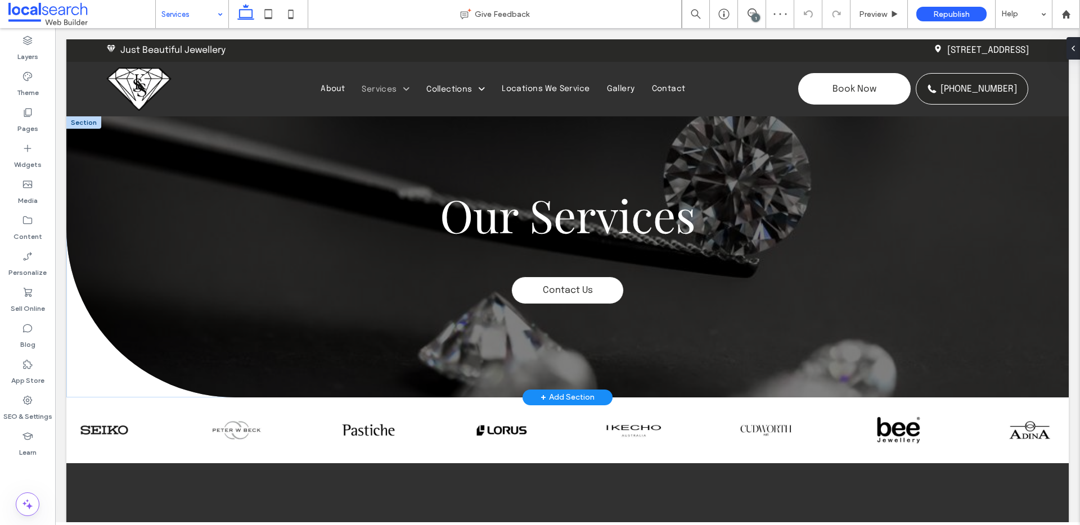
click at [587, 292] on span "Contact Us" at bounding box center [568, 291] width 50 height 10
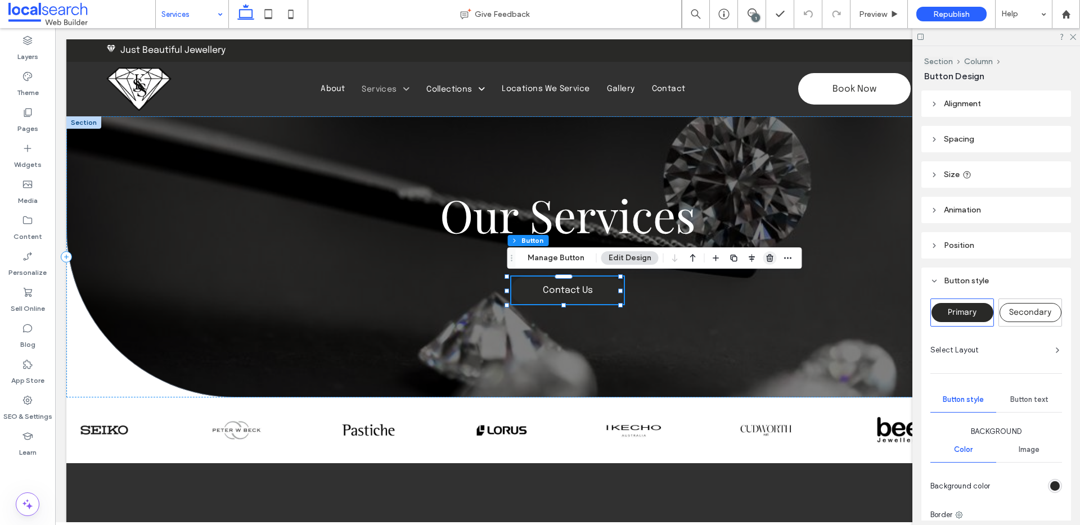
click at [769, 259] on use "button" at bounding box center [769, 257] width 7 height 7
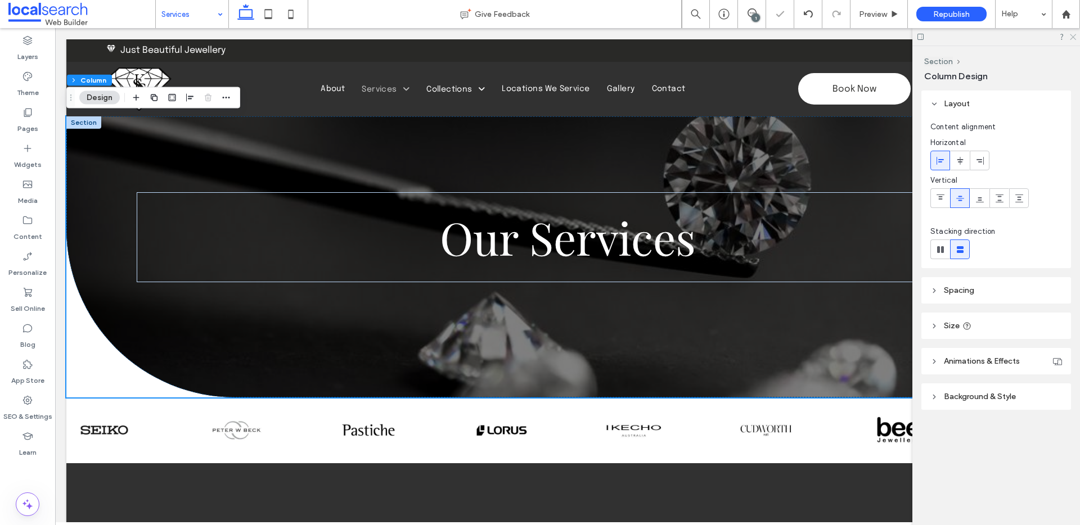
click at [1072, 39] on icon at bounding box center [1072, 36] width 7 height 7
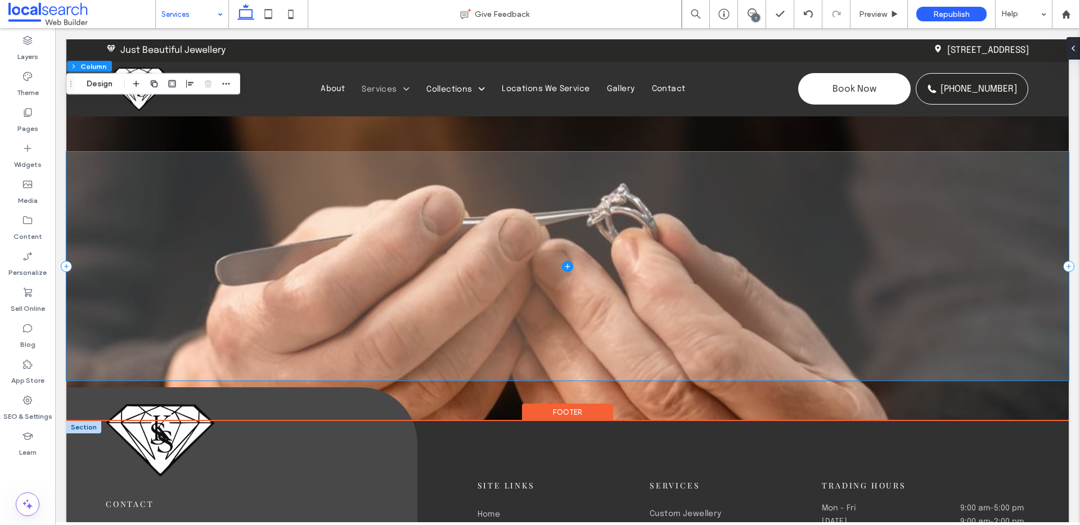
scroll to position [2339, 0]
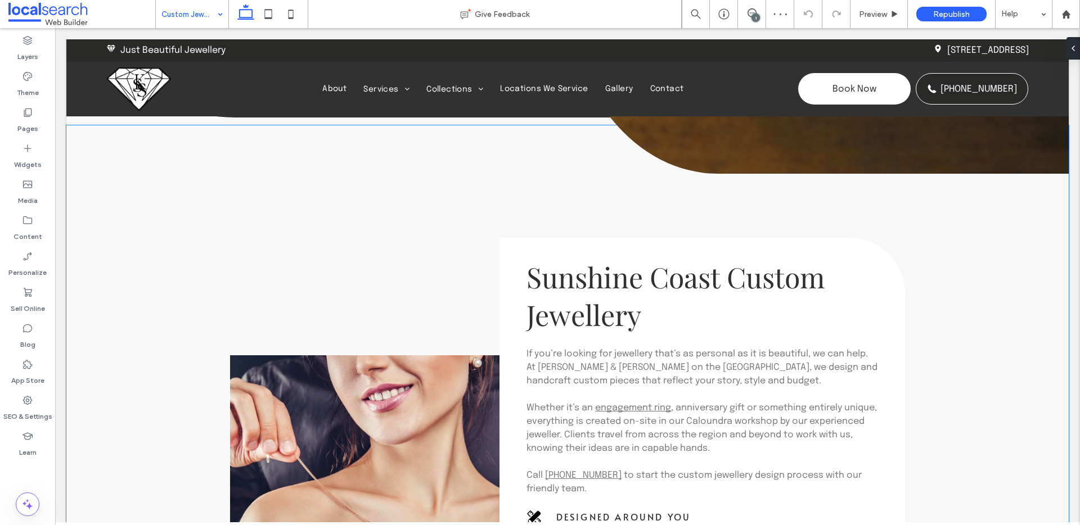
scroll to position [489, 0]
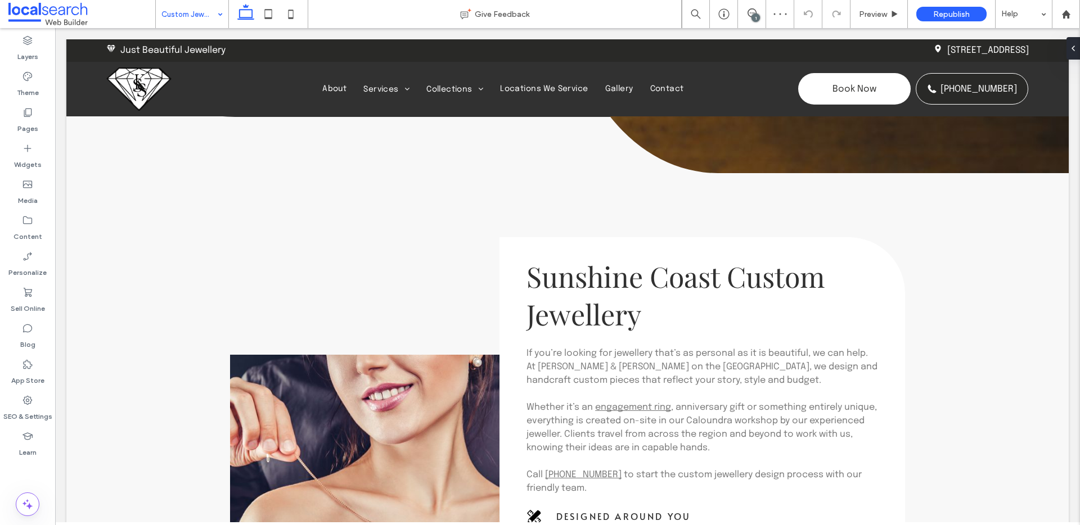
click at [189, 8] on input at bounding box center [189, 14] width 56 height 28
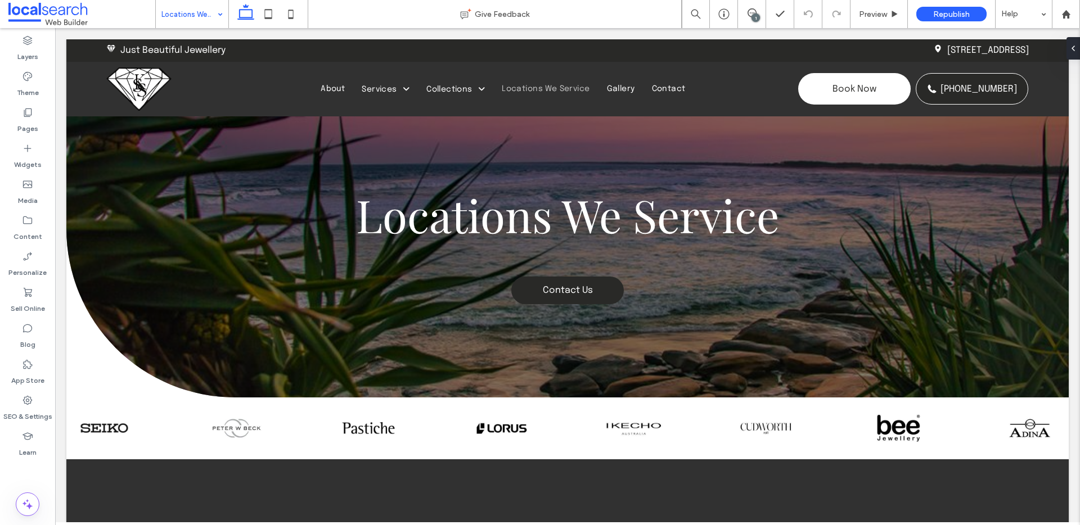
scroll to position [0, 0]
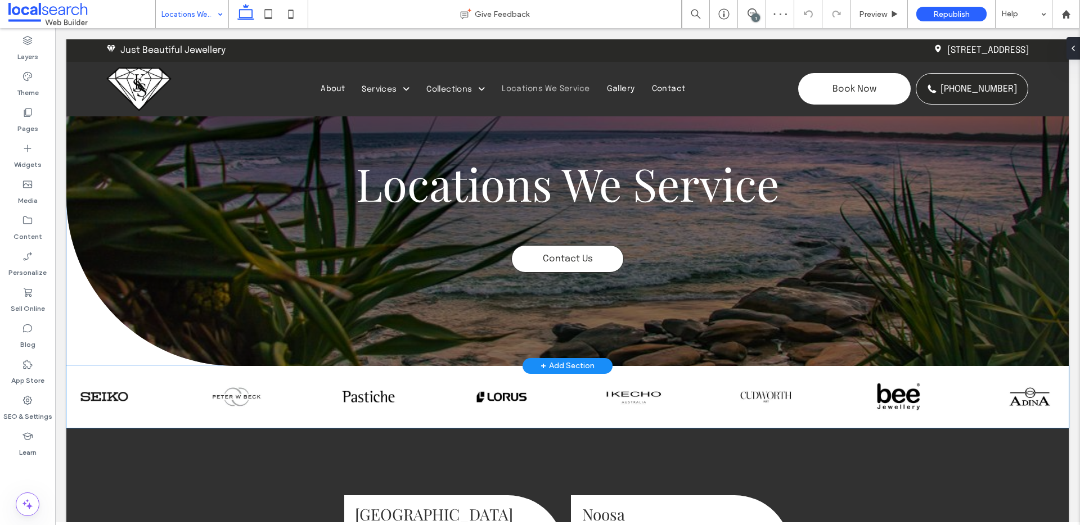
scroll to position [43, 0]
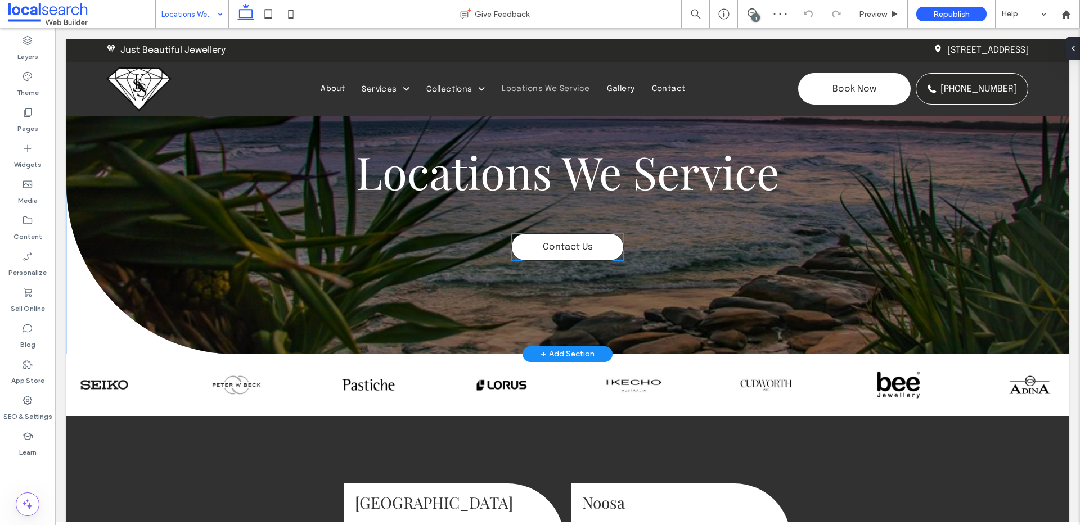
click at [600, 252] on link "Contact Us" at bounding box center [567, 247] width 113 height 28
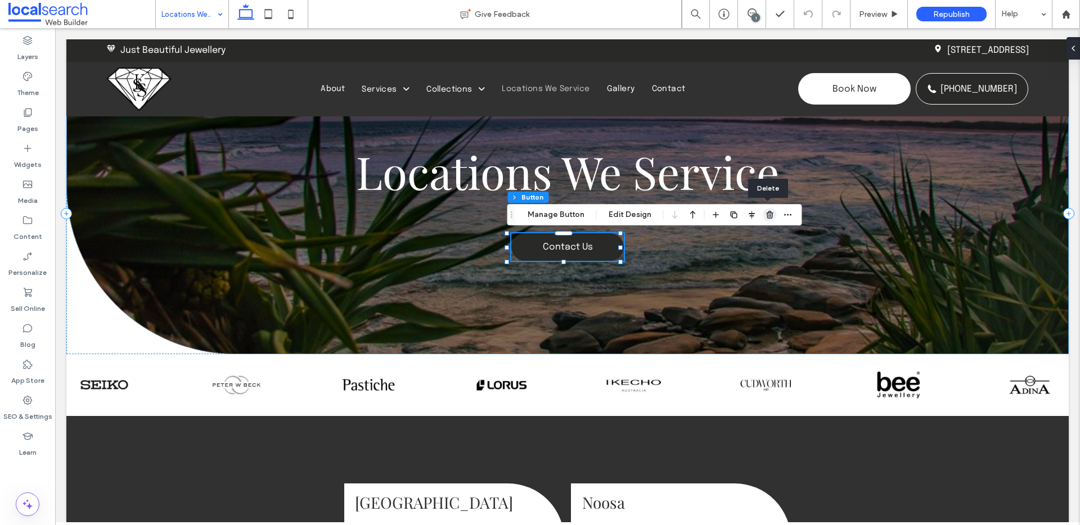
drag, startPoint x: 769, startPoint y: 215, endPoint x: 705, endPoint y: 200, distance: 65.4
click at [769, 215] on use "button" at bounding box center [769, 214] width 7 height 7
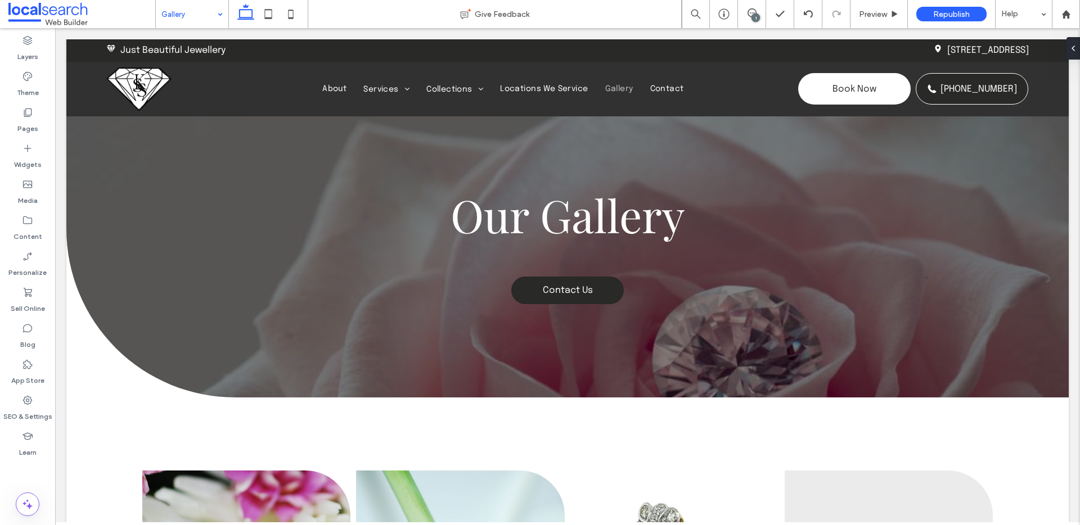
scroll to position [0, 0]
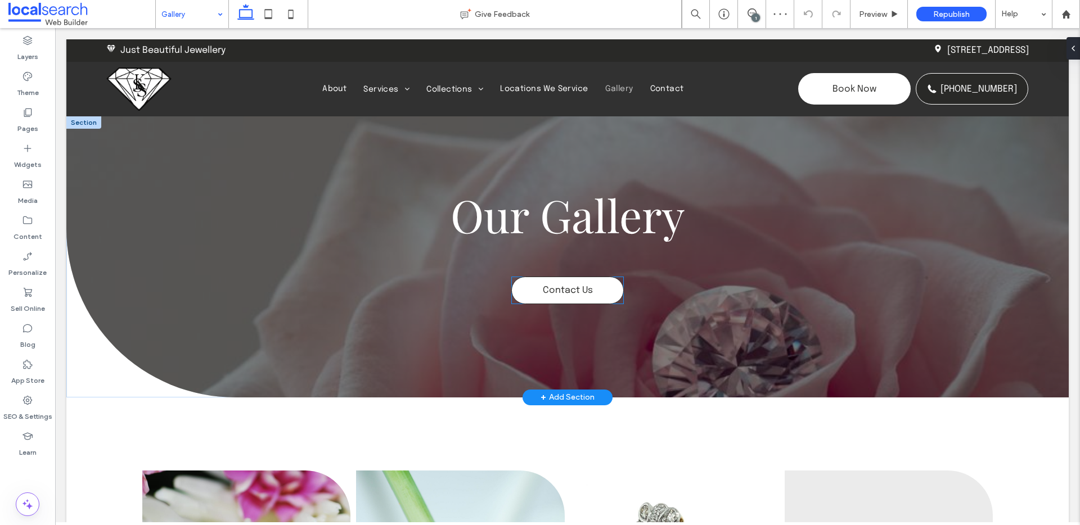
click at [601, 290] on link "Contact Us" at bounding box center [567, 291] width 113 height 28
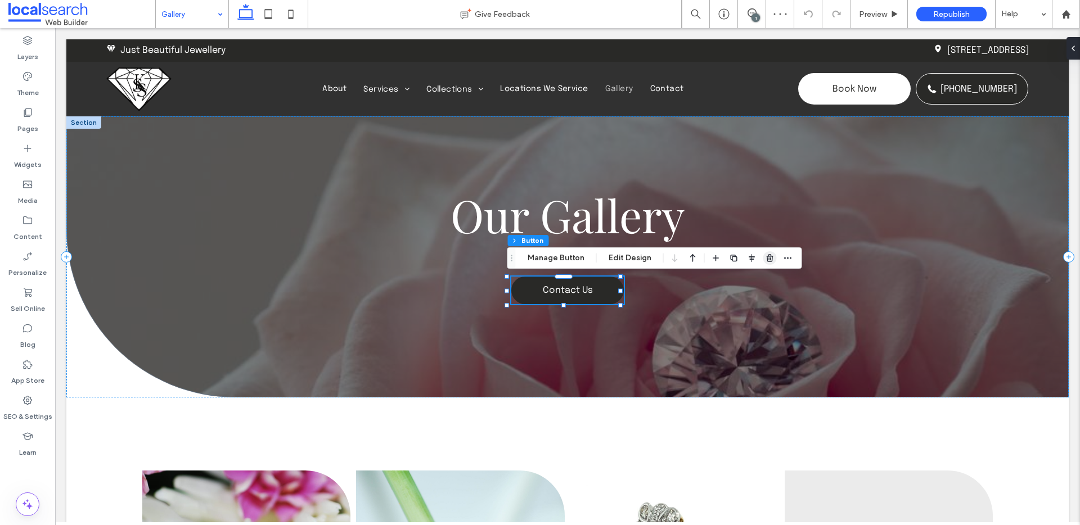
click at [766, 259] on use "button" at bounding box center [769, 257] width 7 height 7
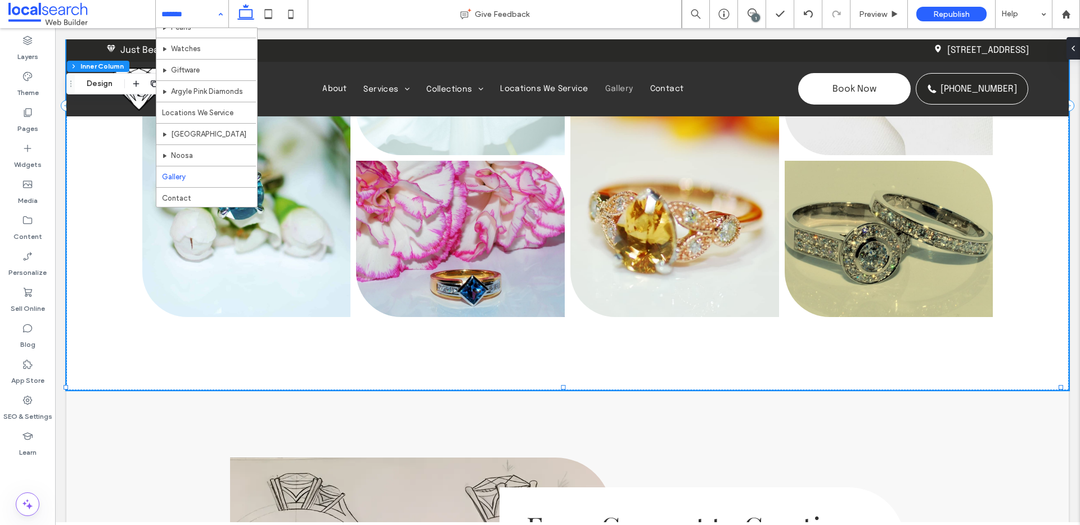
scroll to position [290, 0]
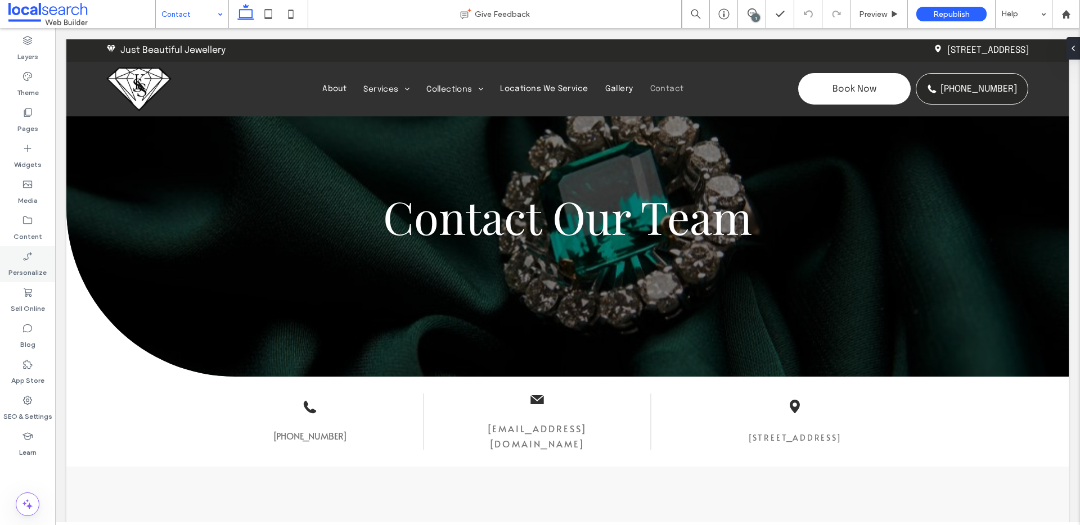
scroll to position [21, 0]
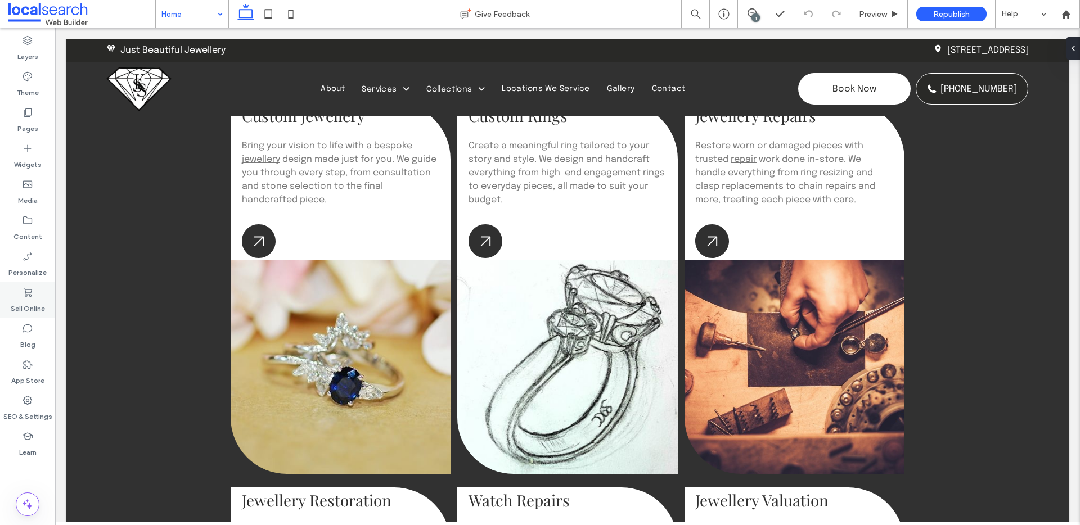
scroll to position [1347, 0]
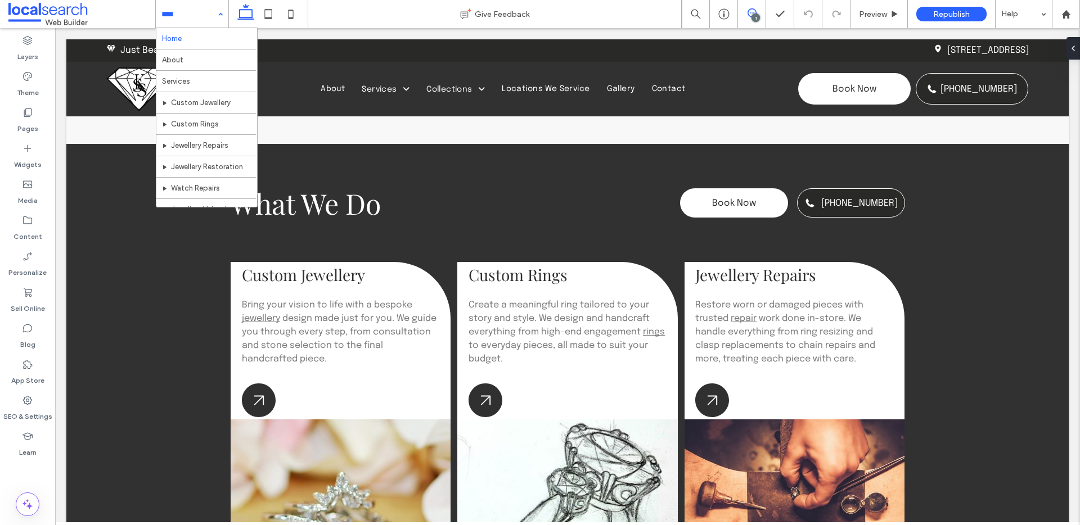
click at [754, 12] on use at bounding box center [752, 12] width 9 height 9
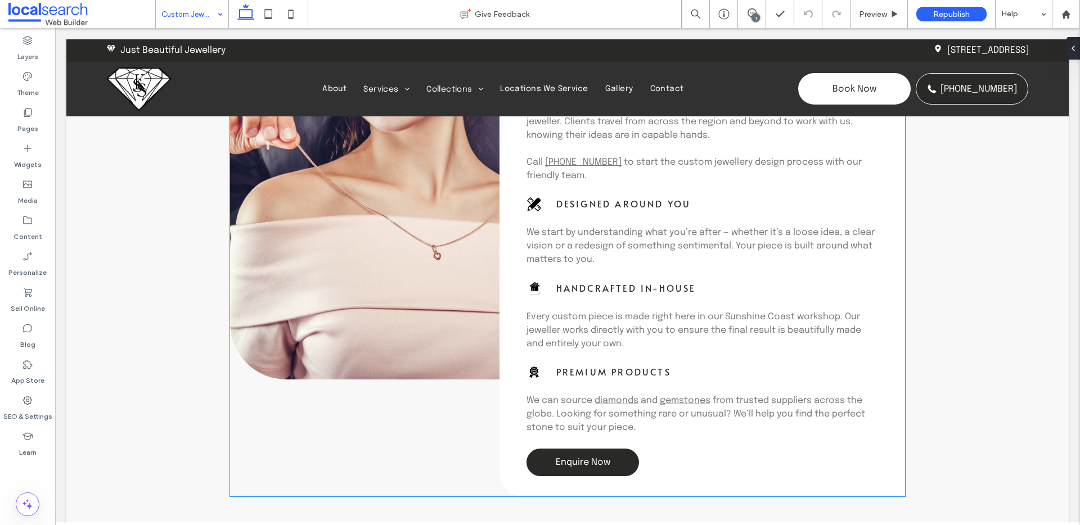
scroll to position [808, 0]
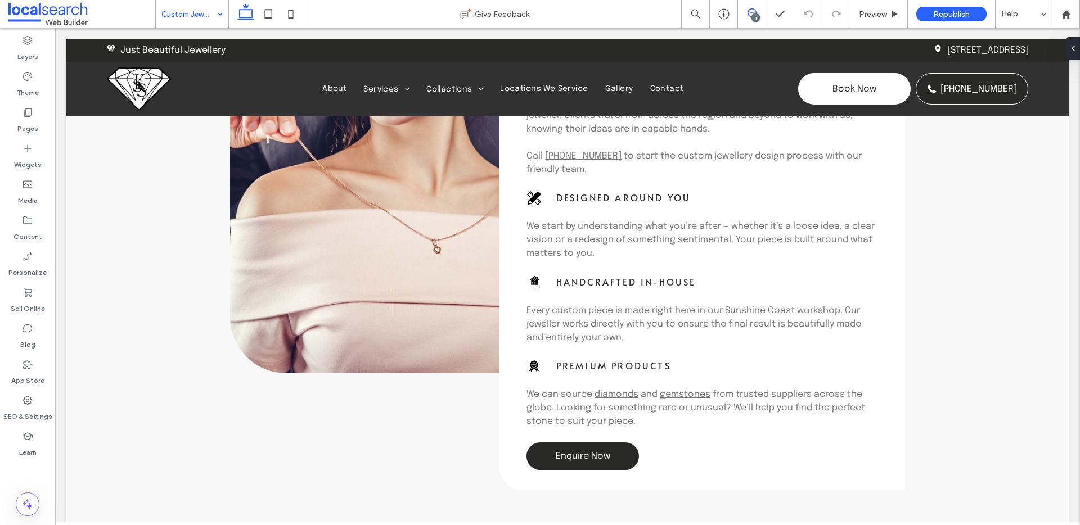
click at [751, 10] on icon at bounding box center [752, 12] width 9 height 9
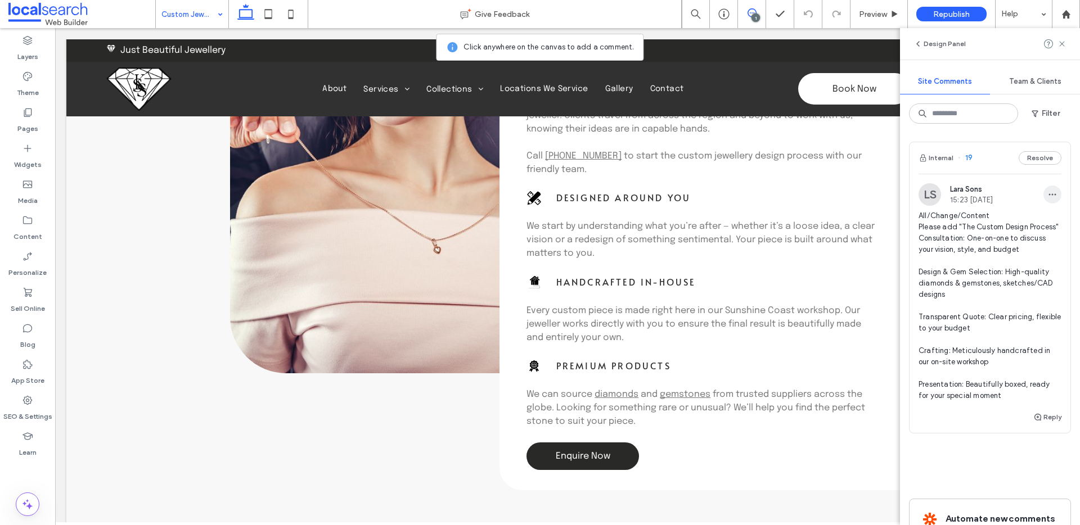
click at [1049, 195] on use "button" at bounding box center [1052, 195] width 7 height 2
click at [1031, 220] on div "Edit" at bounding box center [1003, 223] width 100 height 21
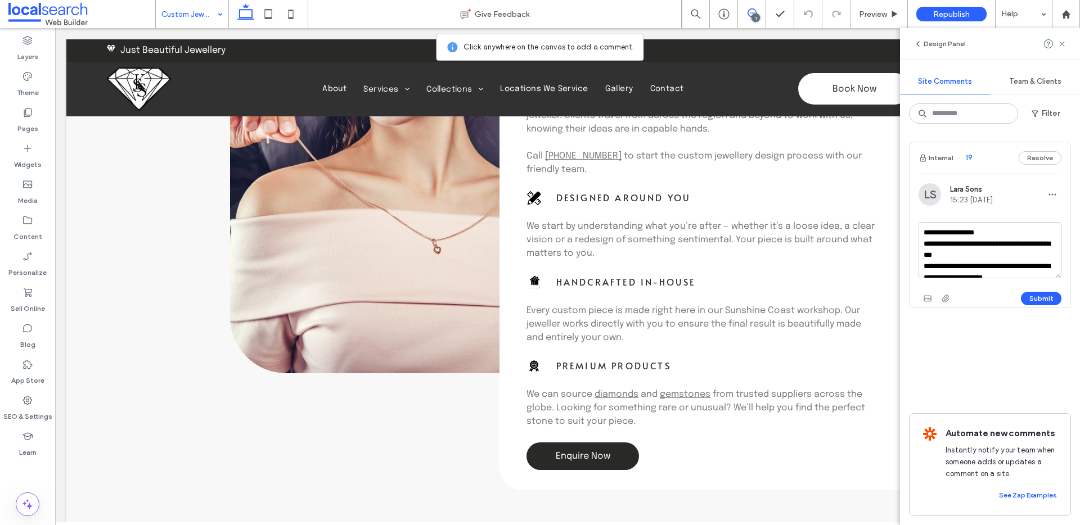
click at [1012, 232] on textarea "**********" at bounding box center [990, 250] width 143 height 56
type textarea "**********"
click at [1045, 299] on button "Submit" at bounding box center [1041, 299] width 41 height 14
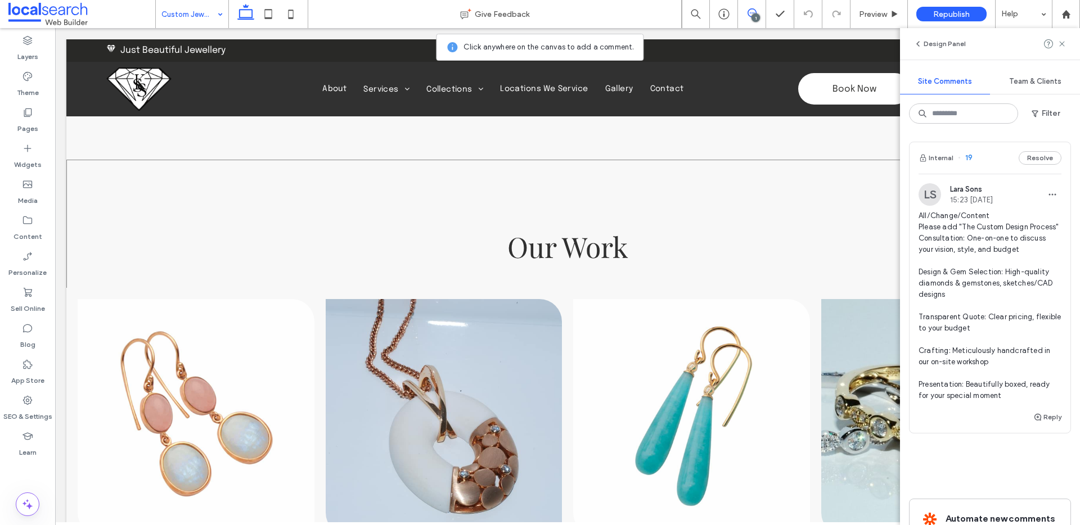
scroll to position [1036, 0]
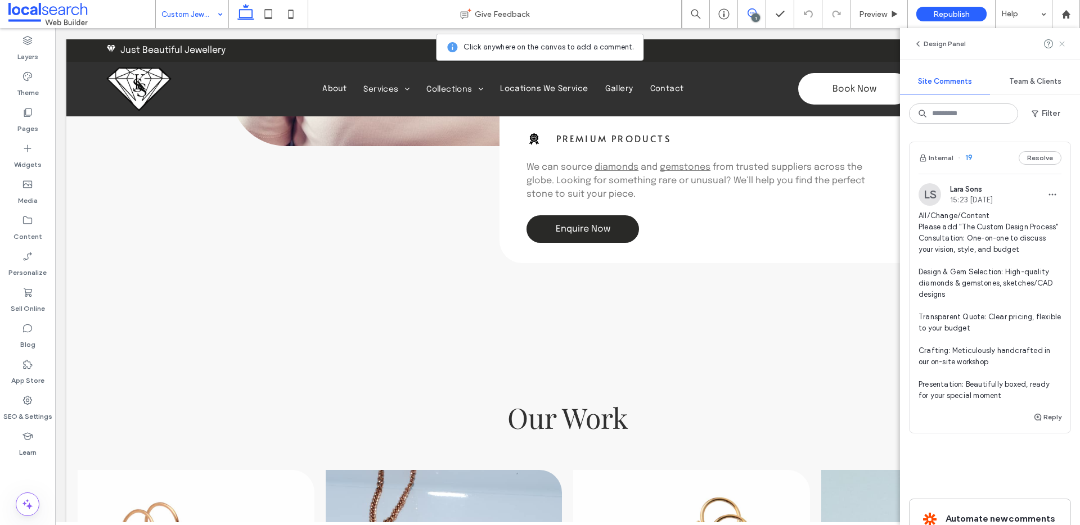
click at [1065, 43] on icon at bounding box center [1062, 43] width 9 height 9
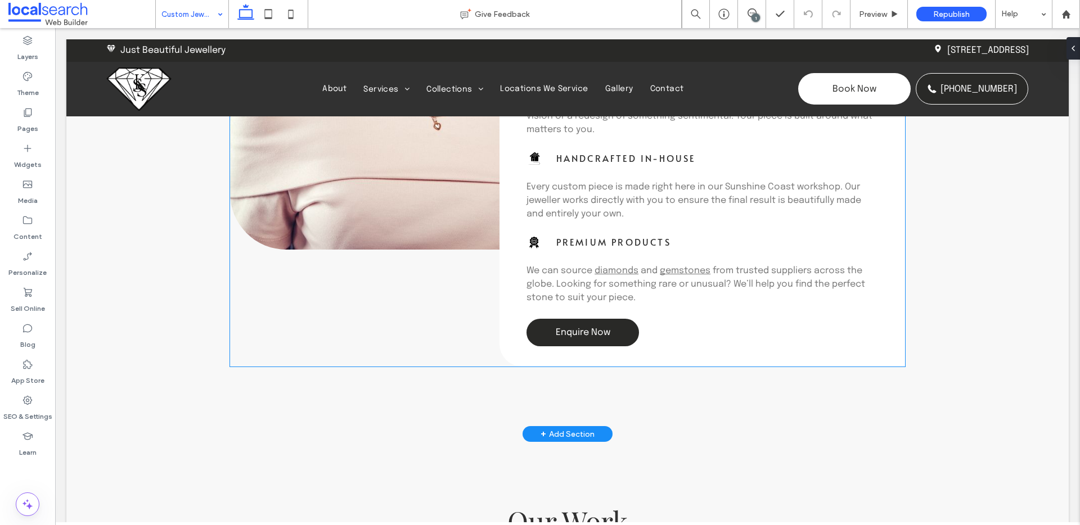
scroll to position [932, 0]
click at [759, 14] on span at bounding box center [752, 12] width 28 height 9
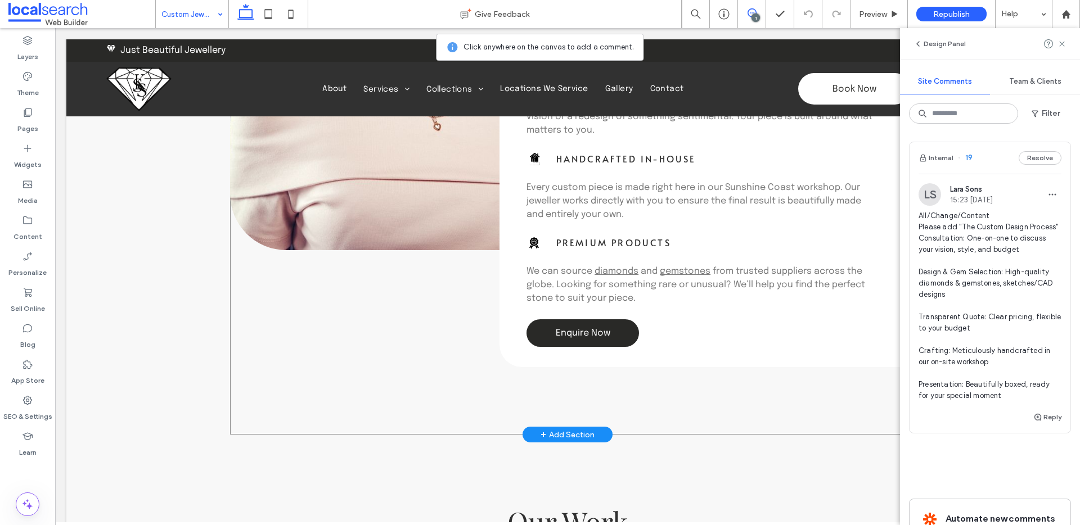
drag, startPoint x: 478, startPoint y: 410, endPoint x: 487, endPoint y: 414, distance: 9.8
click at [478, 410] on div "Button Sunshine Coast Custom Jewellery If you’re looking for jewellery that’s a…" at bounding box center [567, 59] width 675 height 752
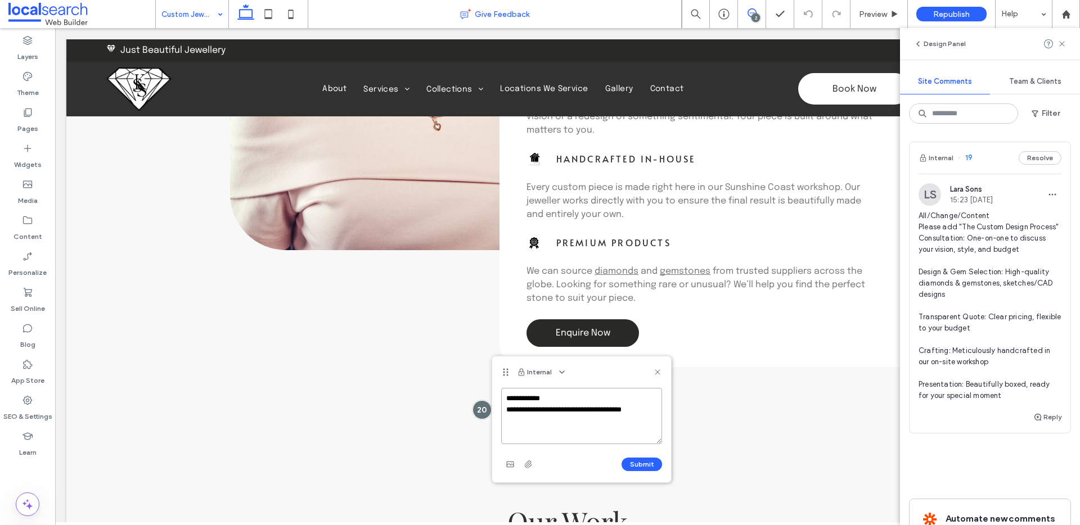
type textarea "**********"
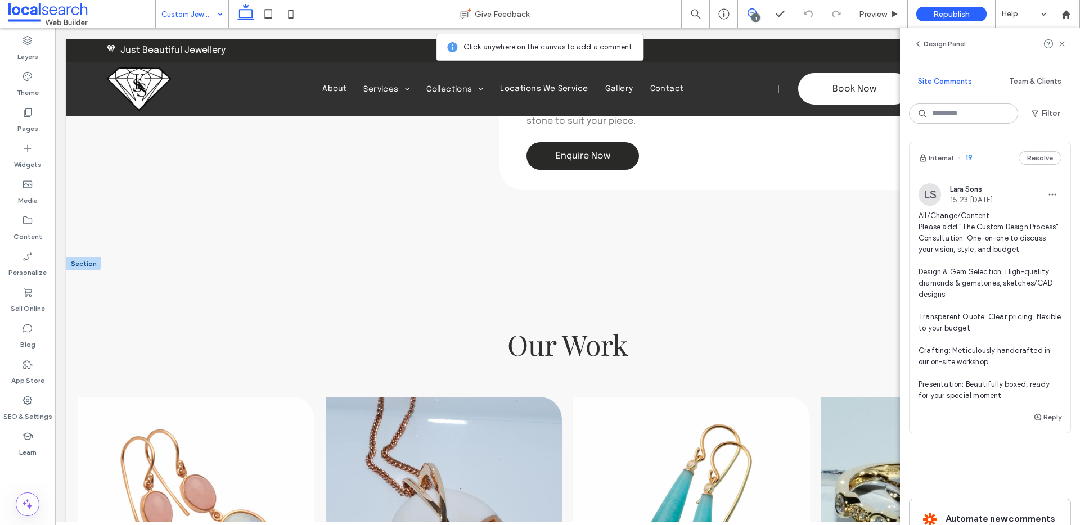
scroll to position [1090, 0]
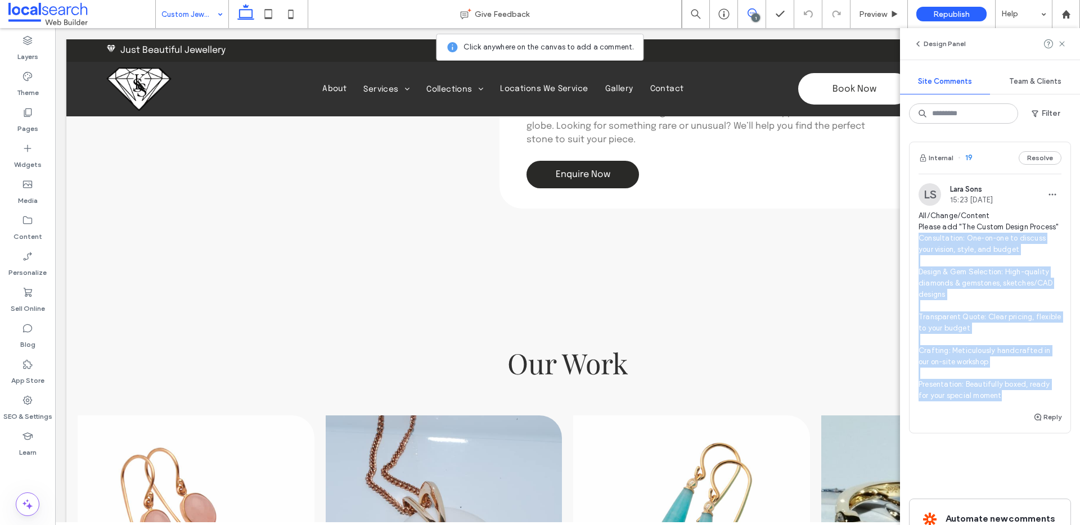
drag, startPoint x: 918, startPoint y: 250, endPoint x: 1014, endPoint y: 408, distance: 184.8
click at [1012, 402] on span "All/Change/Content Please add "The Custom Design Process" Consultation: One-on-…" at bounding box center [990, 305] width 143 height 191
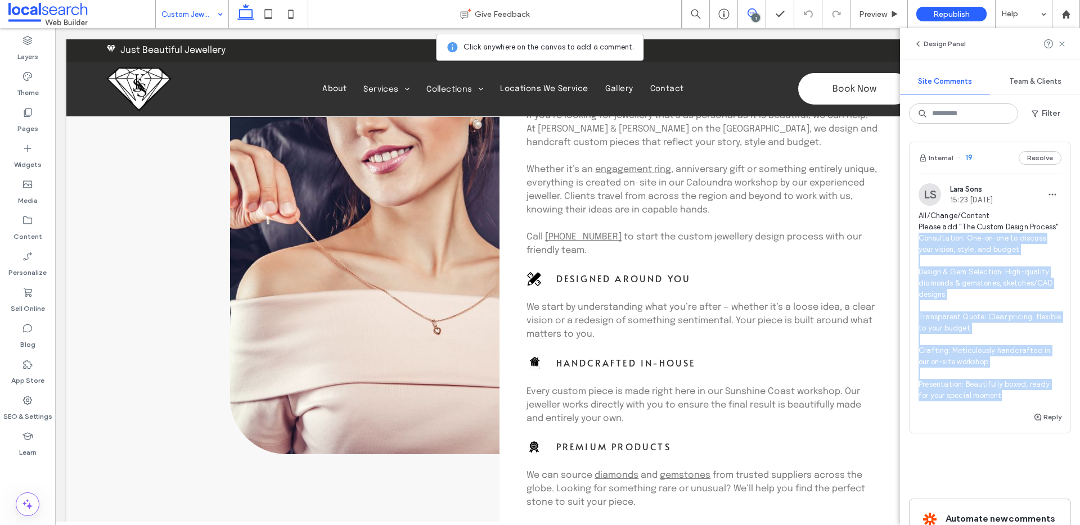
scroll to position [558, 0]
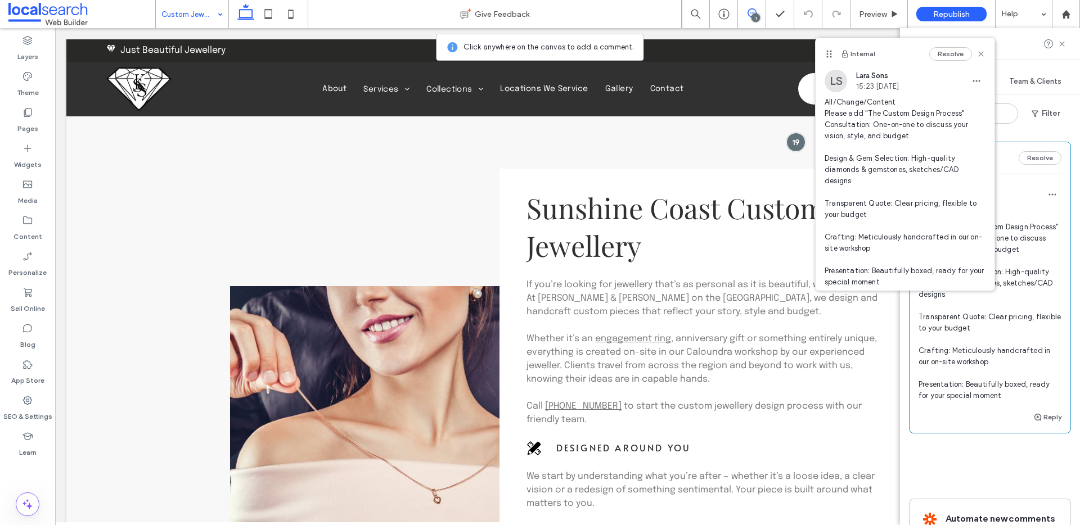
click at [1031, 232] on span "All/Change/Content Please add "The Custom Design Process" Consultation: One-on-…" at bounding box center [990, 305] width 143 height 191
drag, startPoint x: 971, startPoint y: 52, endPoint x: 974, endPoint y: 9, distance: 42.9
click at [977, 52] on icon at bounding box center [981, 54] width 9 height 9
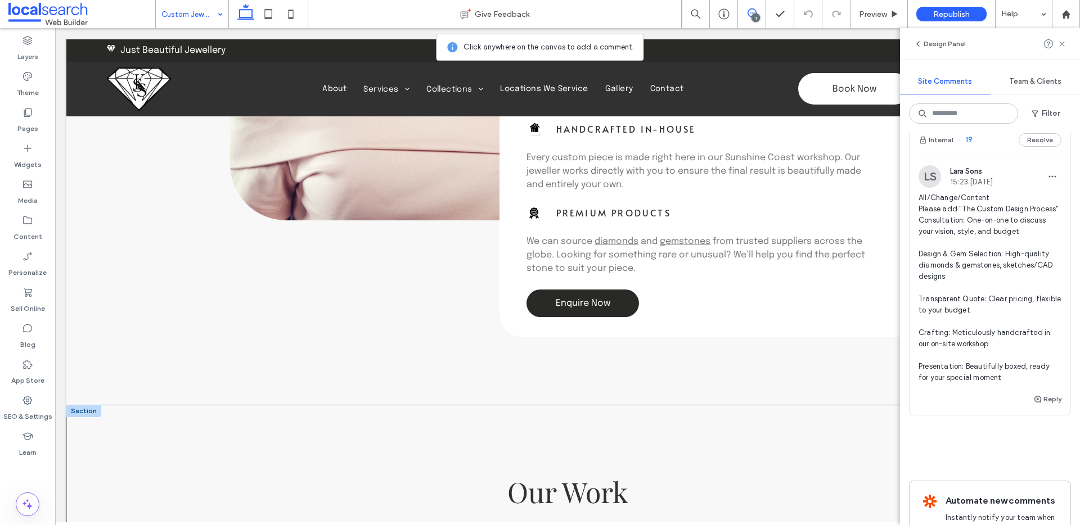
scroll to position [985, 0]
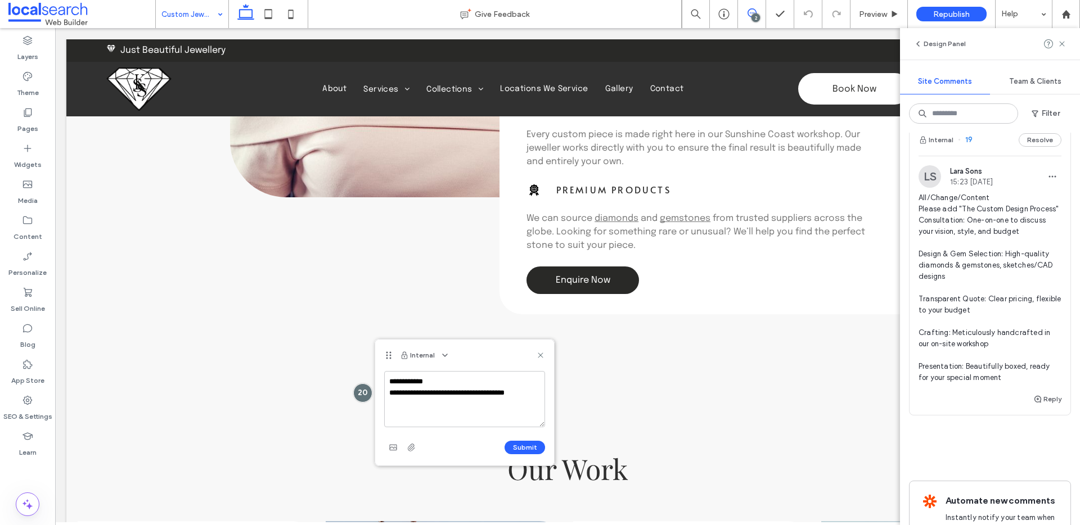
click at [539, 397] on textarea "**********" at bounding box center [464, 399] width 161 height 56
click at [527, 450] on button "Submit" at bounding box center [525, 448] width 41 height 14
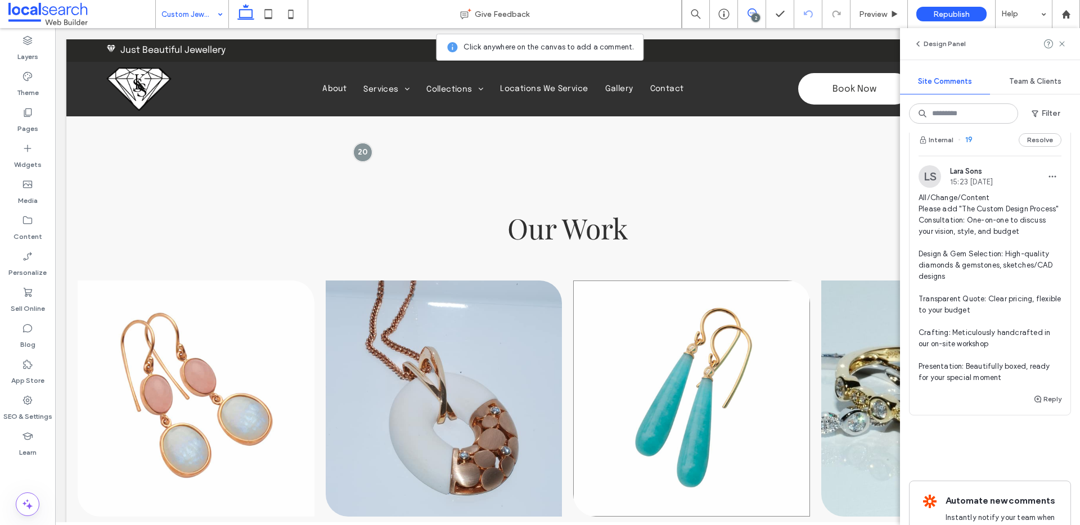
scroll to position [1225, 0]
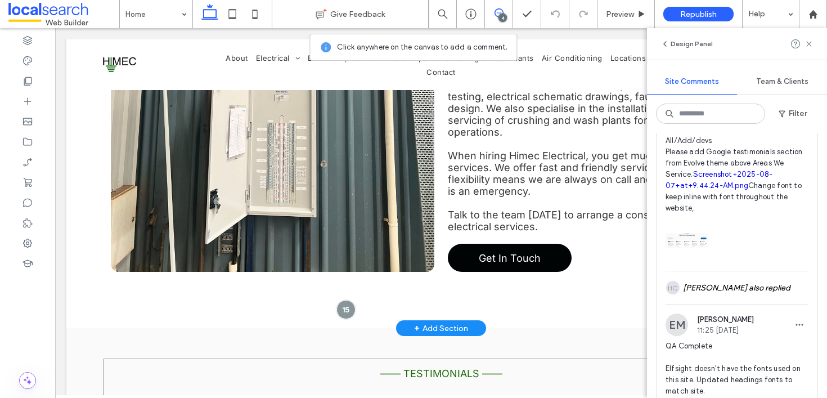
scroll to position [2294, 0]
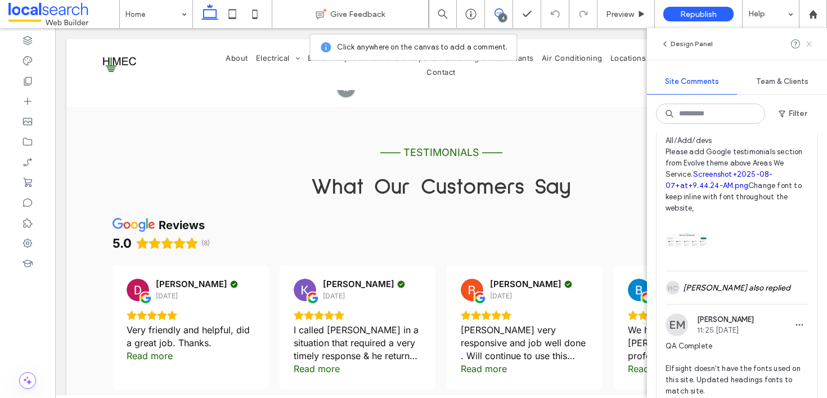
click at [810, 46] on icon at bounding box center [809, 43] width 9 height 9
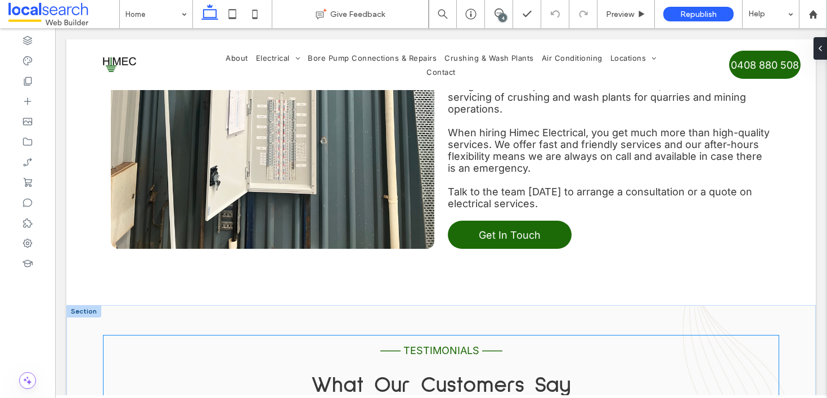
scroll to position [2083, 0]
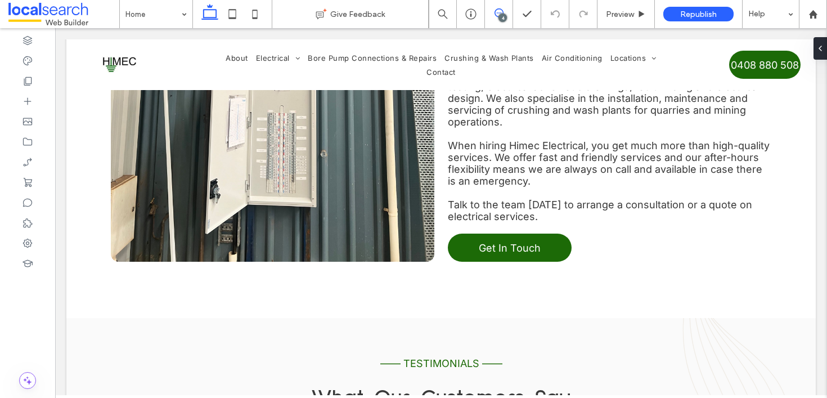
click at [501, 12] on icon at bounding box center [499, 12] width 9 height 9
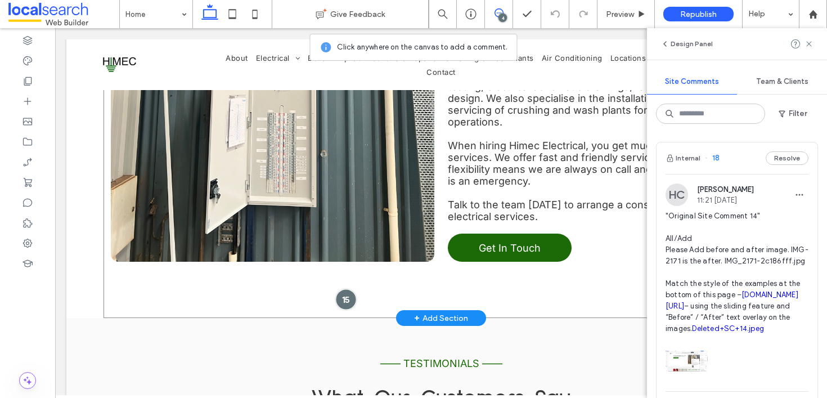
click at [342, 289] on div at bounding box center [345, 299] width 21 height 21
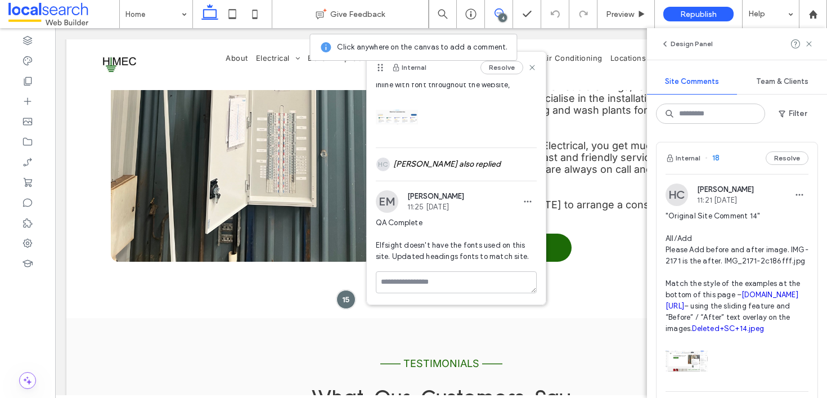
scroll to position [82, 0]
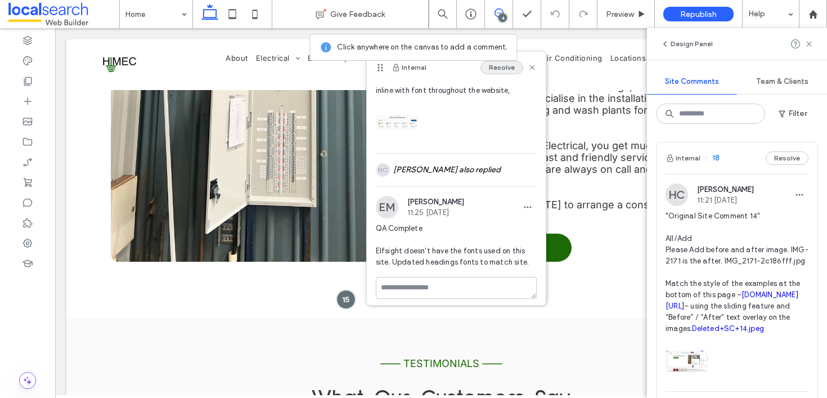
click at [495, 68] on button "Resolve" at bounding box center [501, 68] width 43 height 14
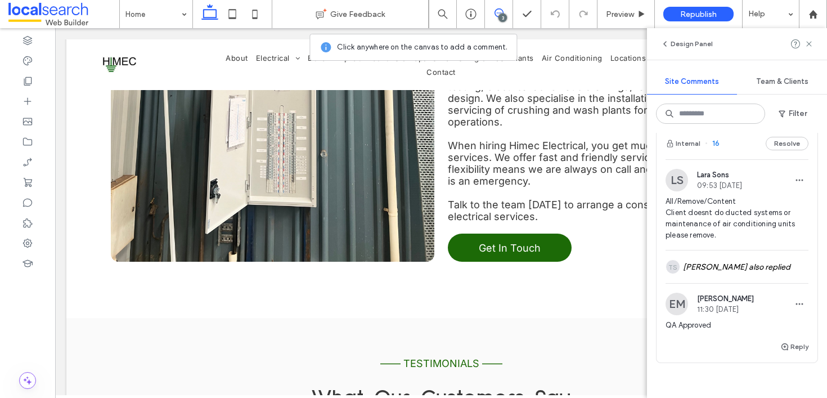
scroll to position [612, 0]
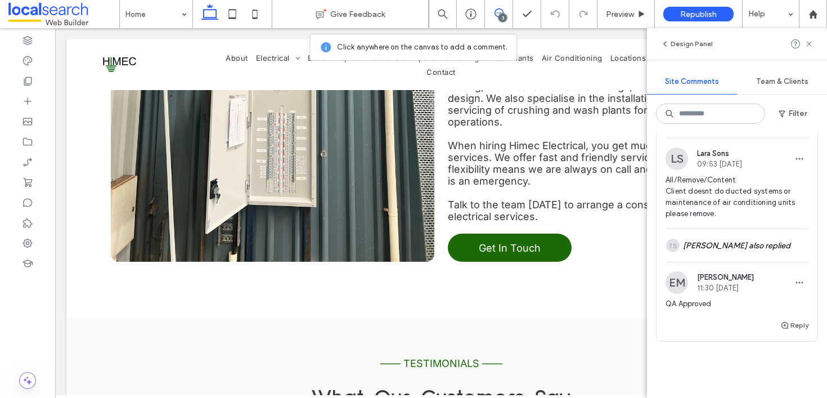
click at [780, 129] on button "Resolve" at bounding box center [787, 122] width 43 height 14
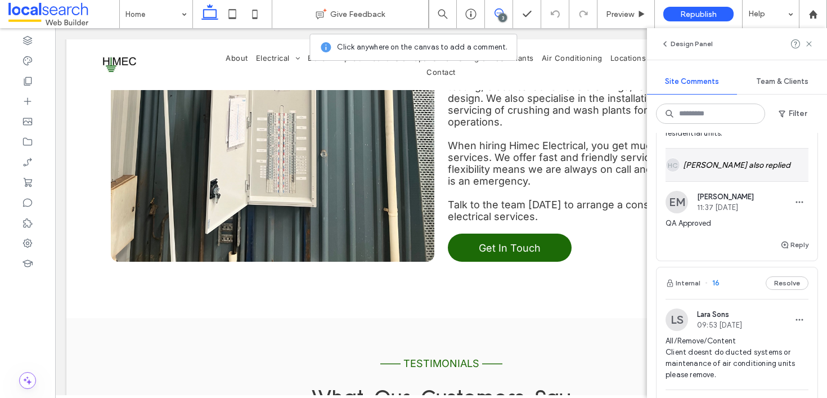
scroll to position [344, 0]
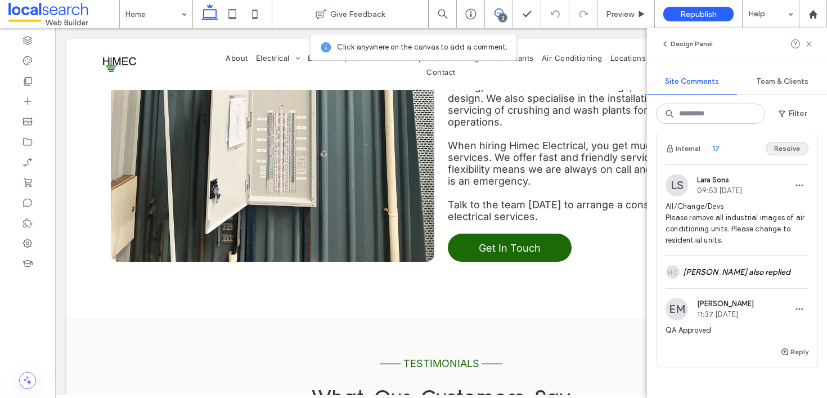
click at [766, 155] on button "Resolve" at bounding box center [787, 149] width 43 height 14
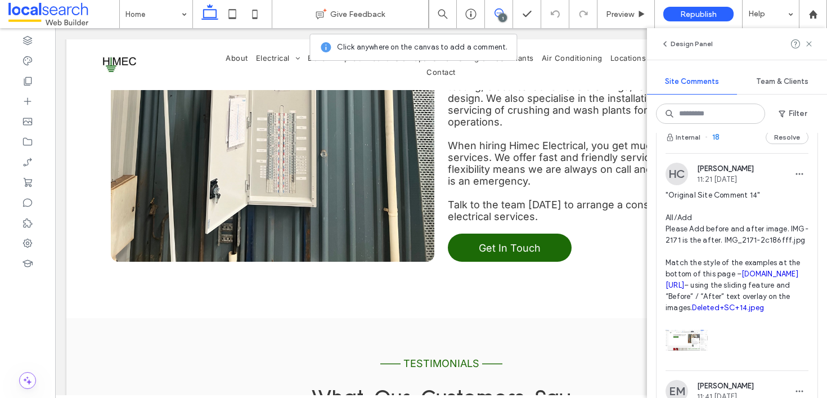
scroll to position [19, 0]
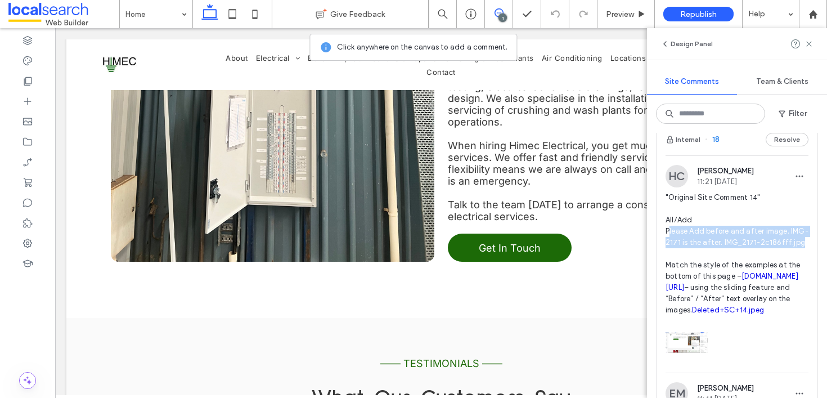
drag, startPoint x: 668, startPoint y: 232, endPoint x: 712, endPoint y: 251, distance: 47.6
click at [712, 251] on span ""Original Site Comment 14" All/Add Please Add before and after image. IMG-2171 …" at bounding box center [737, 254] width 143 height 124
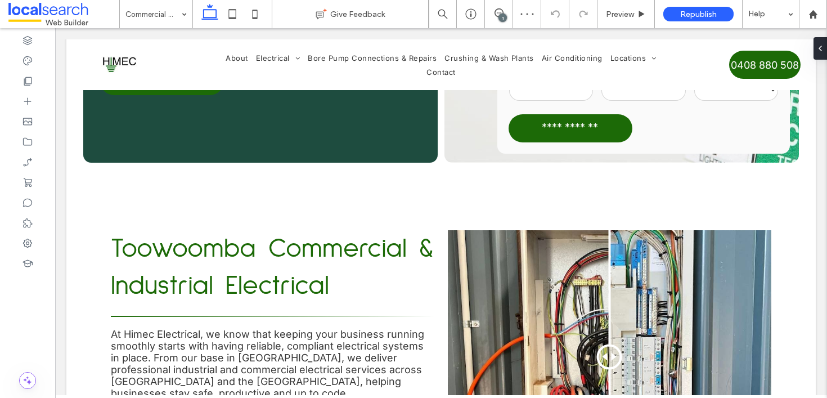
drag, startPoint x: 500, startPoint y: 15, endPoint x: 505, endPoint y: 17, distance: 5.8
click at [500, 15] on div "1" at bounding box center [502, 18] width 8 height 8
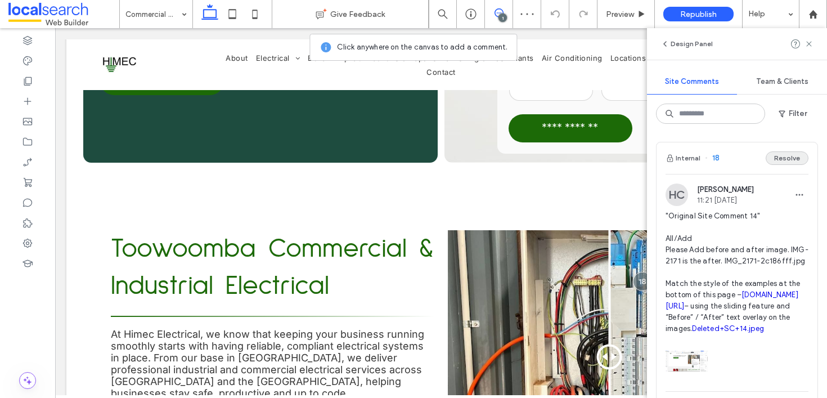
click at [787, 158] on button "Resolve" at bounding box center [787, 158] width 43 height 14
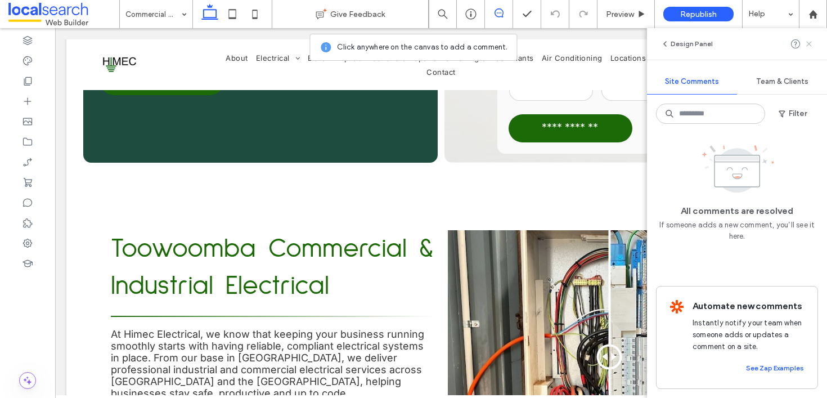
click at [808, 42] on use at bounding box center [808, 43] width 5 height 5
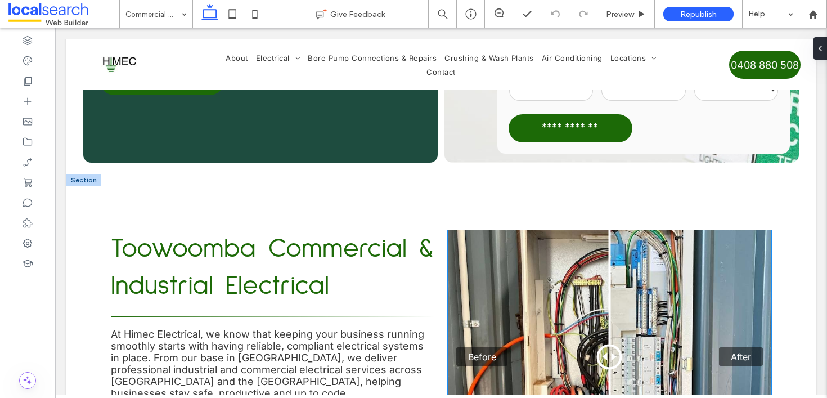
click at [463, 230] on div "Before After" at bounding box center [610, 356] width 324 height 253
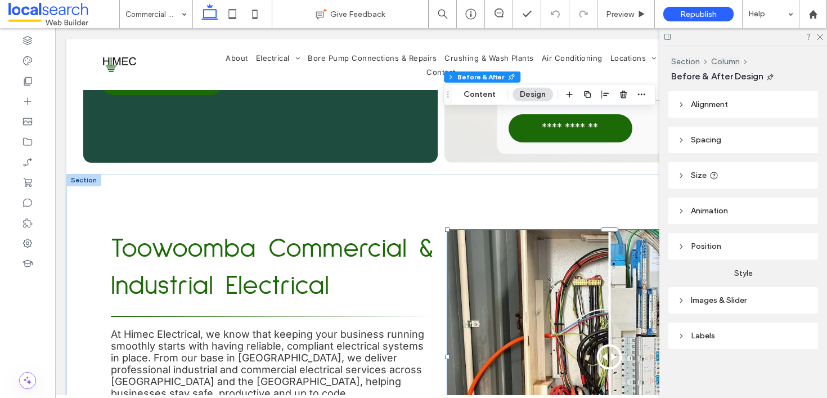
click at [729, 303] on div "Images & Slider" at bounding box center [743, 300] width 132 height 10
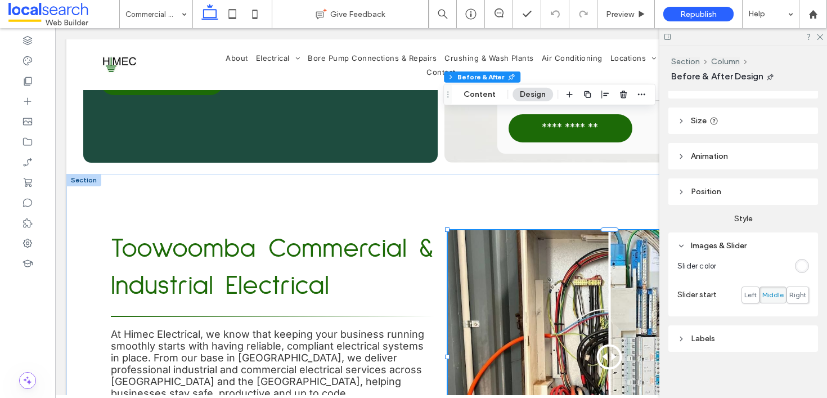
scroll to position [58, 0]
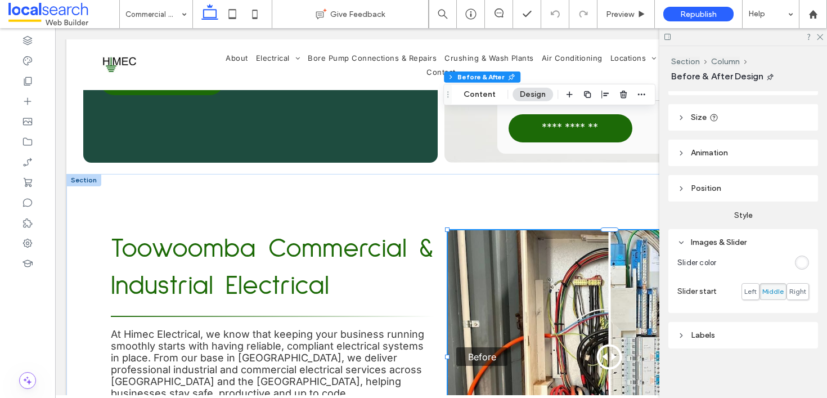
click at [696, 336] on div "Labels" at bounding box center [743, 335] width 132 height 10
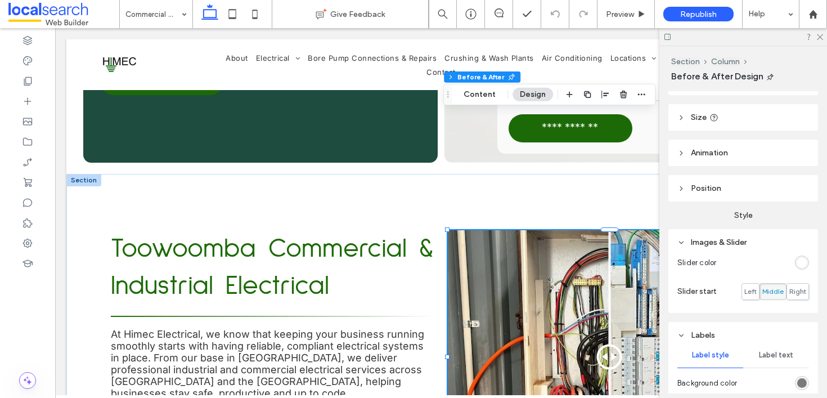
click at [704, 331] on div "Labels" at bounding box center [743, 335] width 132 height 10
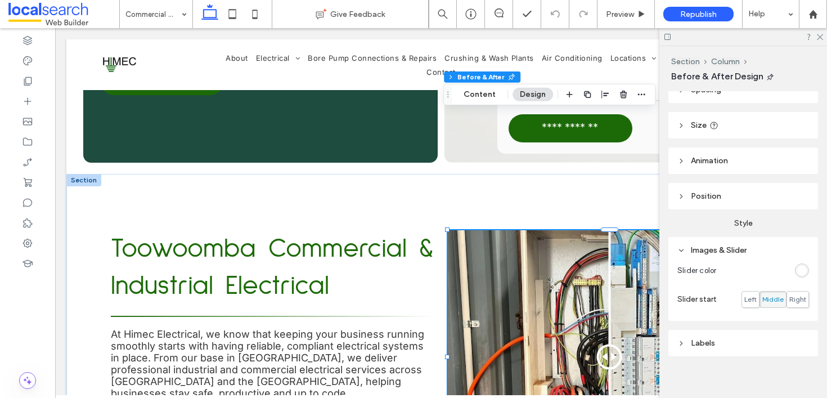
scroll to position [44, 0]
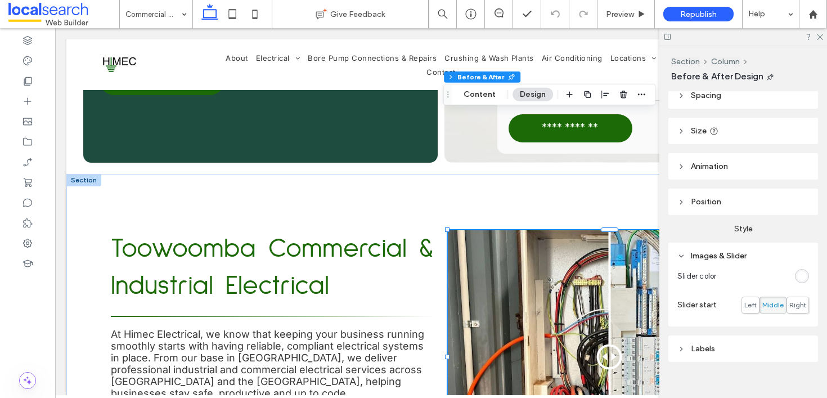
click at [727, 201] on header "Position" at bounding box center [743, 201] width 150 height 26
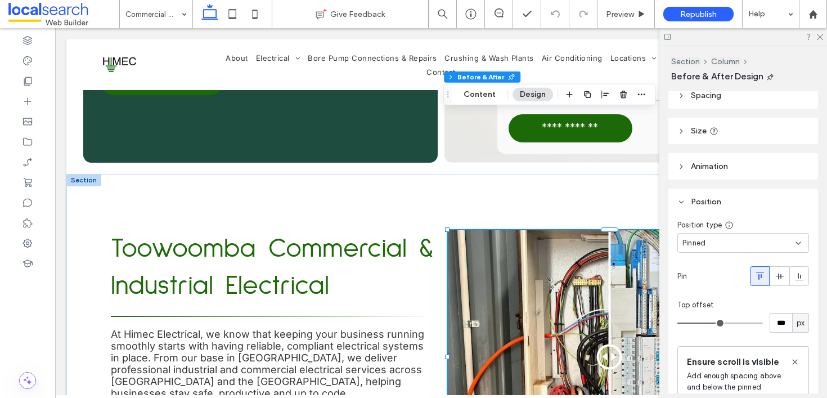
click at [733, 172] on header "Animation" at bounding box center [743, 166] width 150 height 26
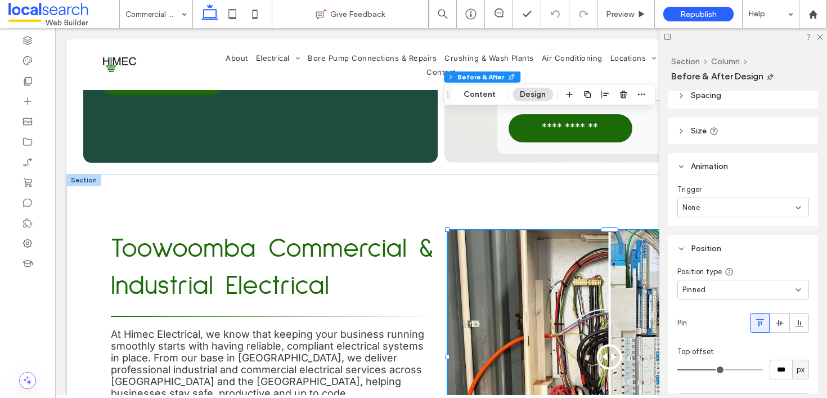
scroll to position [0, 0]
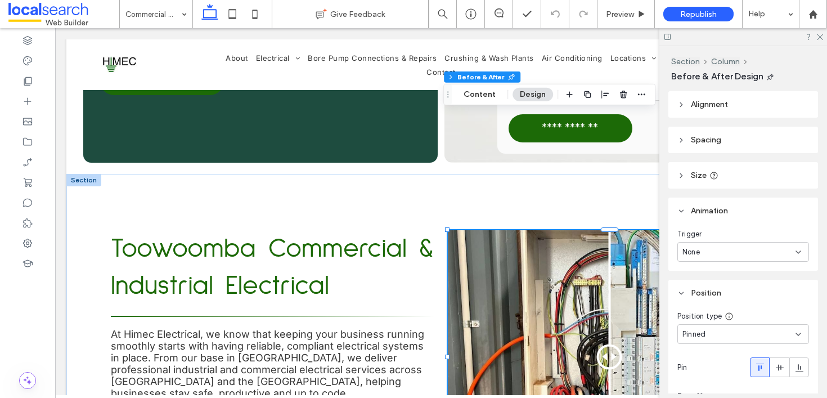
click at [737, 169] on header "Size" at bounding box center [743, 175] width 150 height 26
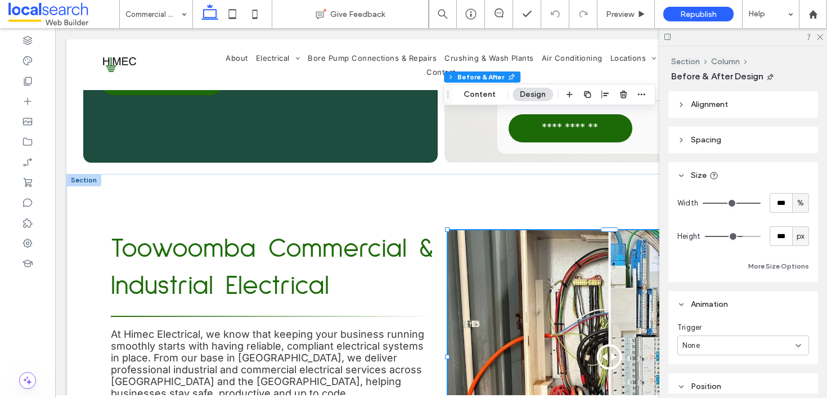
click at [735, 142] on header "Spacing" at bounding box center [743, 140] width 150 height 26
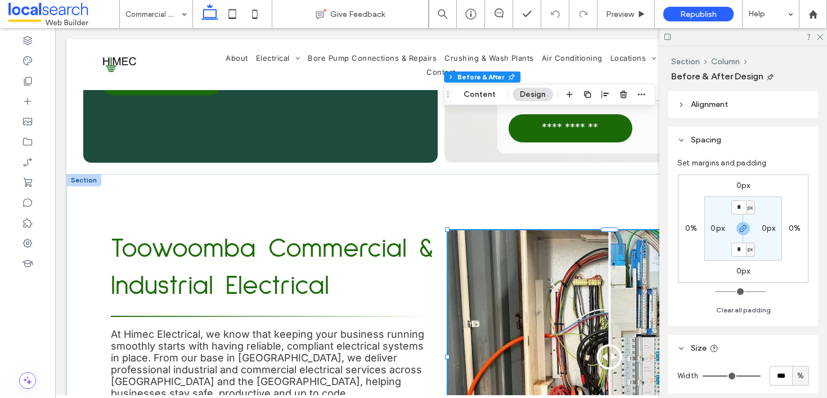
click at [724, 109] on span "Alignment" at bounding box center [709, 105] width 37 height 10
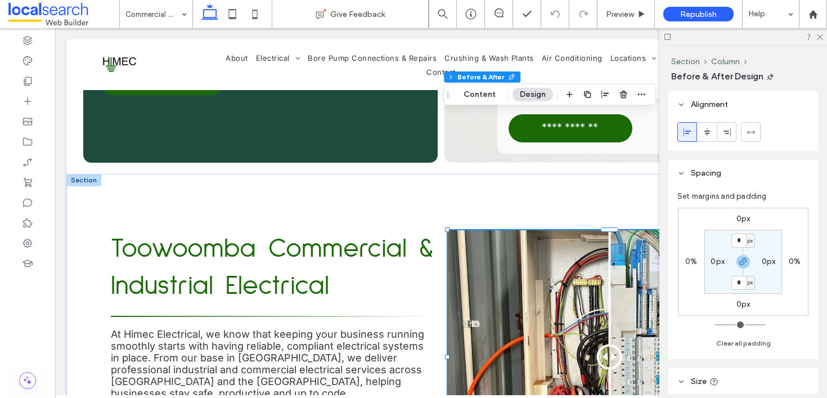
click at [734, 104] on header "Alignment" at bounding box center [743, 104] width 150 height 26
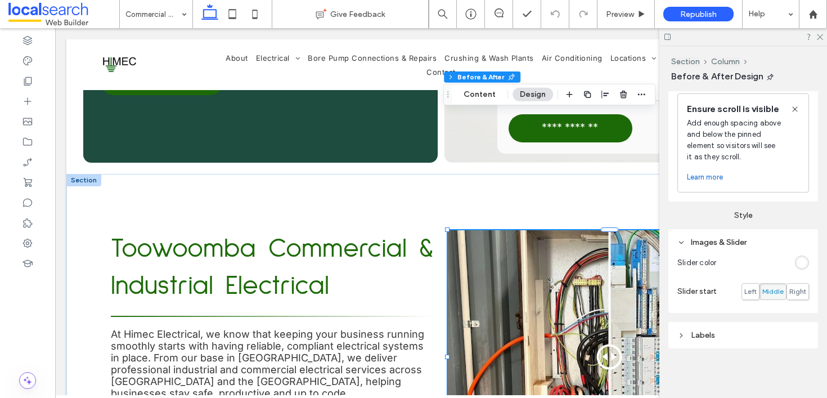
scroll to position [634, 0]
drag, startPoint x: 707, startPoint y: 345, endPoint x: 713, endPoint y: 338, distance: 10.0
click at [708, 345] on div "Labels Label style Label text Background color Border *** Corner radius * px La…" at bounding box center [743, 335] width 150 height 26
click at [713, 335] on div "Labels" at bounding box center [743, 335] width 132 height 10
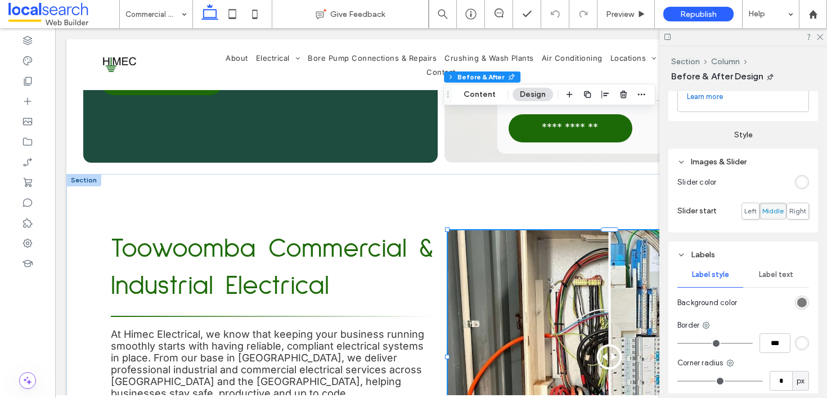
scroll to position [690, 0]
click at [684, 167] on icon at bounding box center [681, 163] width 8 height 8
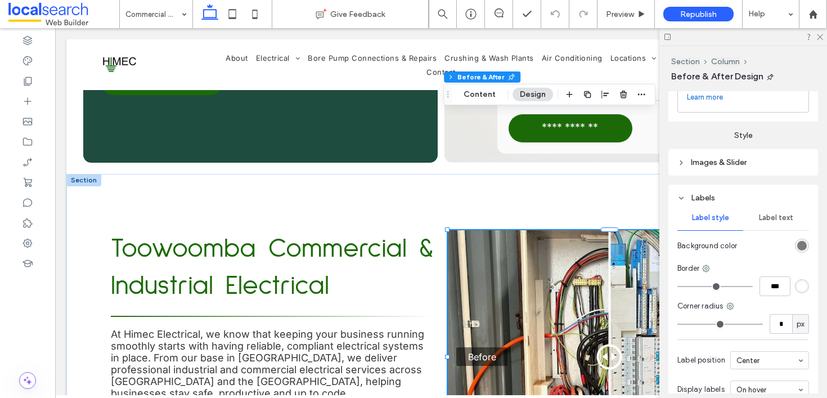
drag, startPoint x: 682, startPoint y: 224, endPoint x: 695, endPoint y: 219, distance: 13.7
click at [682, 202] on icon at bounding box center [681, 198] width 8 height 8
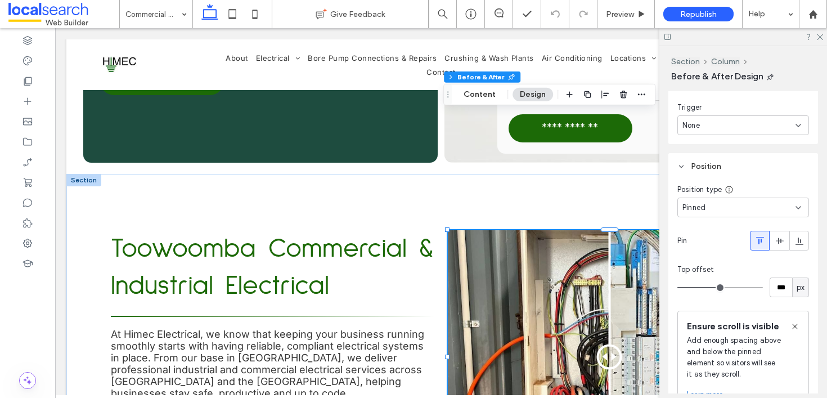
scroll to position [345, 0]
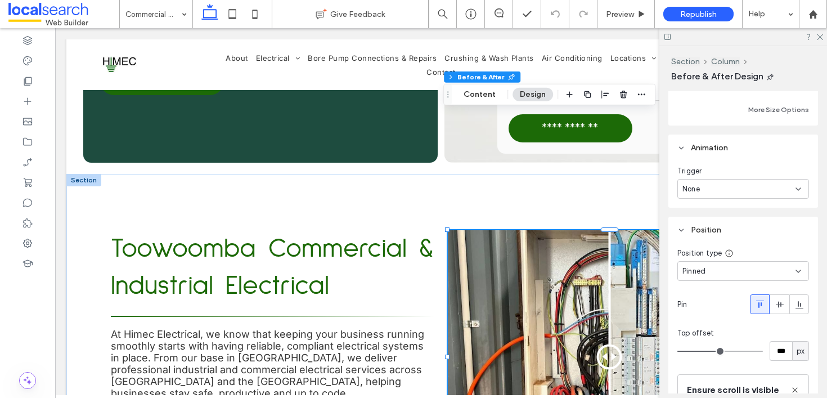
click at [683, 230] on icon at bounding box center [681, 230] width 8 height 8
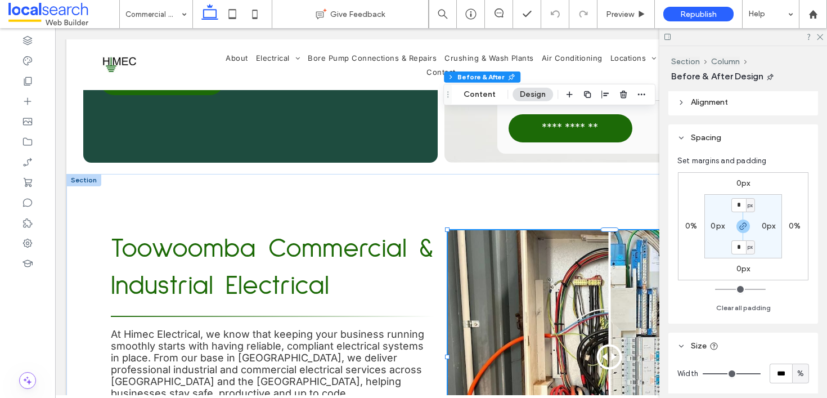
scroll to position [0, 0]
click at [733, 97] on header "Alignment" at bounding box center [743, 104] width 150 height 26
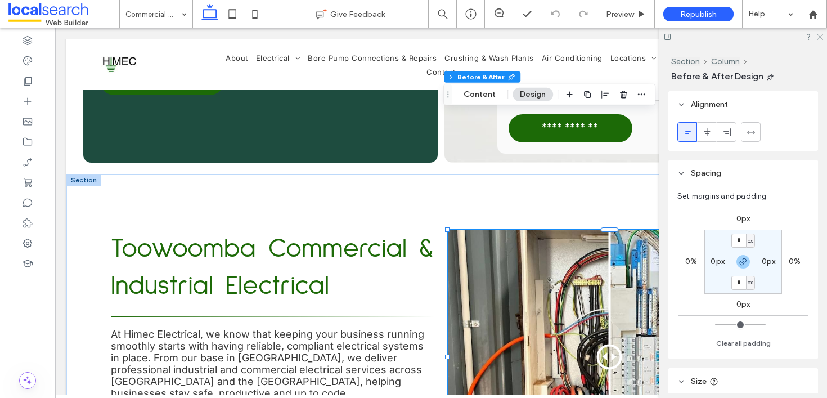
click at [822, 34] on icon at bounding box center [819, 36] width 7 height 7
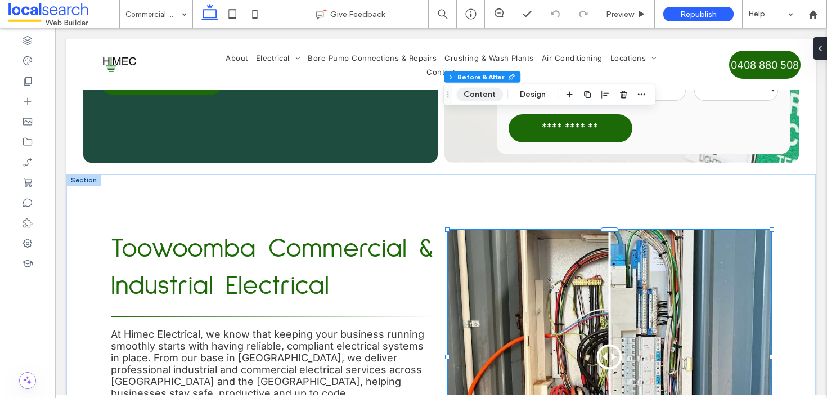
click at [477, 97] on button "Content" at bounding box center [479, 95] width 47 height 14
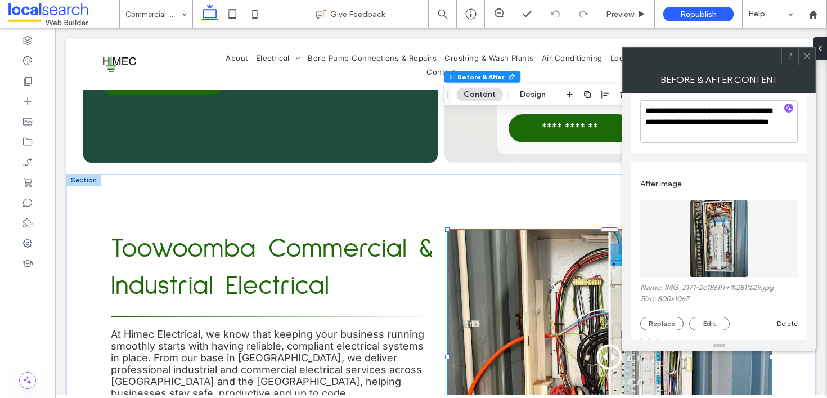
scroll to position [354, 0]
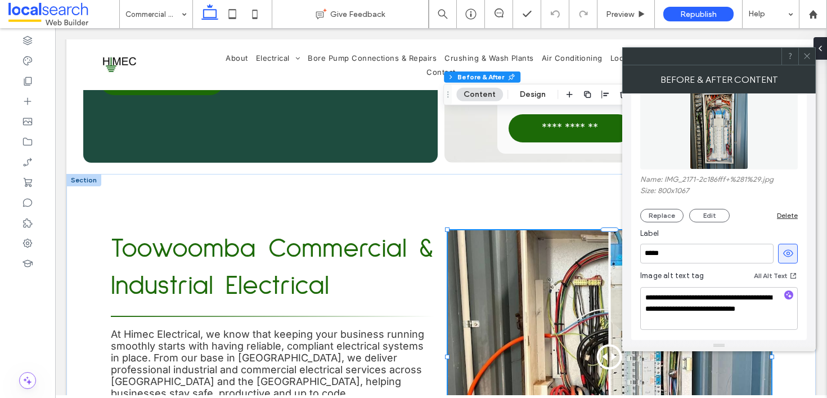
click at [807, 55] on use at bounding box center [807, 56] width 6 height 6
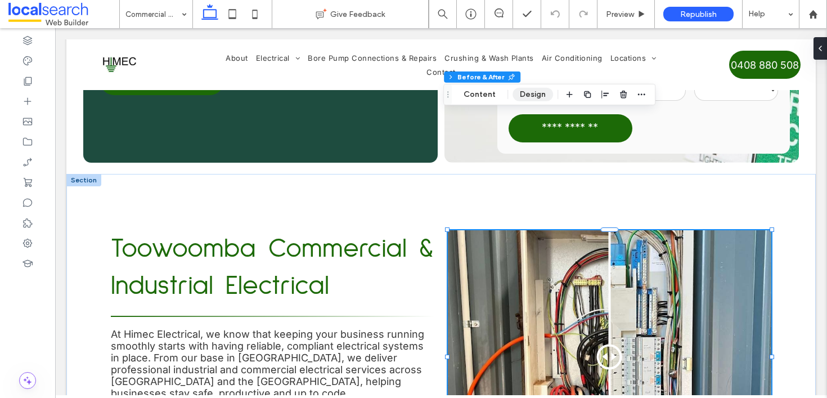
click at [529, 93] on button "Design" at bounding box center [533, 95] width 41 height 14
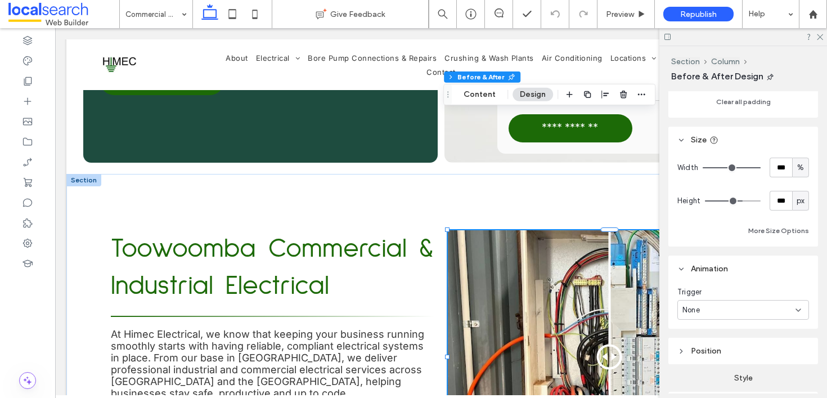
scroll to position [242, 0]
click at [765, 228] on button "More Size Options" at bounding box center [778, 230] width 61 height 14
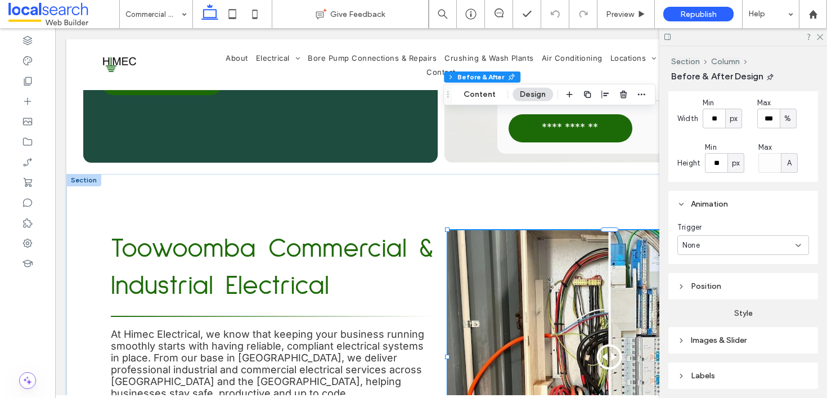
scroll to position [435, 0]
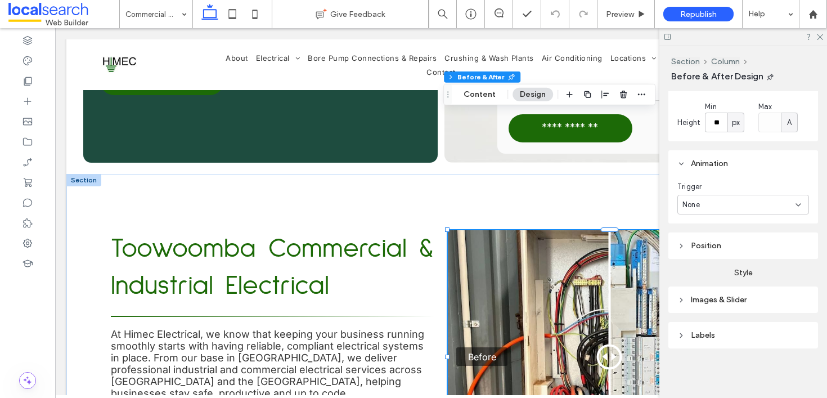
click at [720, 336] on div "Labels" at bounding box center [743, 335] width 132 height 10
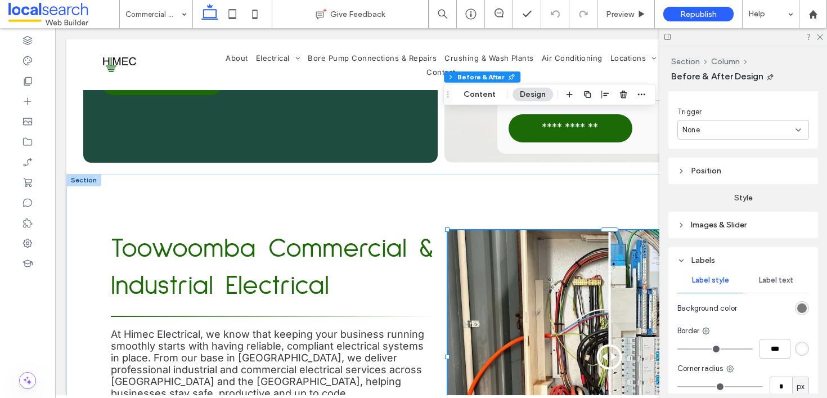
scroll to position [552, 0]
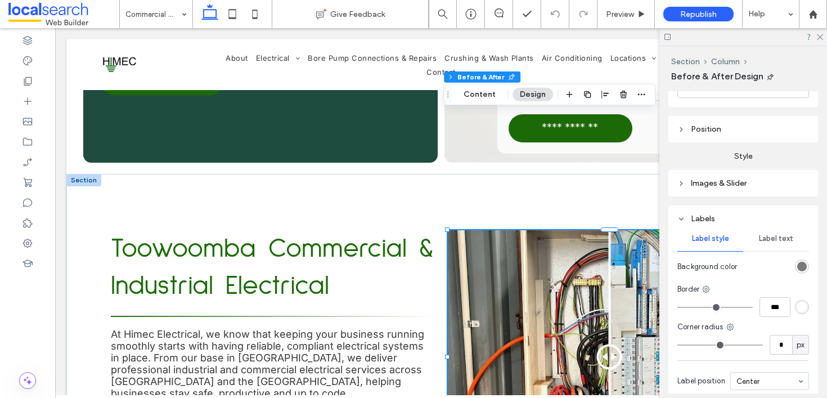
click at [747, 181] on div "Images & Slider" at bounding box center [743, 183] width 132 height 10
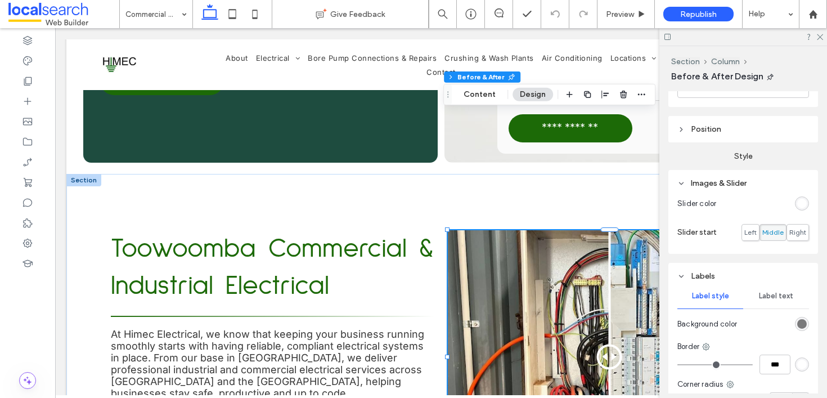
click at [819, 31] on div at bounding box center [743, 36] width 168 height 17
click at [825, 39] on div at bounding box center [743, 36] width 168 height 17
